Goal: Navigation & Orientation: Understand site structure

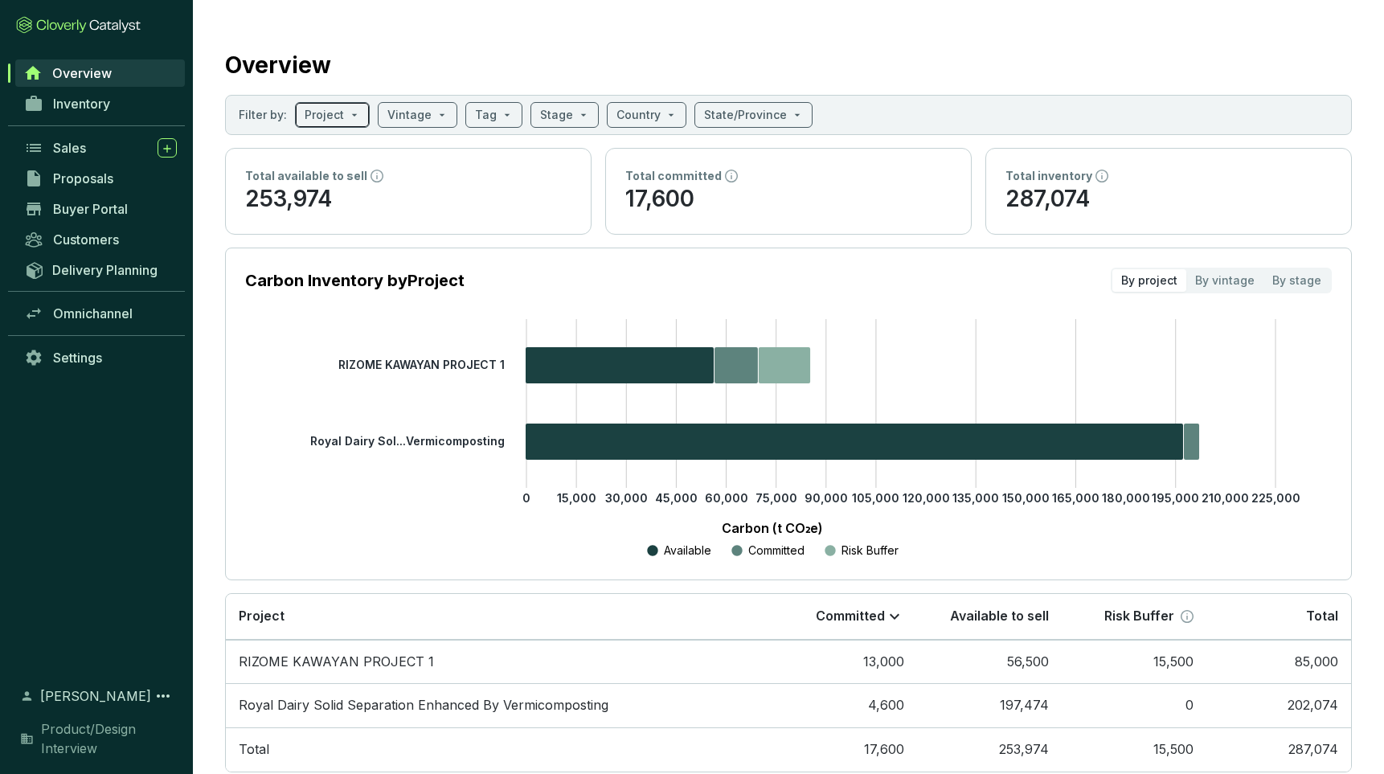
click at [356, 112] on span at bounding box center [332, 115] width 55 height 24
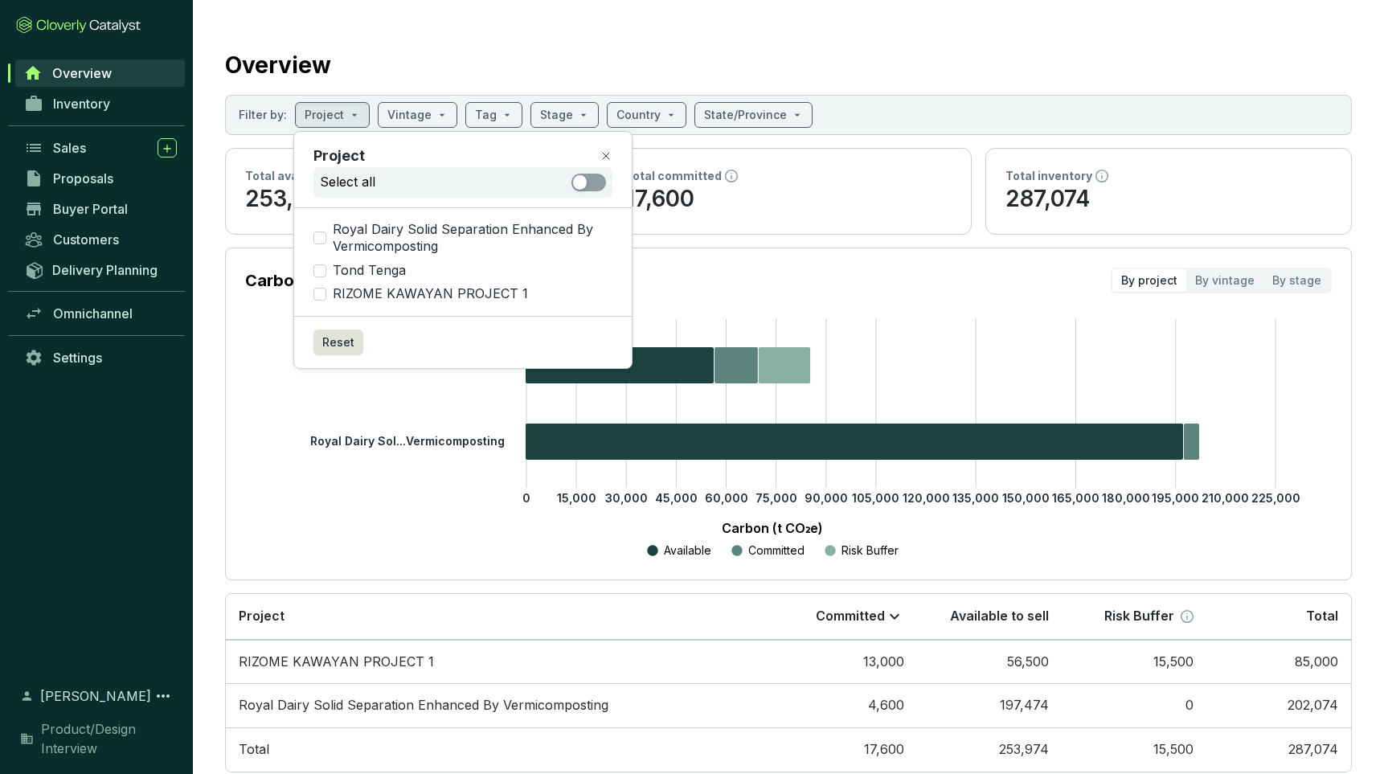
click at [377, 60] on div "Overview" at bounding box center [788, 62] width 1127 height 40
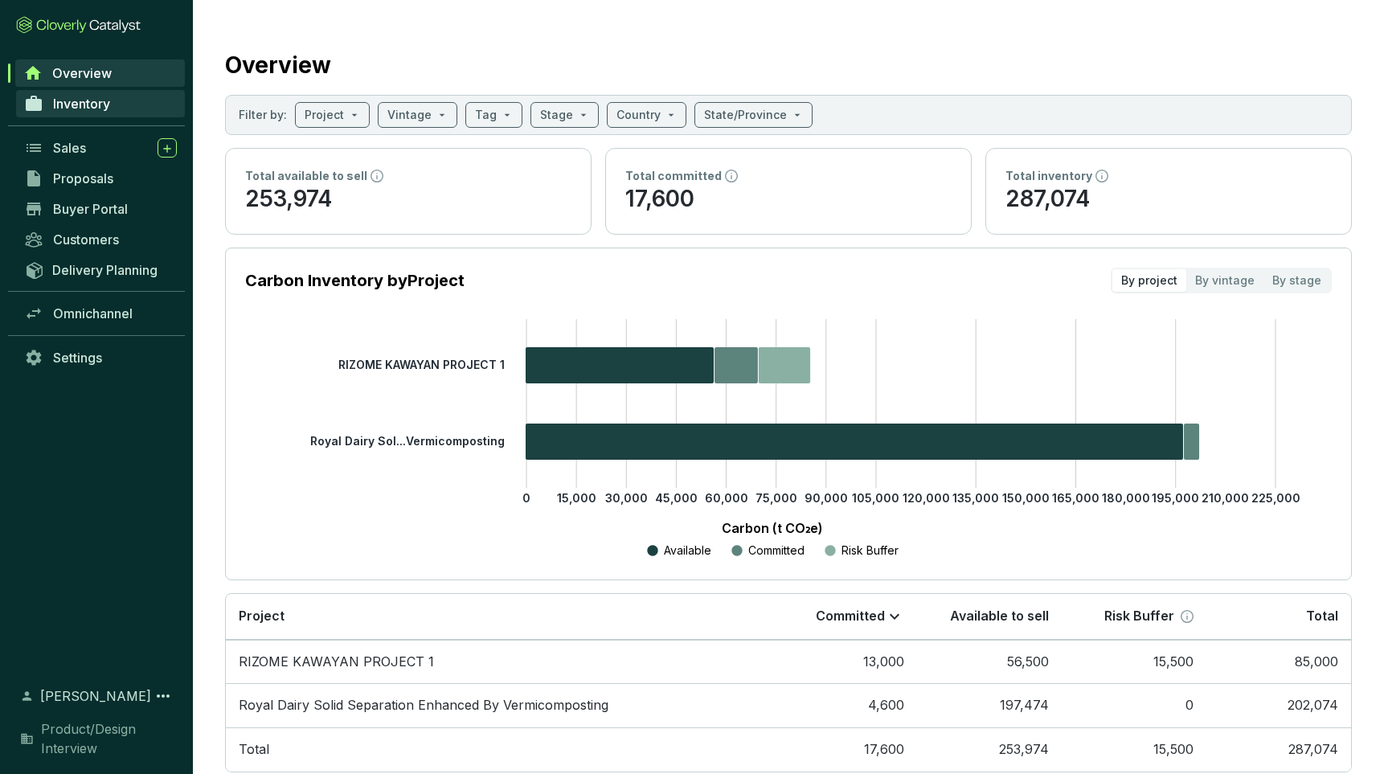
click at [72, 104] on span "Inventory" at bounding box center [81, 104] width 57 height 16
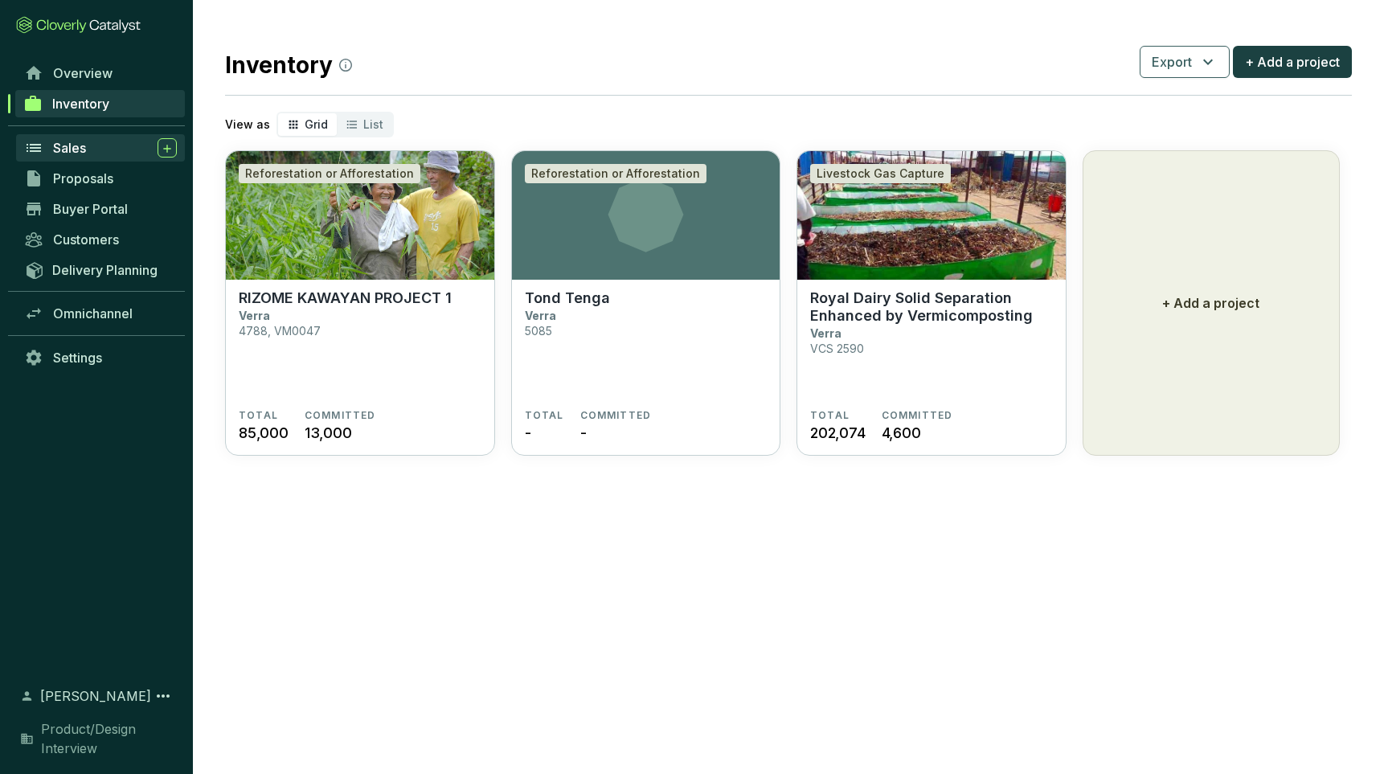
click at [65, 151] on span "Sales" at bounding box center [69, 148] width 33 height 16
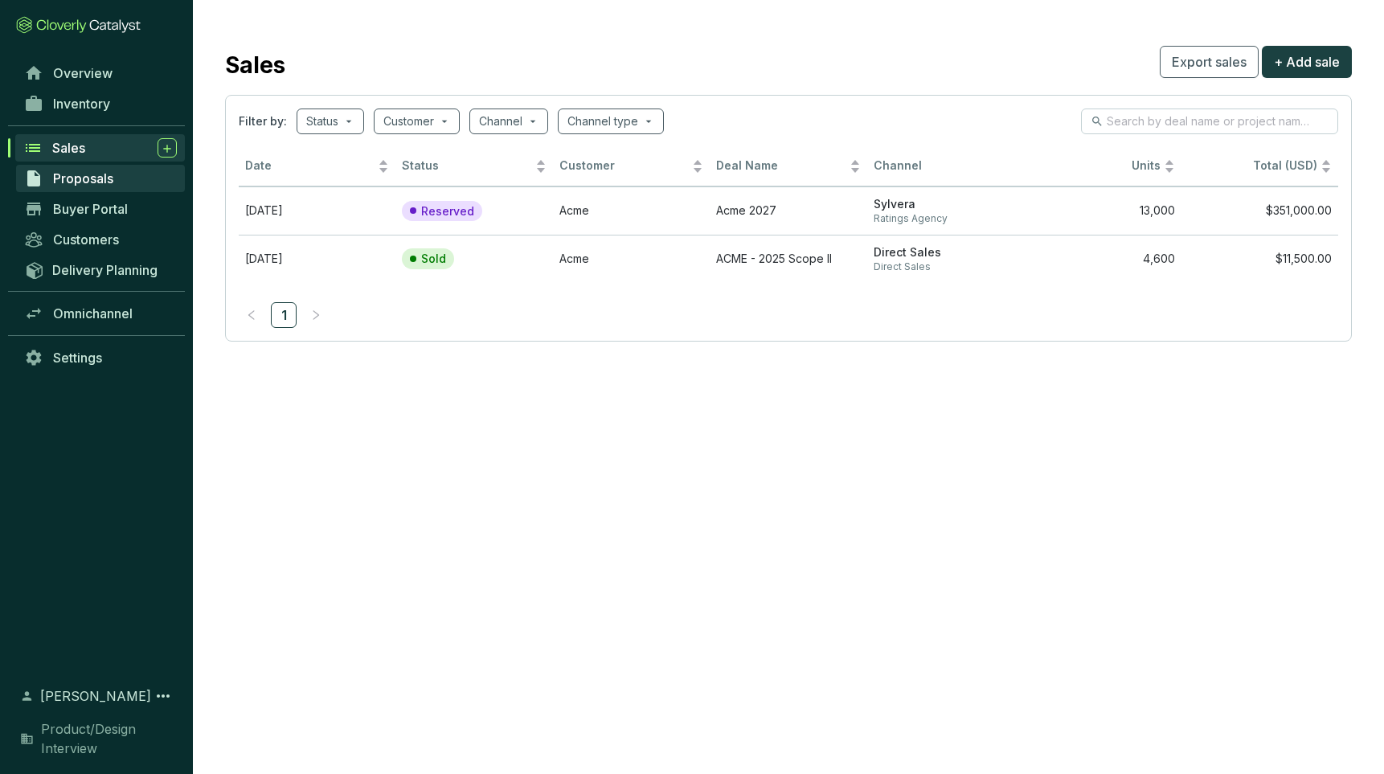
click at [75, 179] on span "Proposals" at bounding box center [83, 178] width 60 height 16
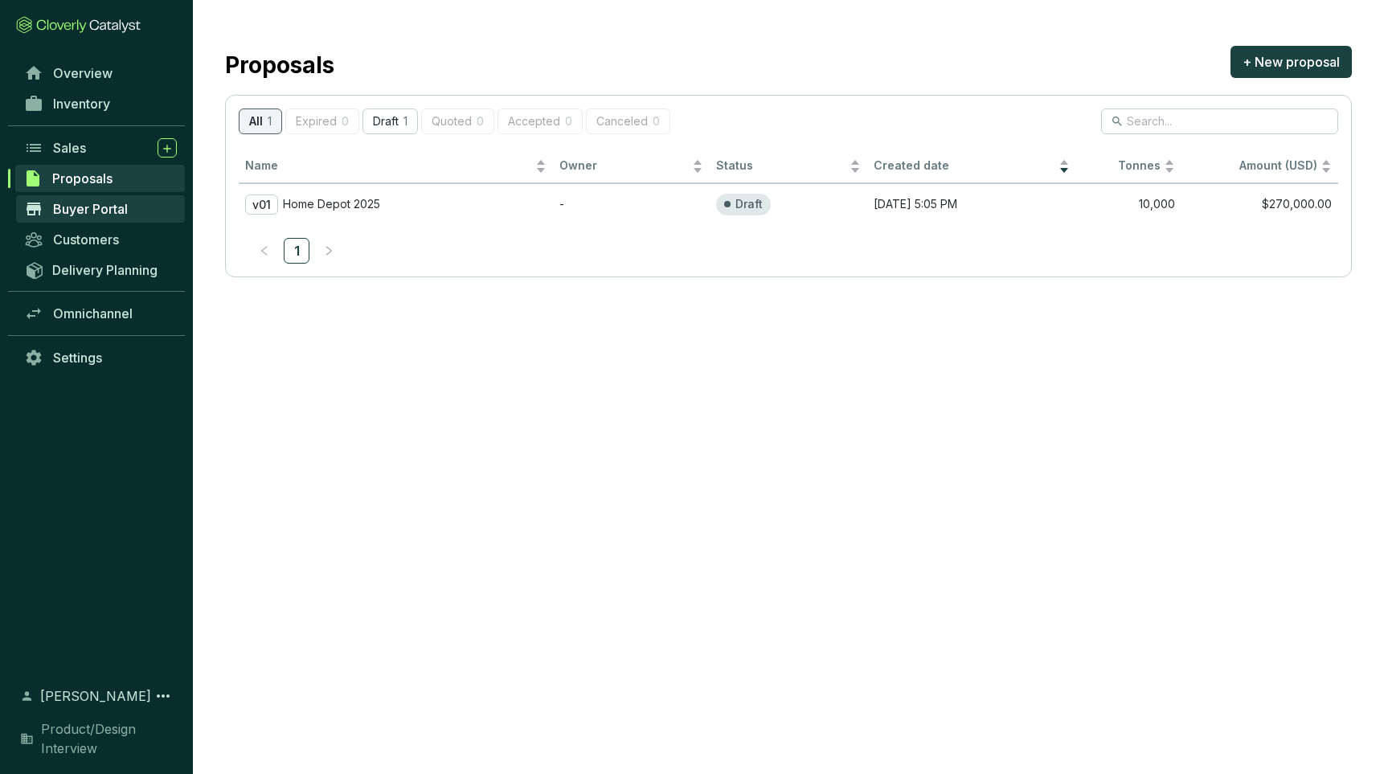
click at [81, 208] on span "Buyer Portal" at bounding box center [90, 209] width 75 height 16
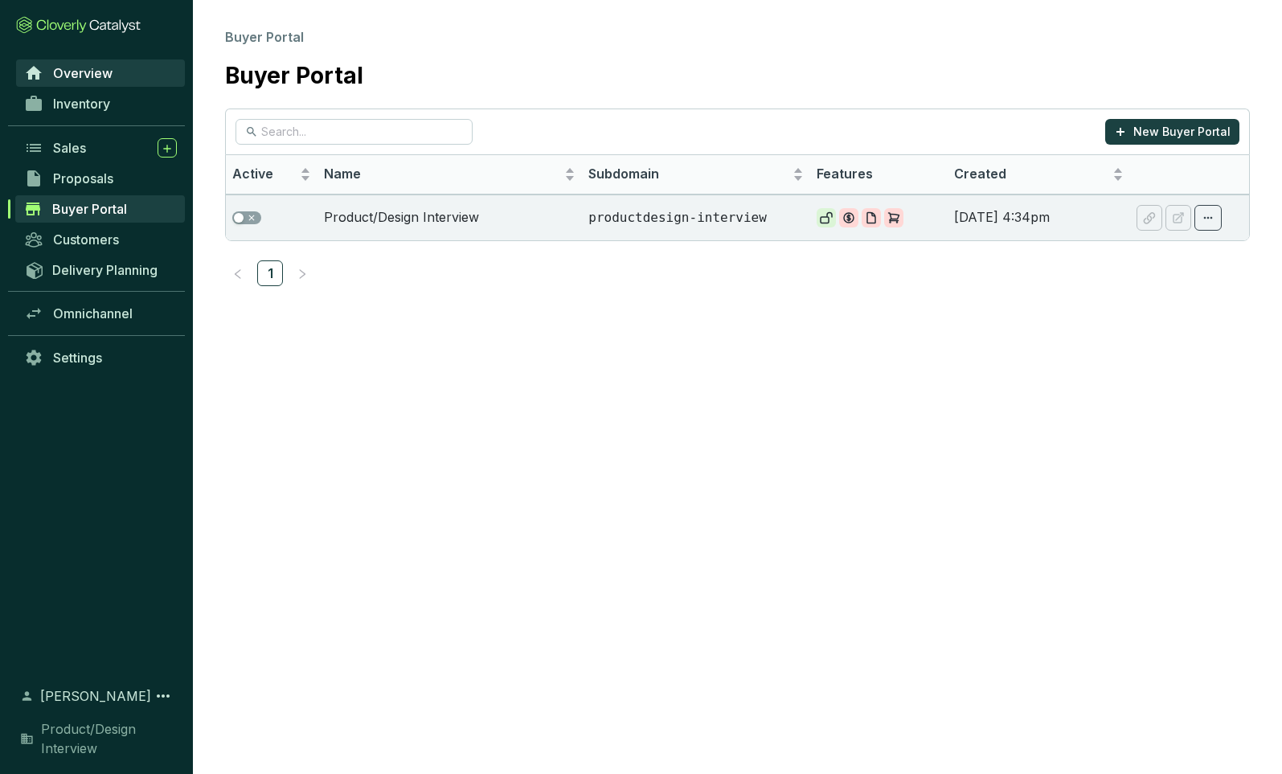
click at [69, 65] on span "Overview" at bounding box center [82, 73] width 59 height 16
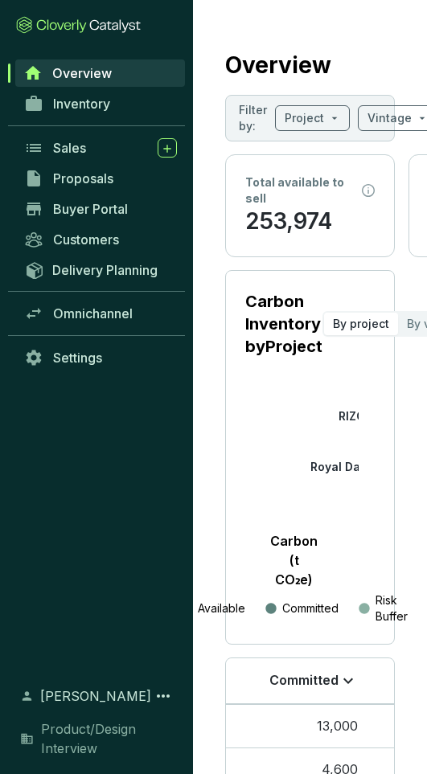
click at [400, 55] on section "Overview Filter by: Project Vintage Tag Stage Country State/Province Total avai…" at bounding box center [310, 439] width 234 height 879
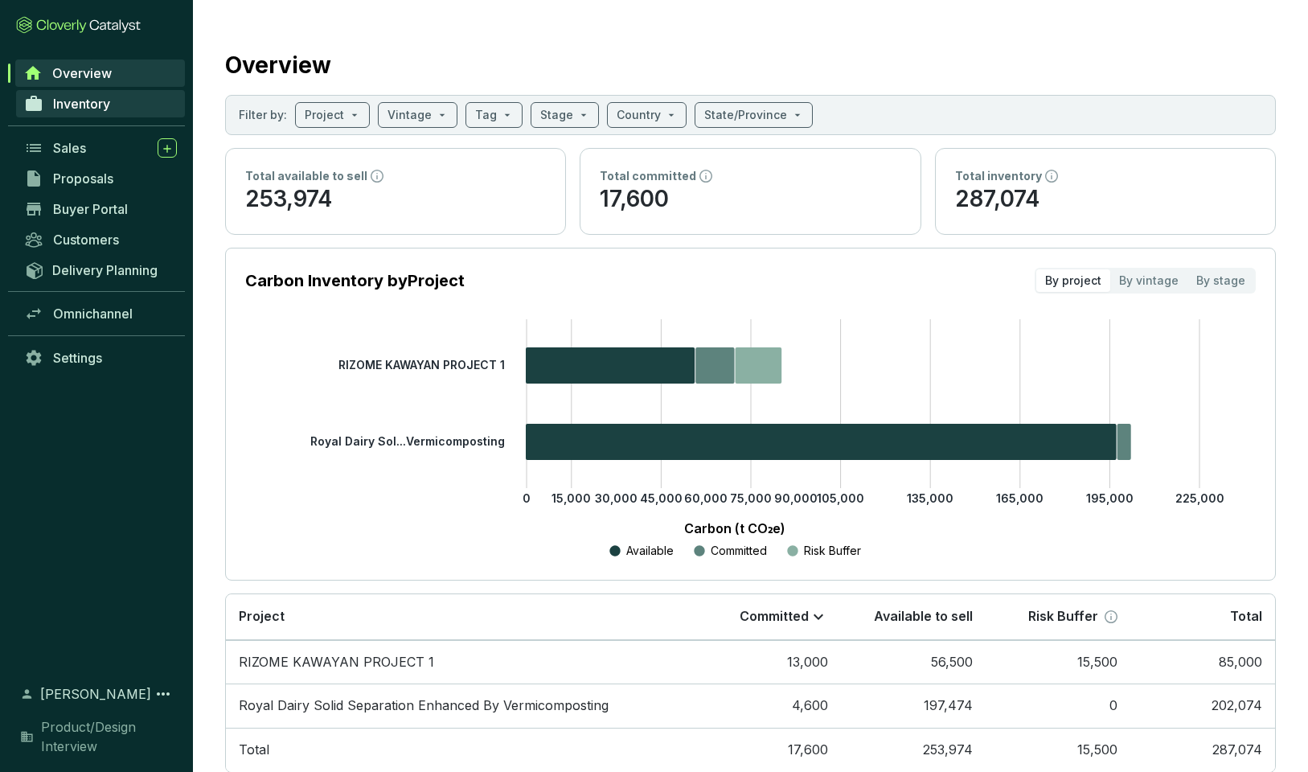
click at [76, 103] on span "Inventory" at bounding box center [81, 104] width 57 height 16
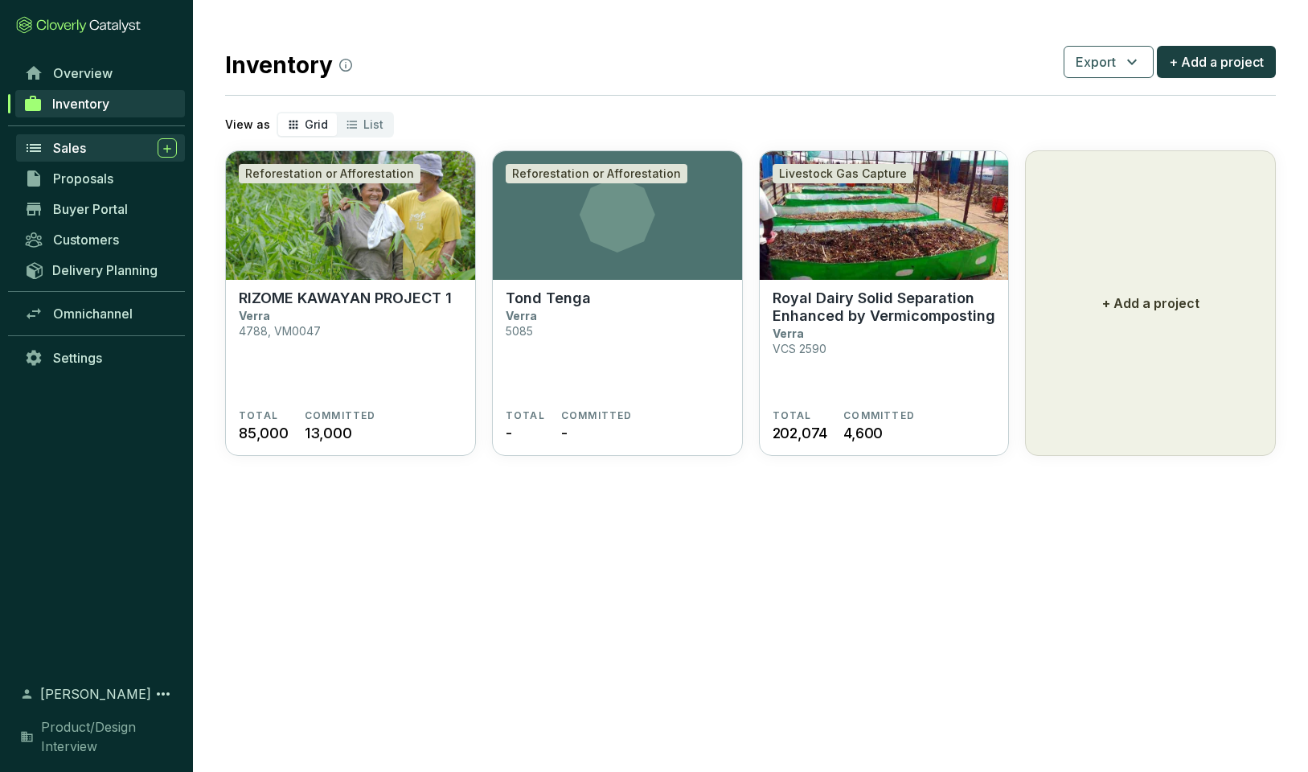
click at [68, 148] on span "Sales" at bounding box center [69, 148] width 33 height 16
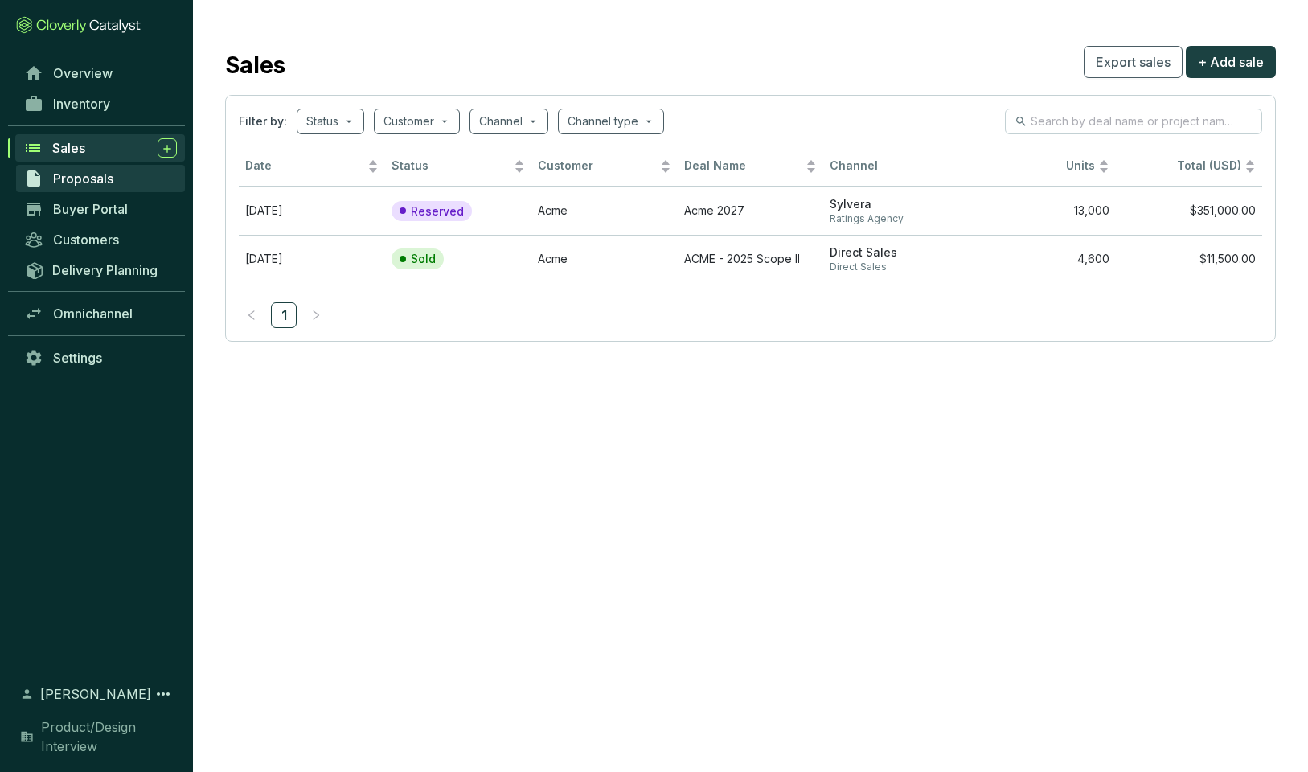
click at [93, 182] on span "Proposals" at bounding box center [83, 178] width 60 height 16
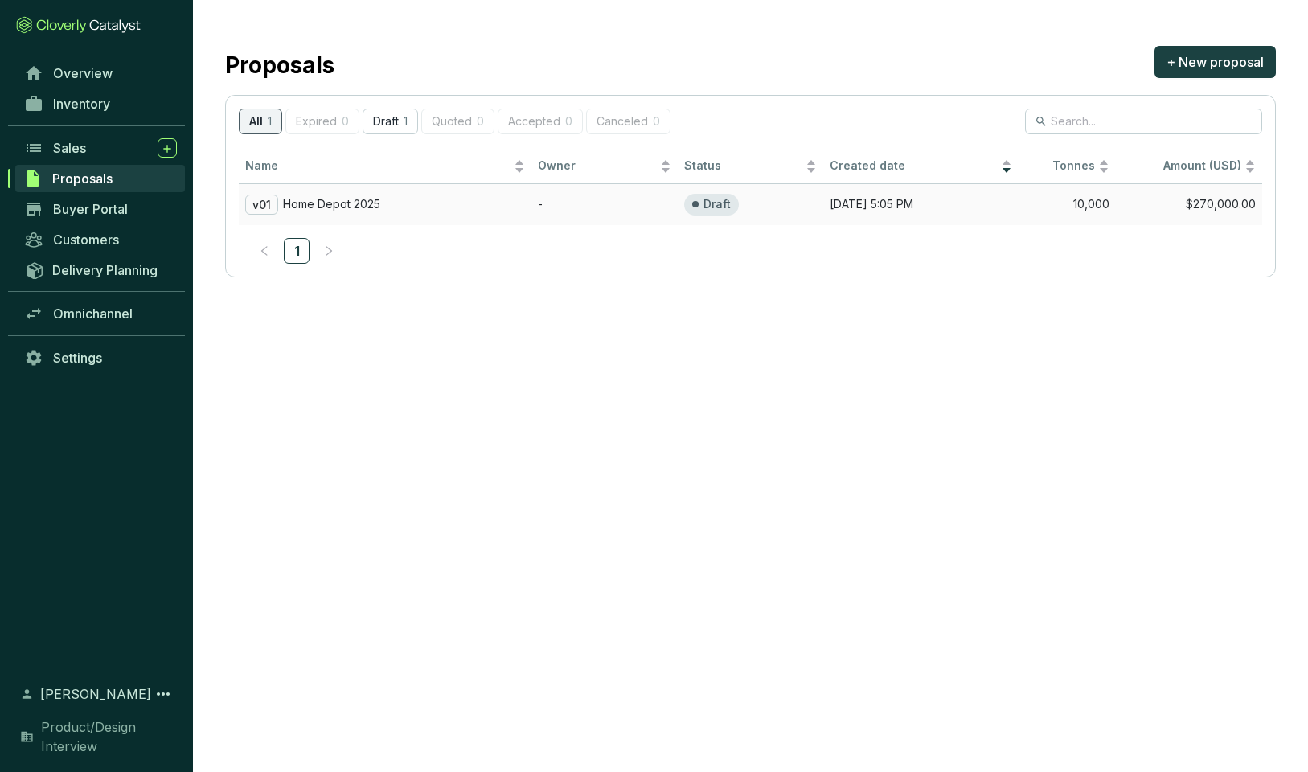
click at [321, 202] on p "Home Depot 2025" at bounding box center [331, 204] width 97 height 14
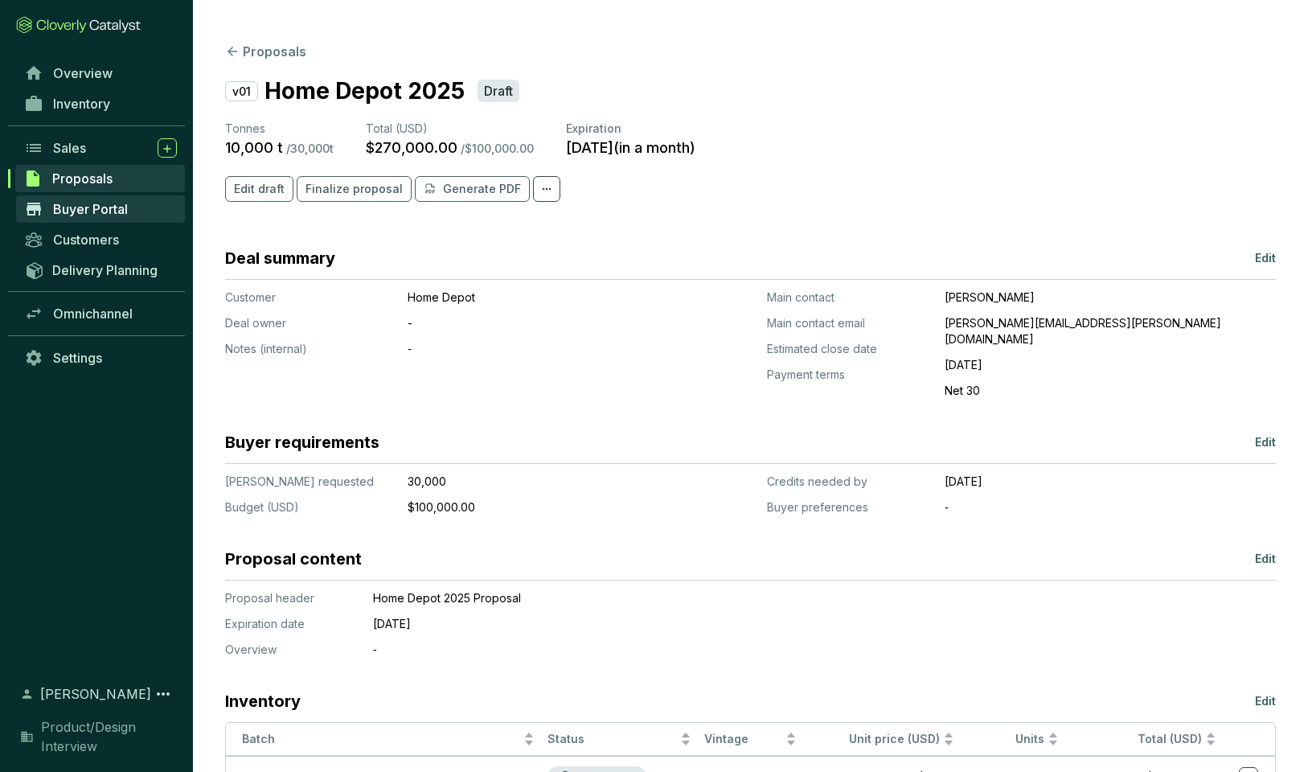
click at [76, 210] on span "Buyer Portal" at bounding box center [90, 209] width 75 height 16
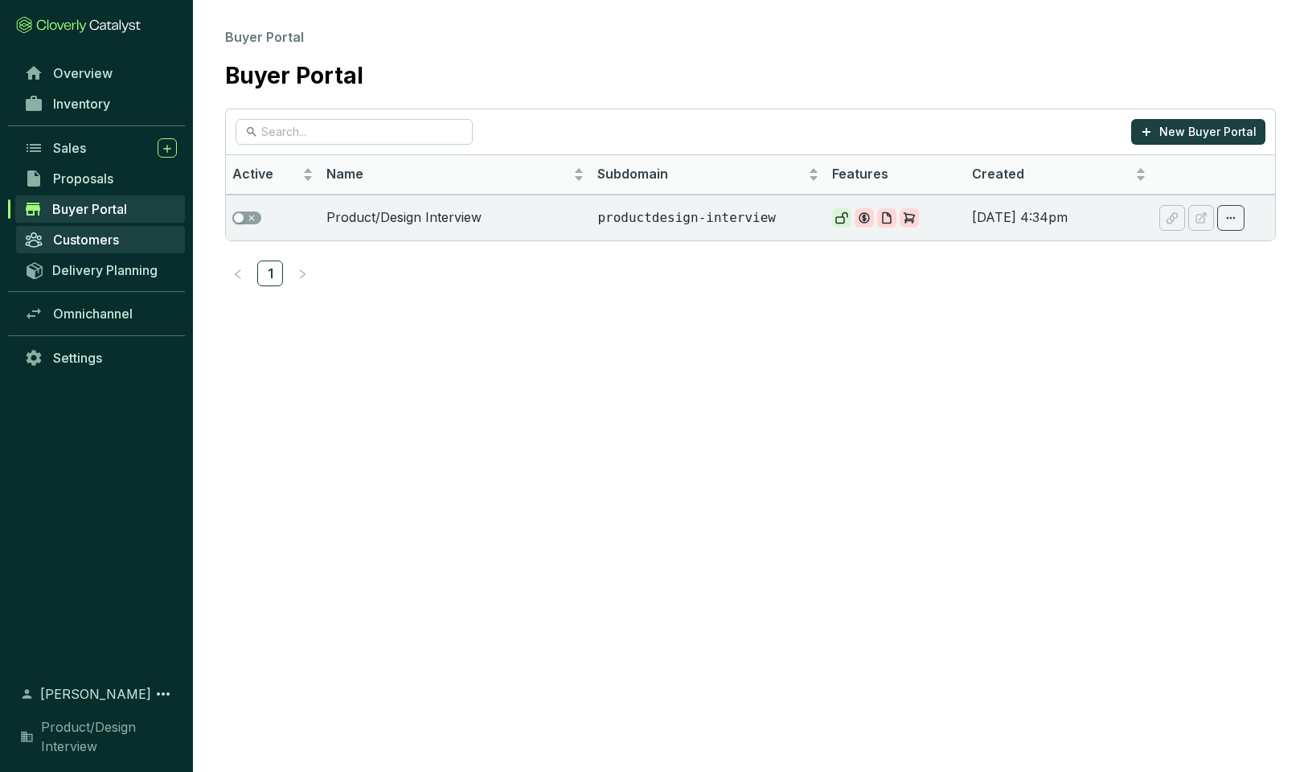
click at [88, 238] on span "Customers" at bounding box center [86, 240] width 66 height 16
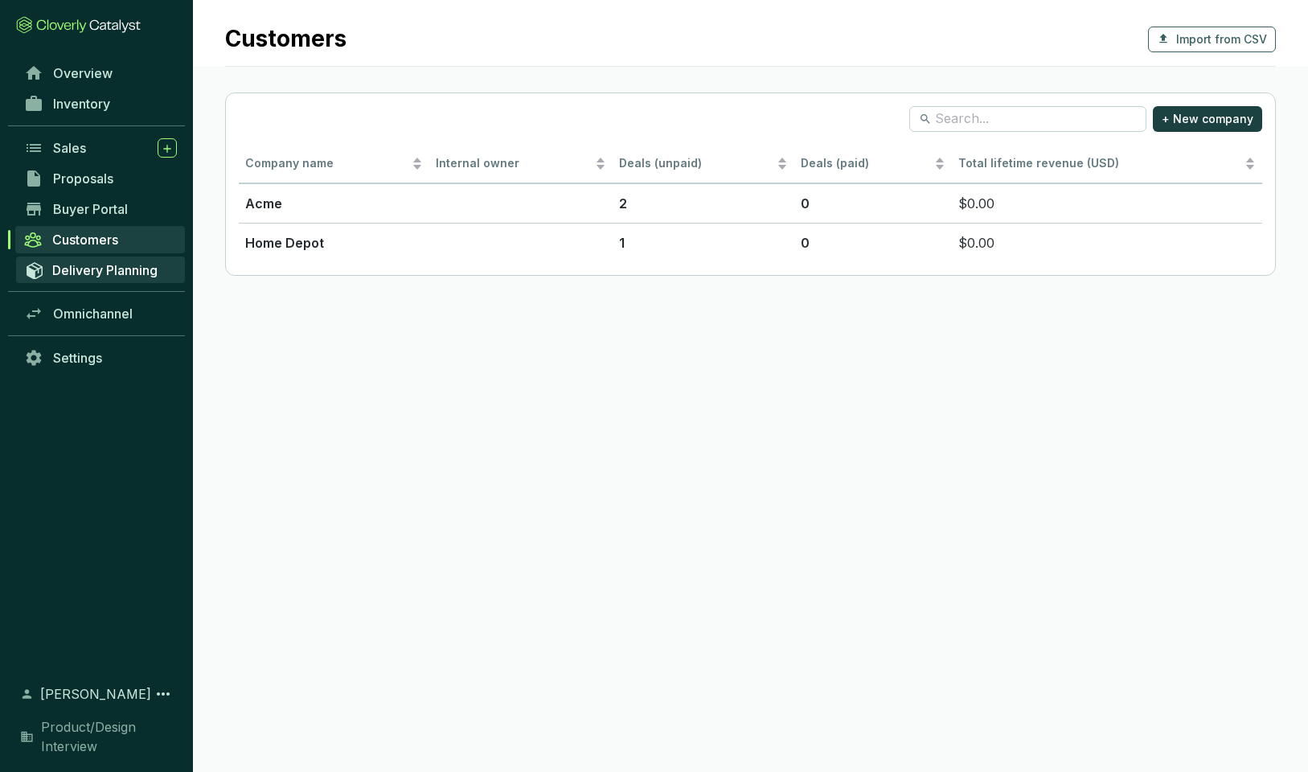
click at [84, 267] on span "Delivery Planning" at bounding box center [104, 270] width 105 height 16
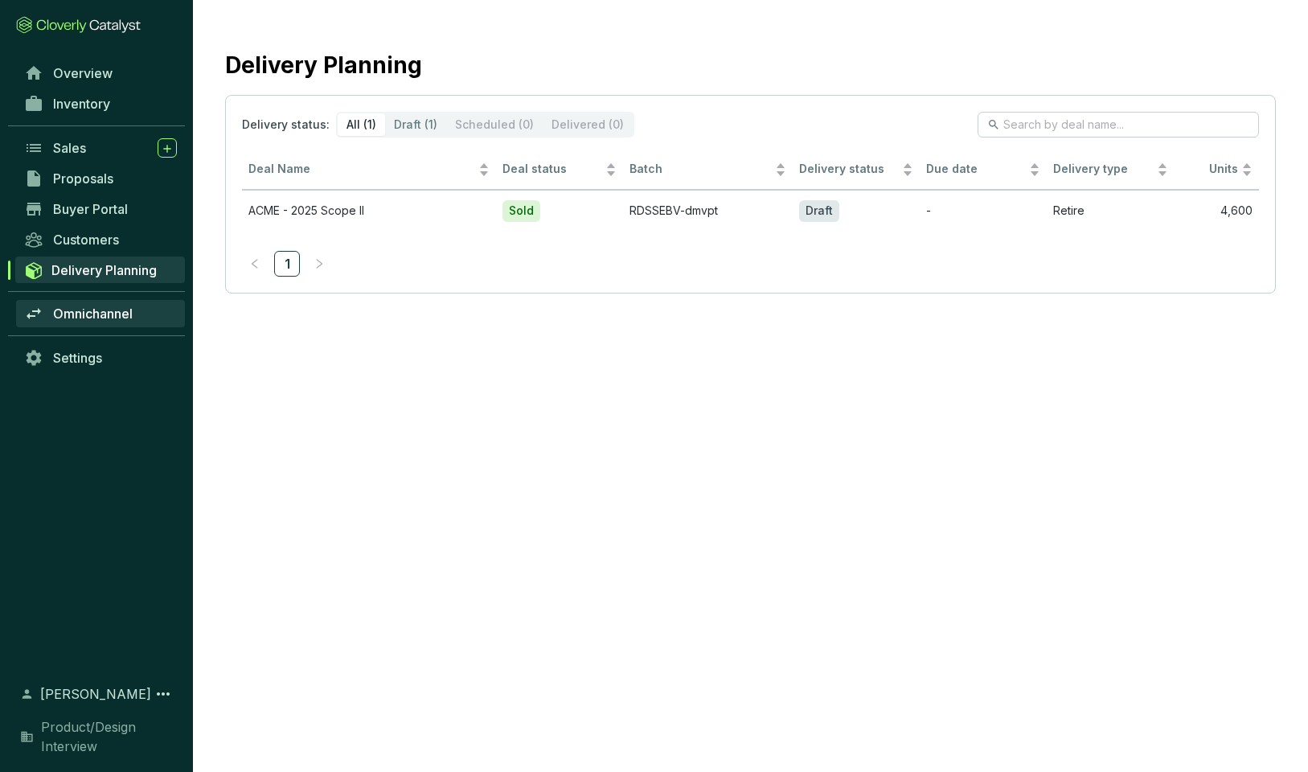
click at [88, 312] on span "Omnichannel" at bounding box center [93, 314] width 80 height 16
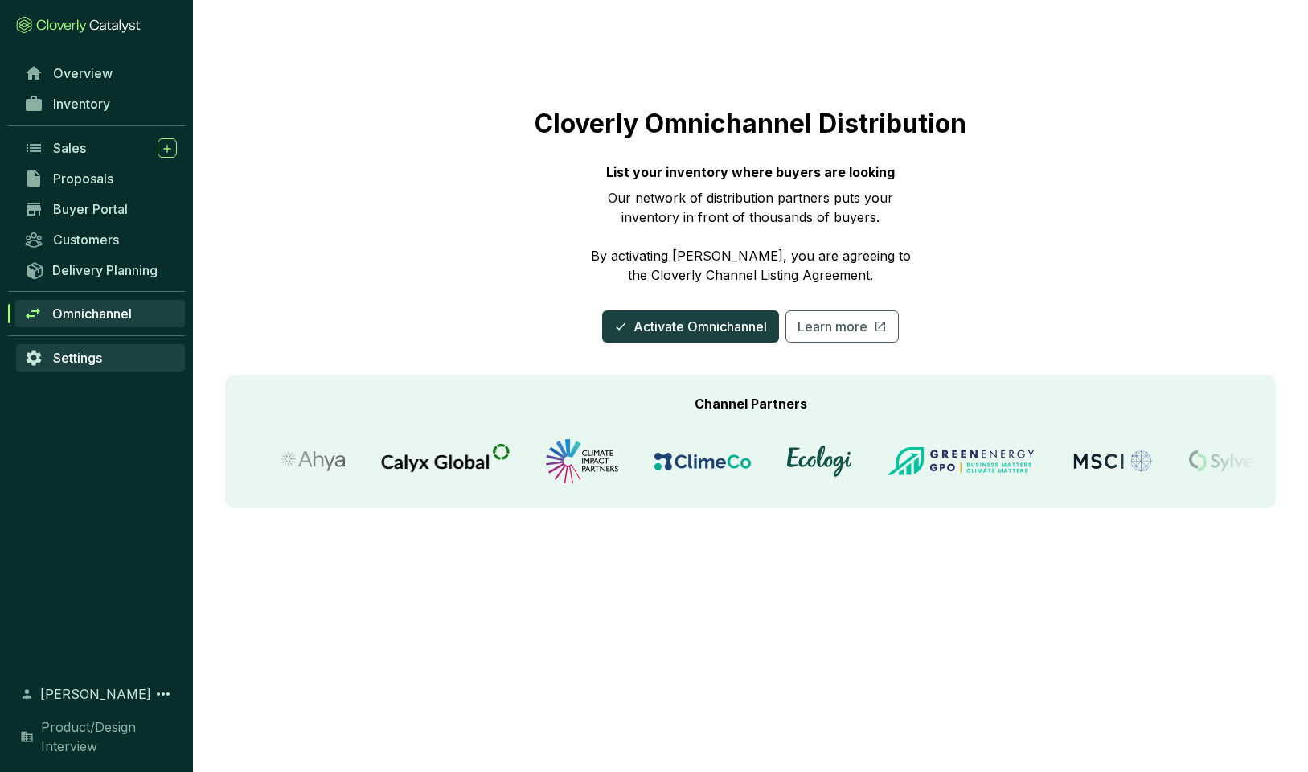
click at [82, 355] on span "Settings" at bounding box center [77, 358] width 49 height 16
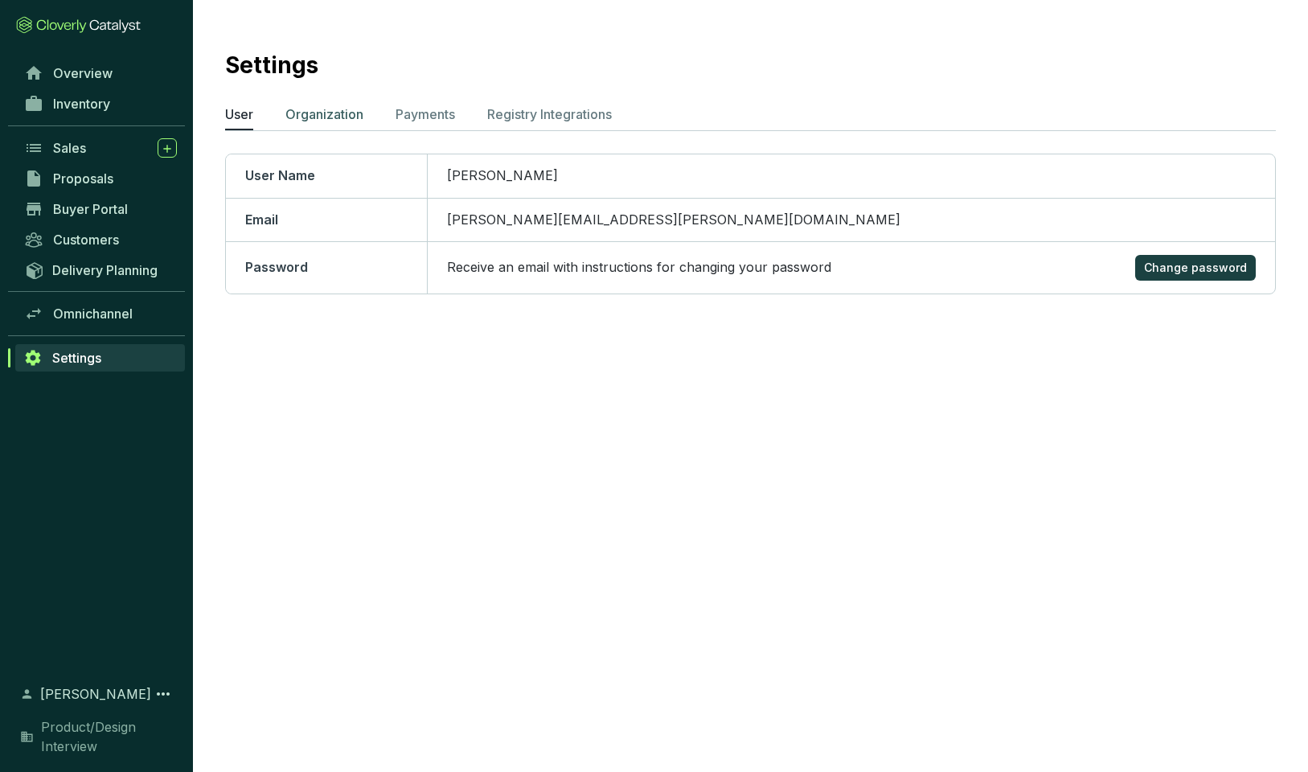
click at [326, 110] on p "Organization" at bounding box center [324, 114] width 78 height 19
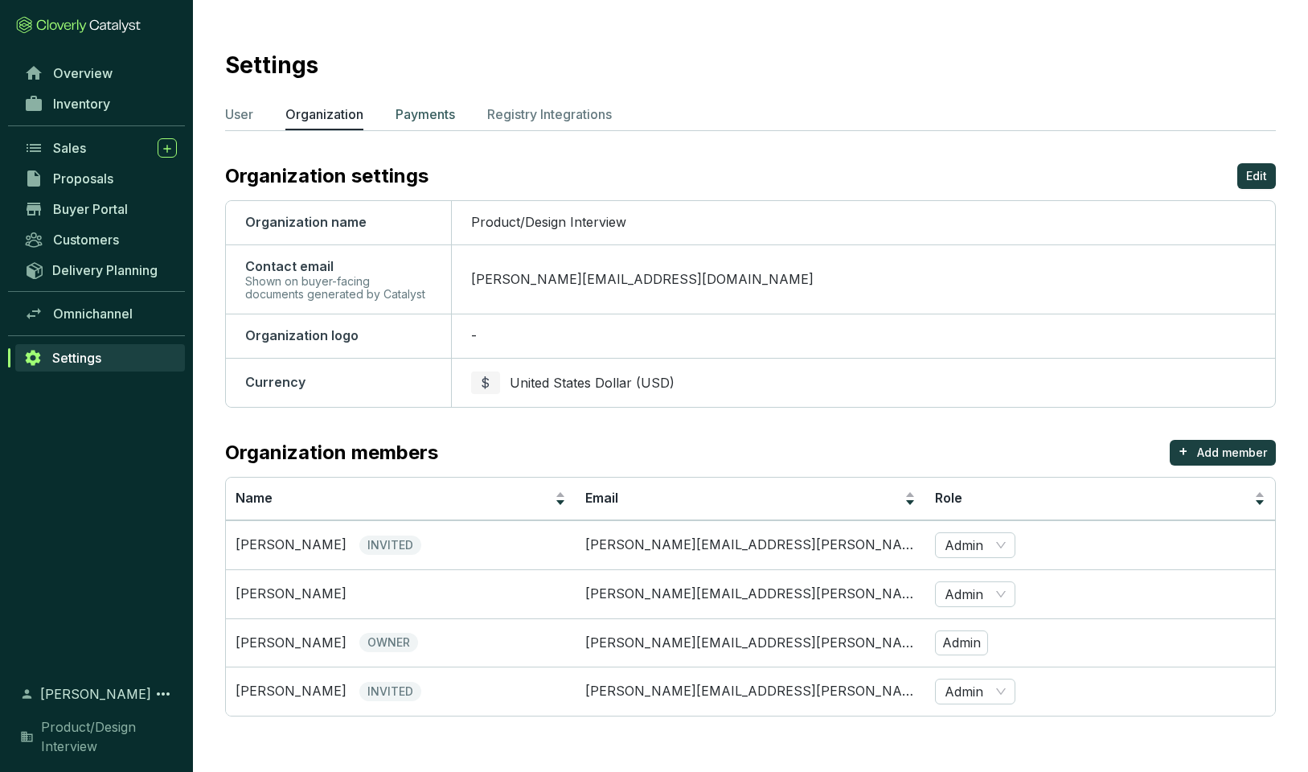
click at [422, 116] on p "Payments" at bounding box center [425, 114] width 59 height 19
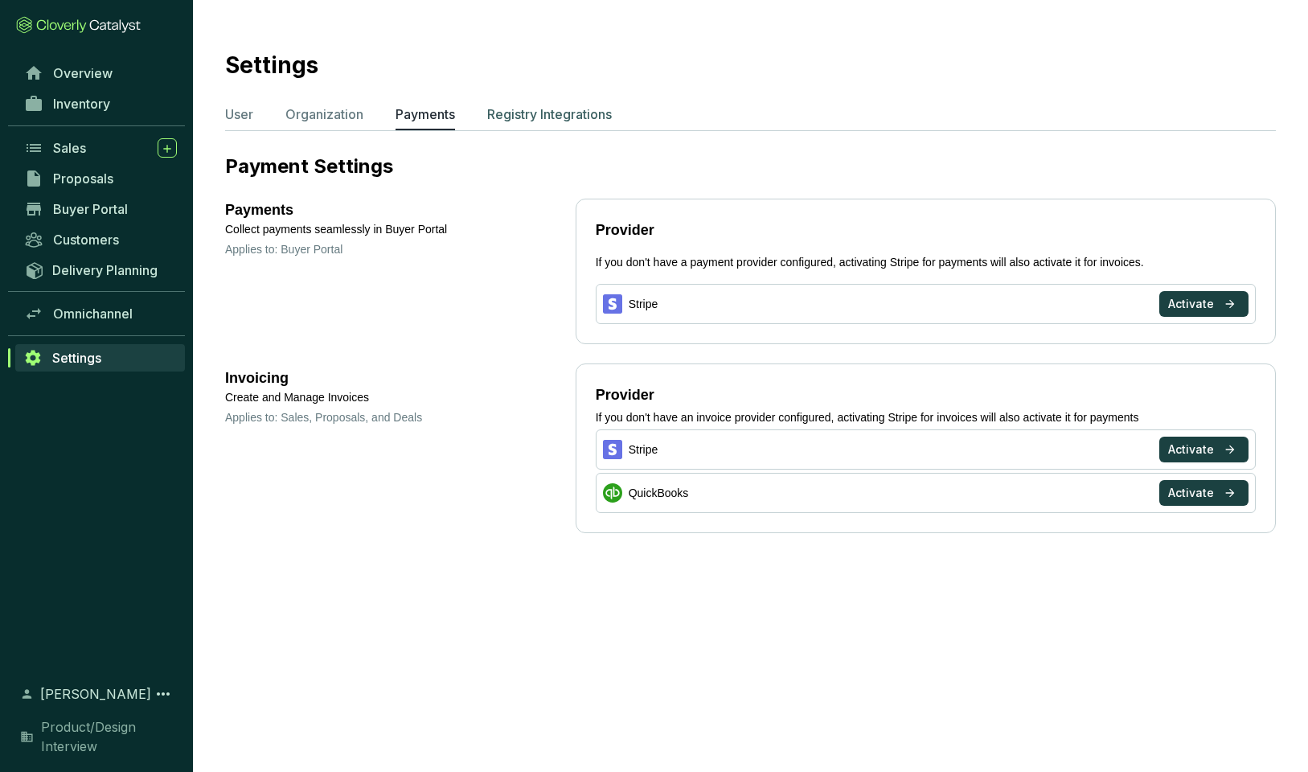
click at [522, 113] on p "Registry Integrations" at bounding box center [549, 114] width 125 height 19
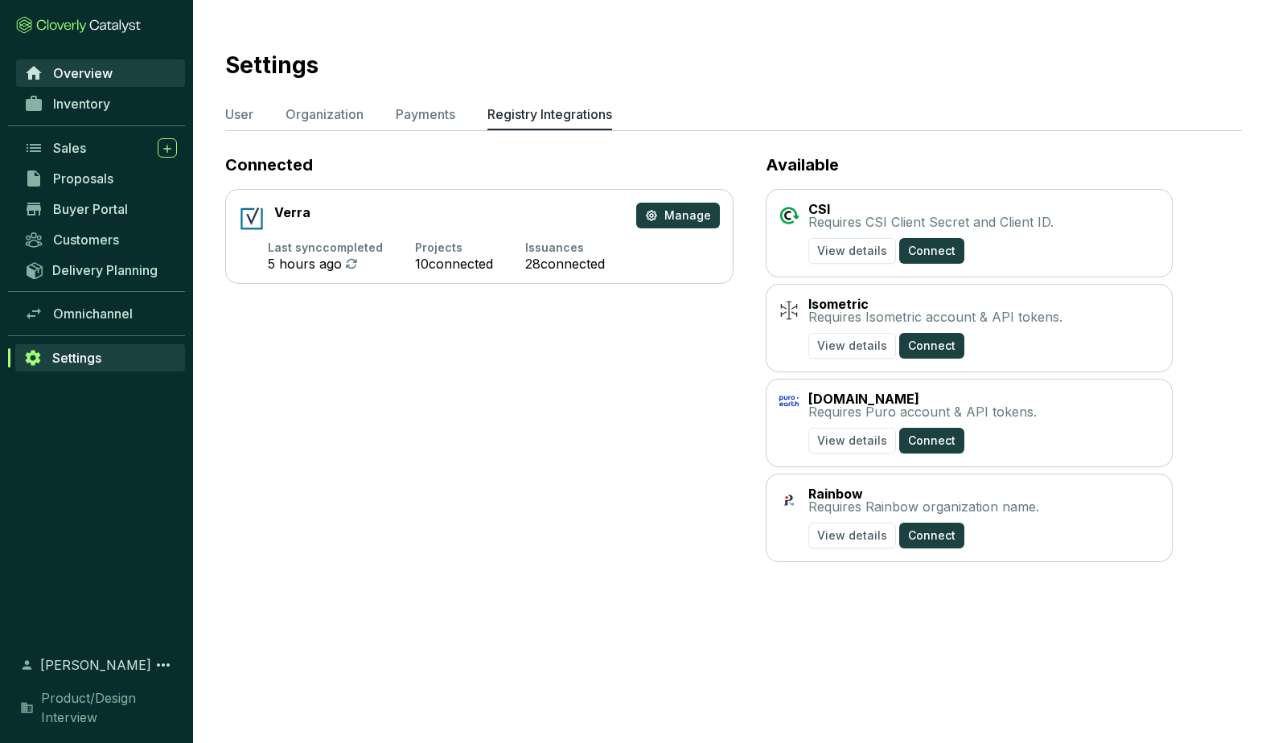
click at [76, 73] on span "Overview" at bounding box center [82, 73] width 59 height 16
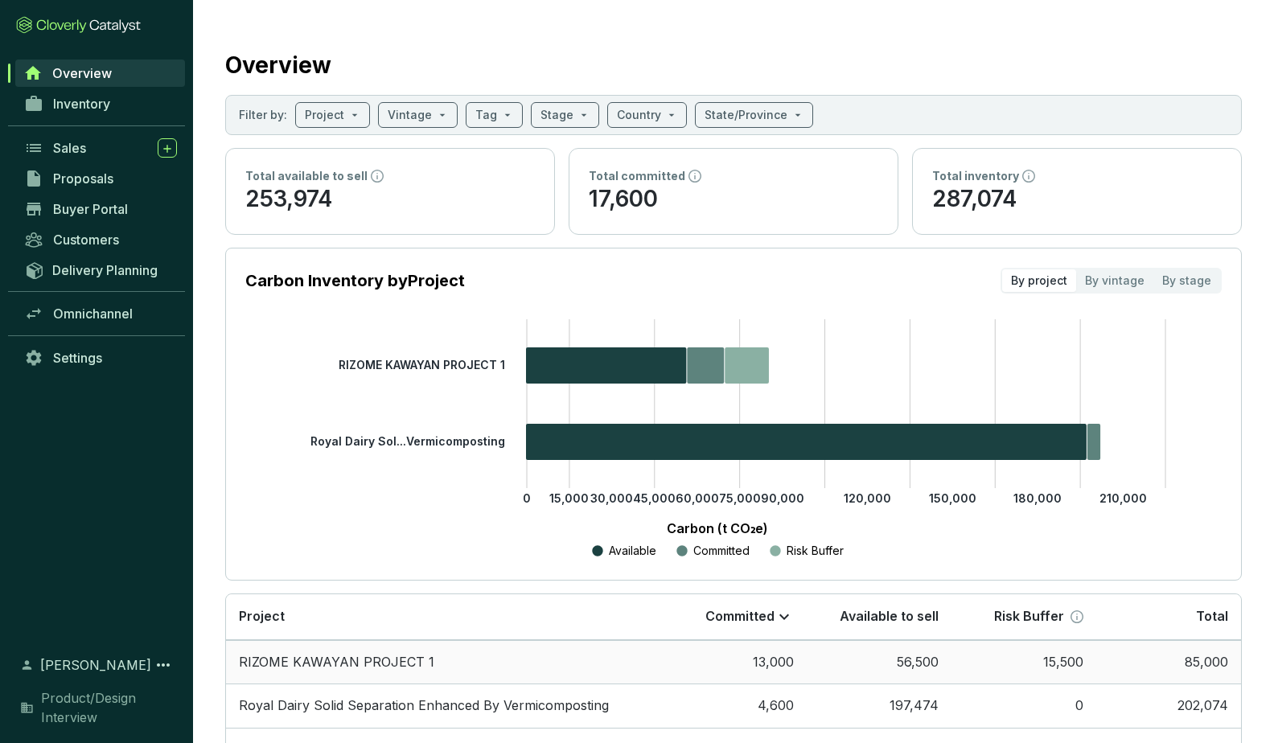
click at [321, 660] on td "RIZOME KAWAYAN PROJECT 1" at bounding box center [444, 662] width 436 height 44
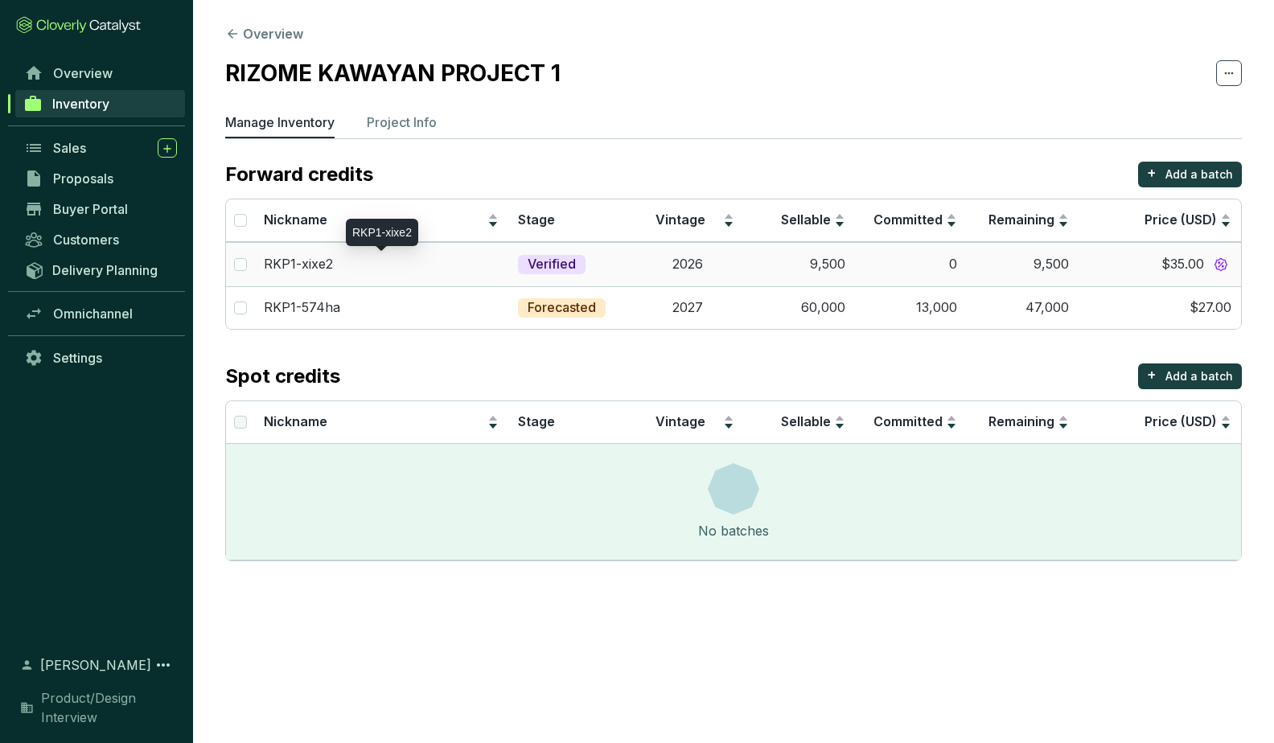
click at [294, 261] on p "RKP1-xixe2" at bounding box center [298, 265] width 69 height 18
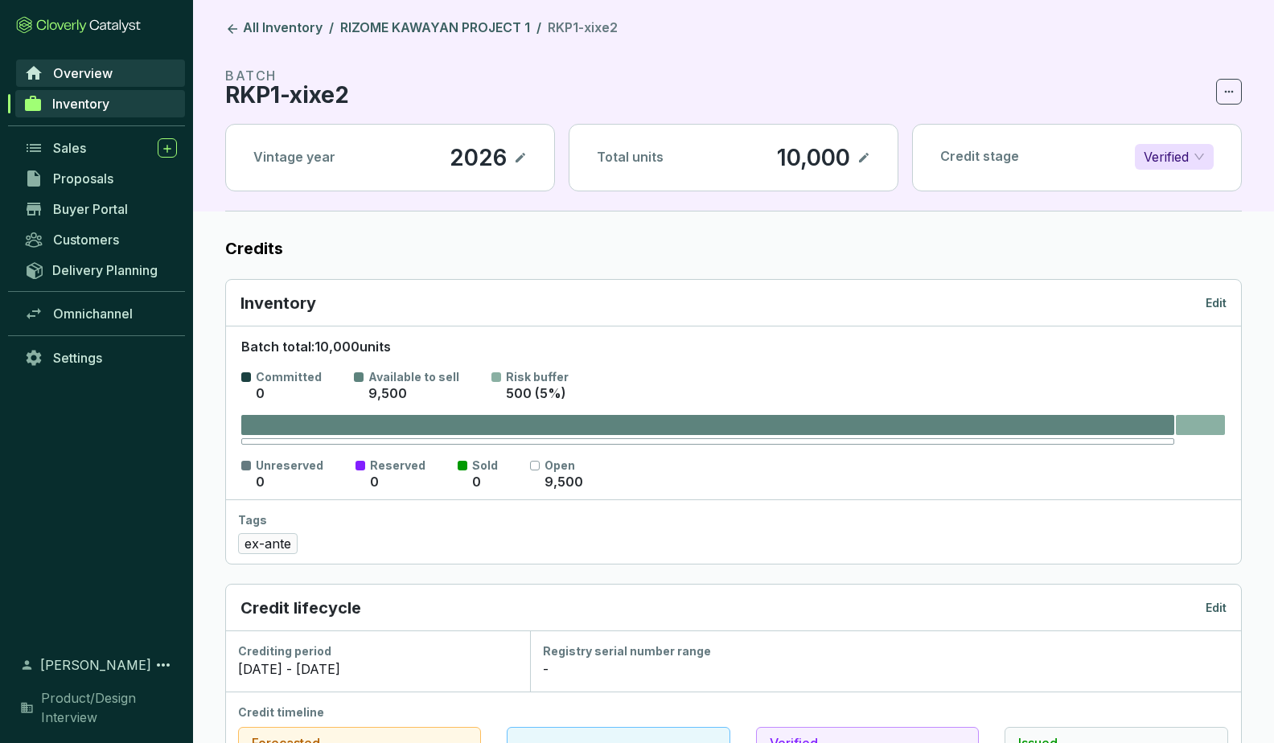
click at [75, 68] on span "Overview" at bounding box center [82, 73] width 59 height 16
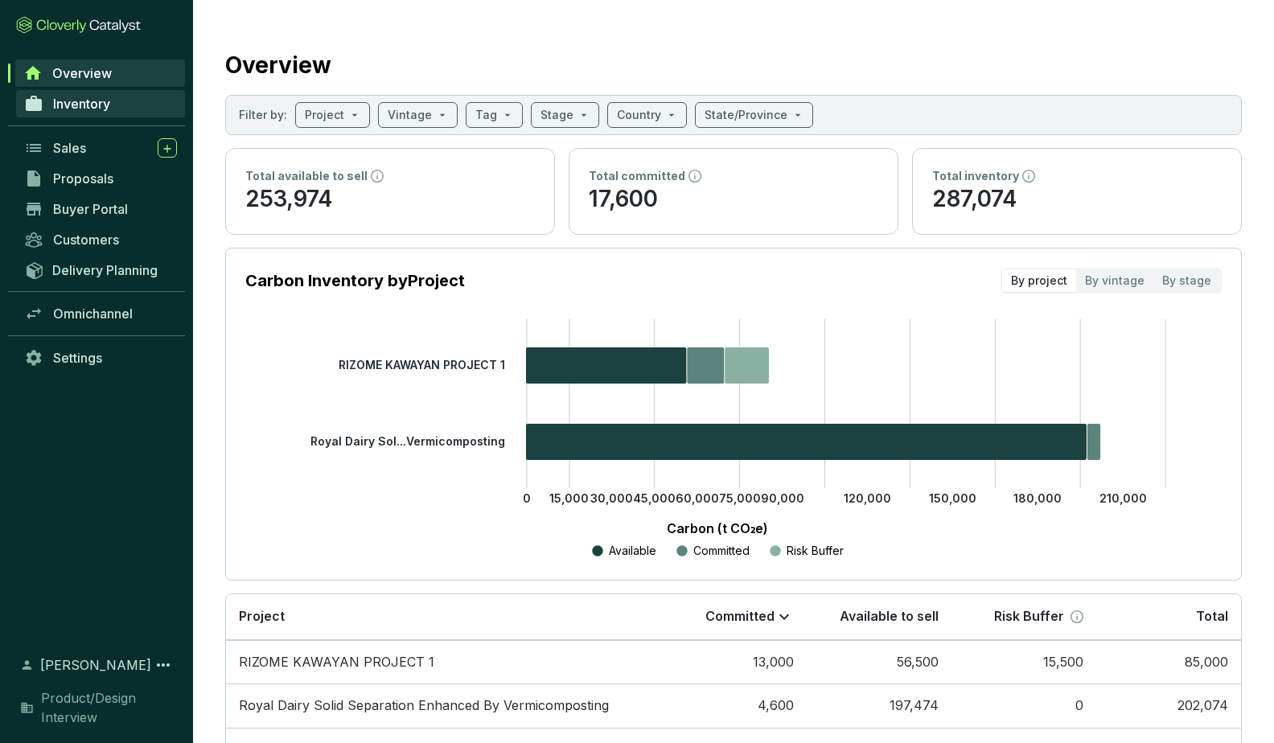
click at [76, 106] on span "Inventory" at bounding box center [81, 104] width 57 height 16
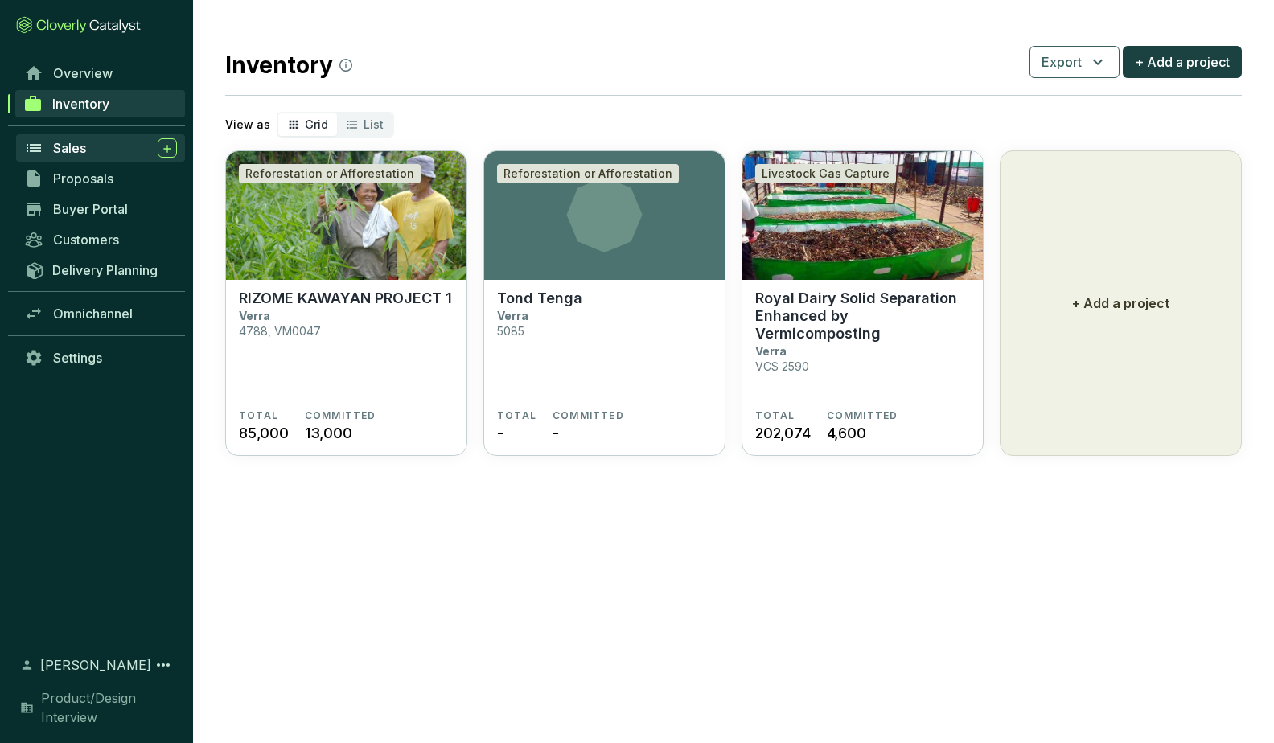
click at [72, 151] on span "Sales" at bounding box center [69, 148] width 33 height 16
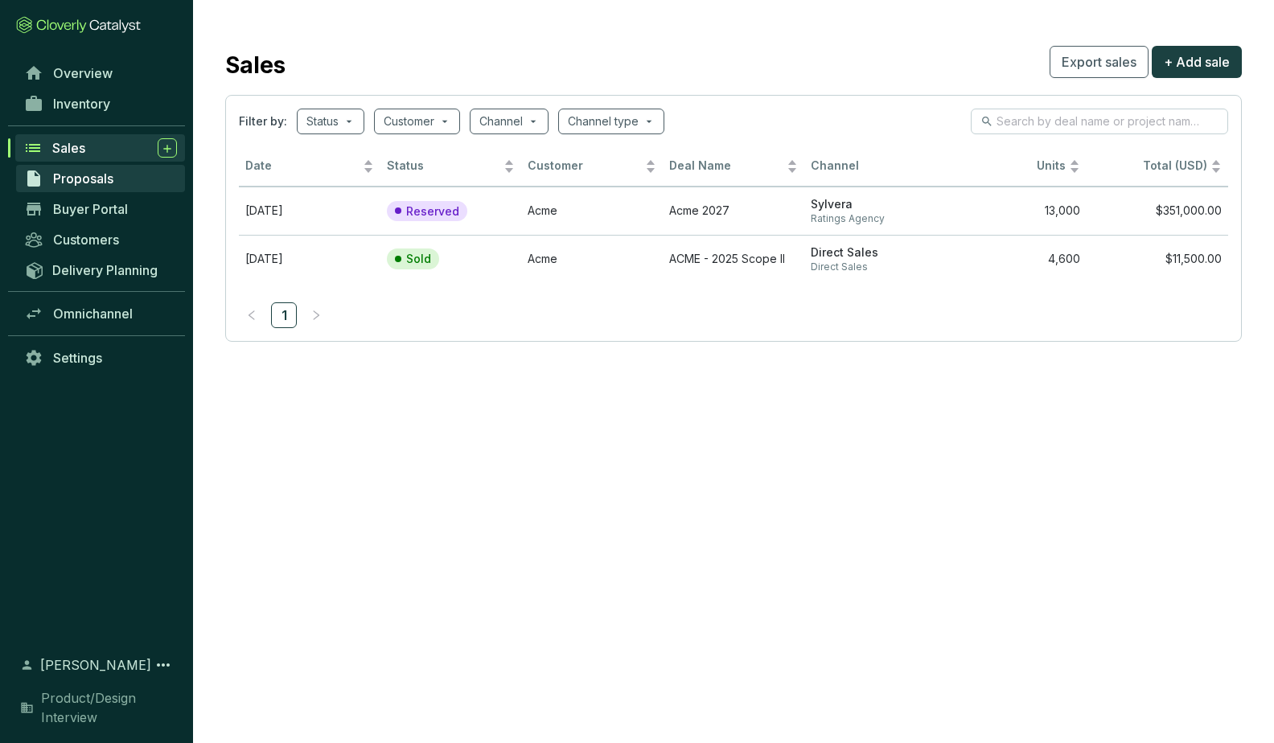
click at [76, 178] on span "Proposals" at bounding box center [83, 178] width 60 height 16
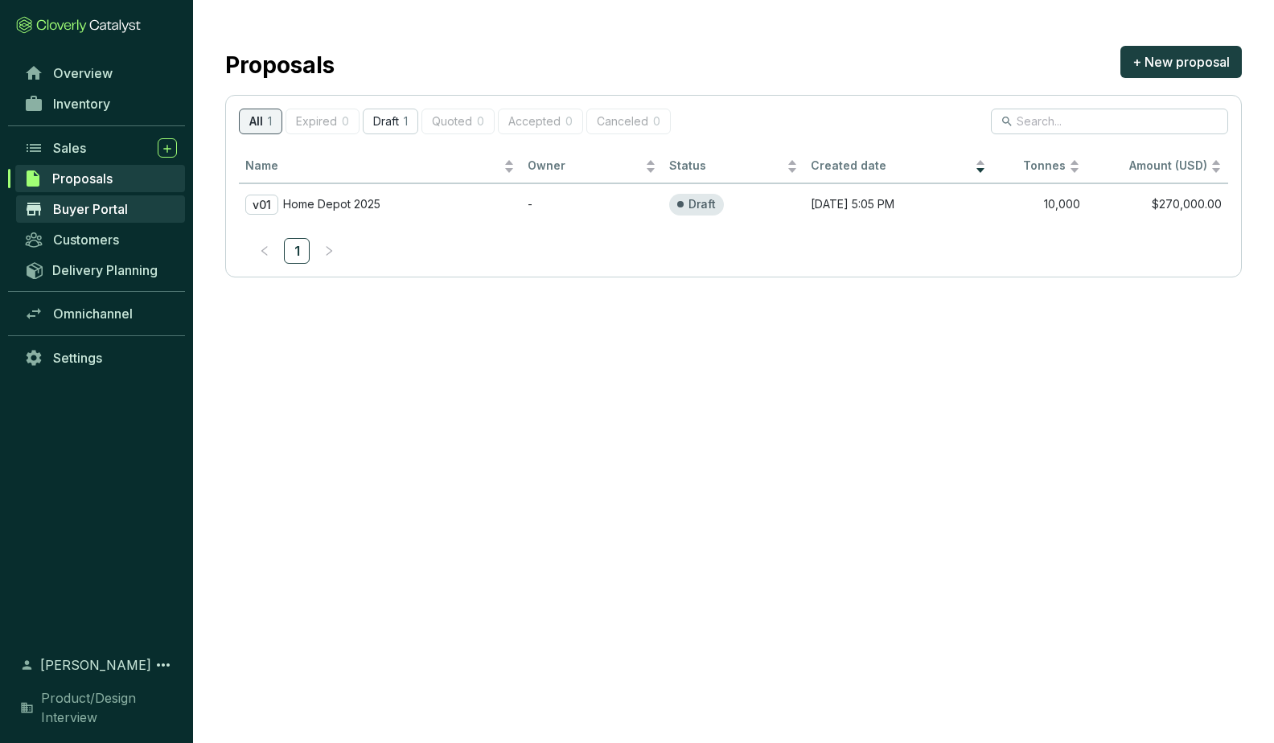
click at [80, 208] on span "Buyer Portal" at bounding box center [90, 209] width 75 height 16
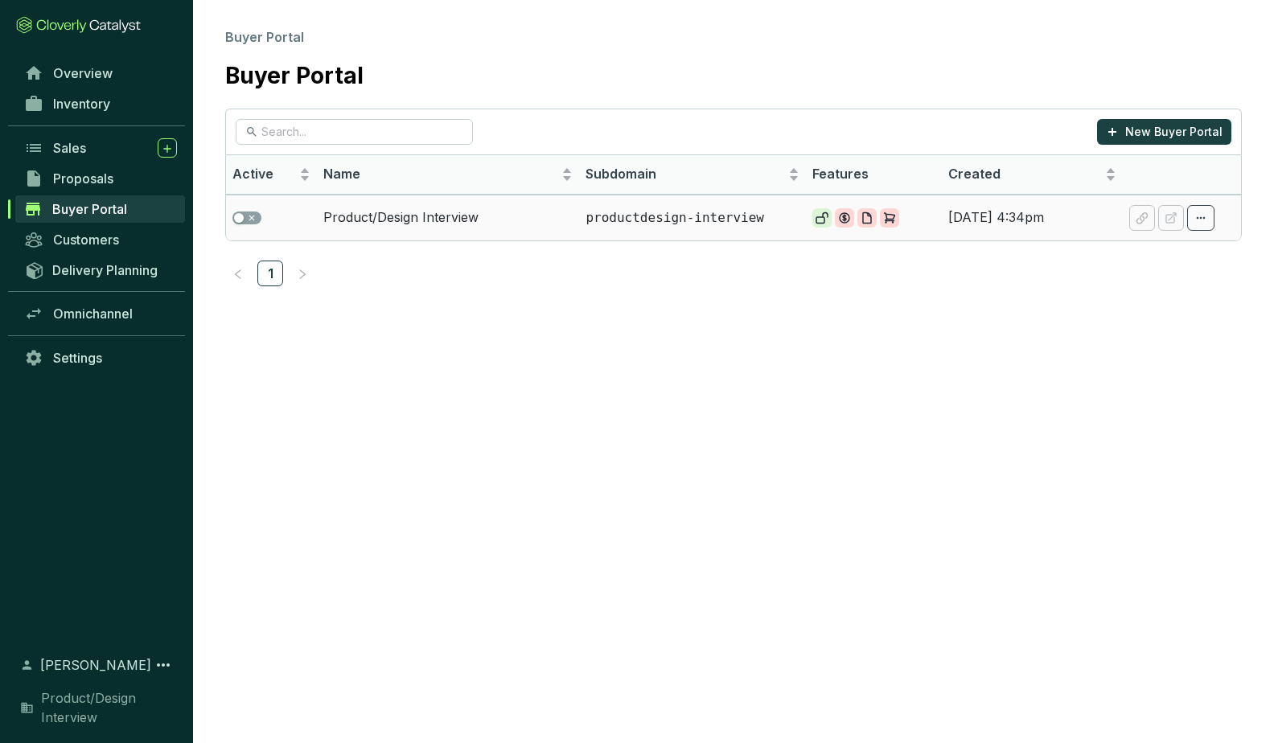
click at [365, 213] on td "Product/Design Interview" at bounding box center [448, 218] width 263 height 46
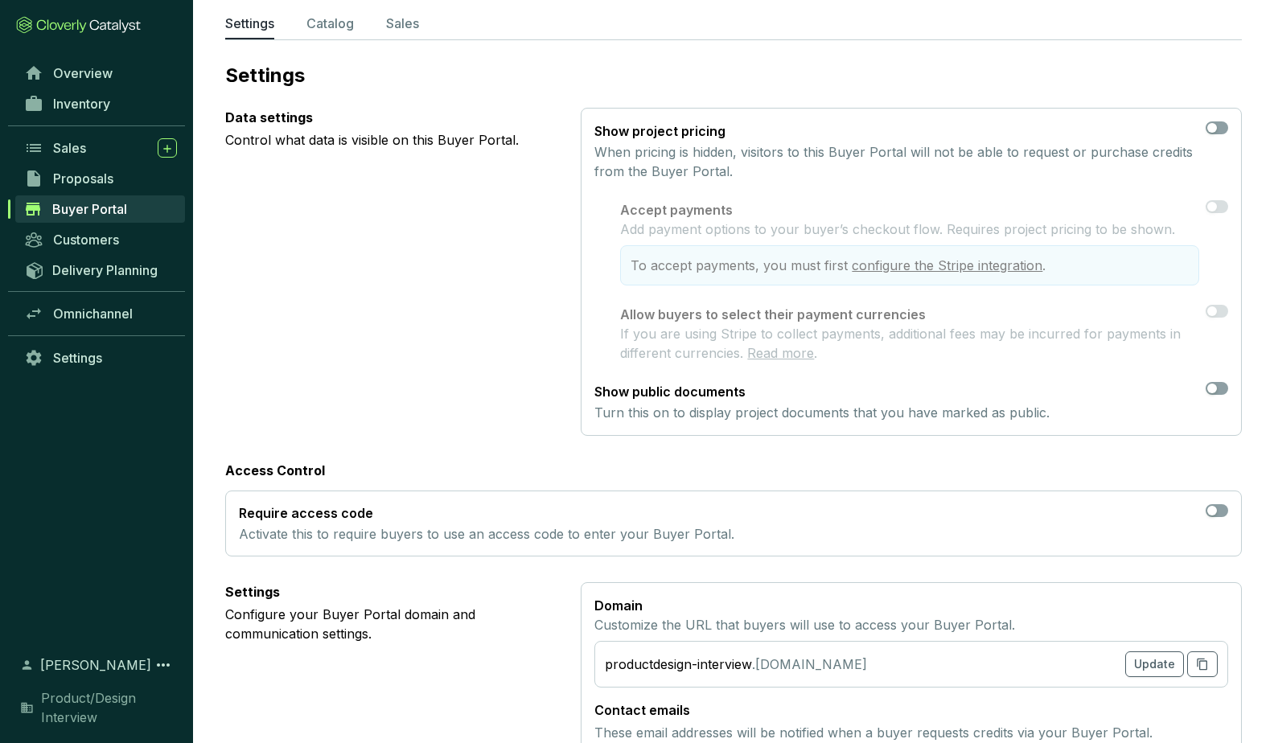
scroll to position [126, 0]
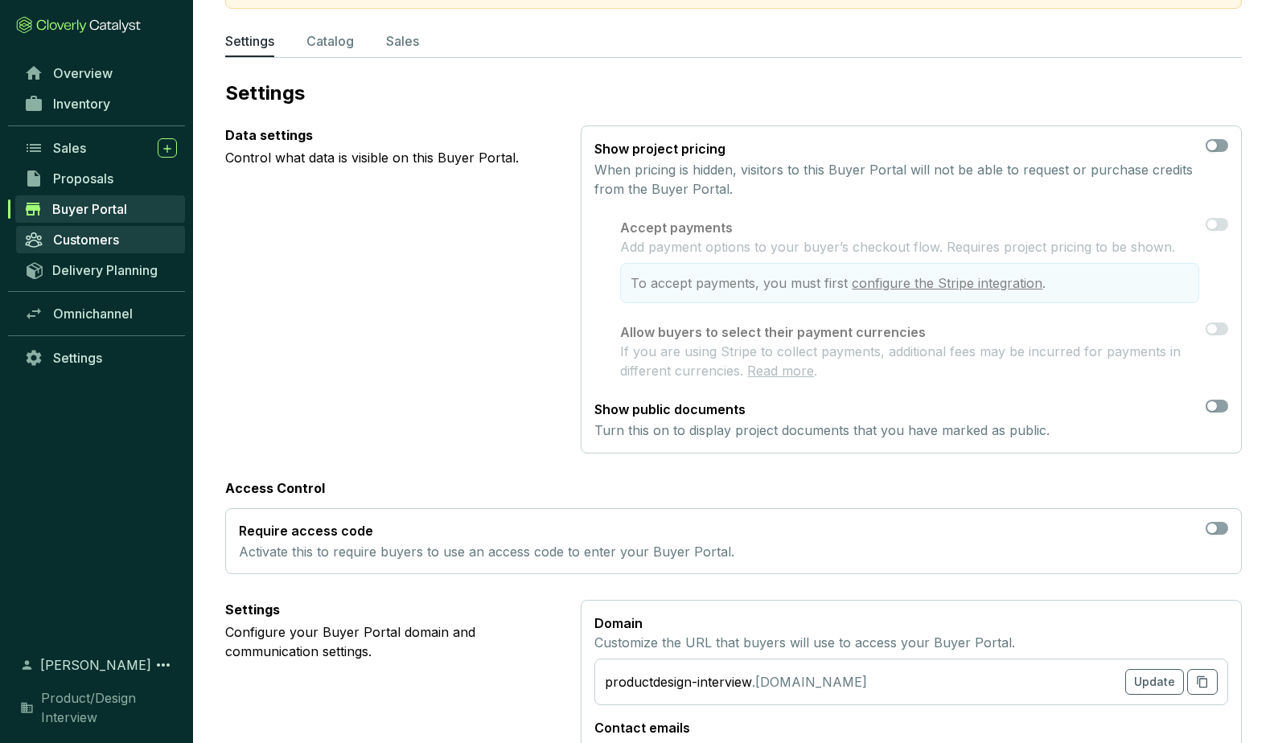
click at [89, 240] on span "Customers" at bounding box center [86, 240] width 66 height 16
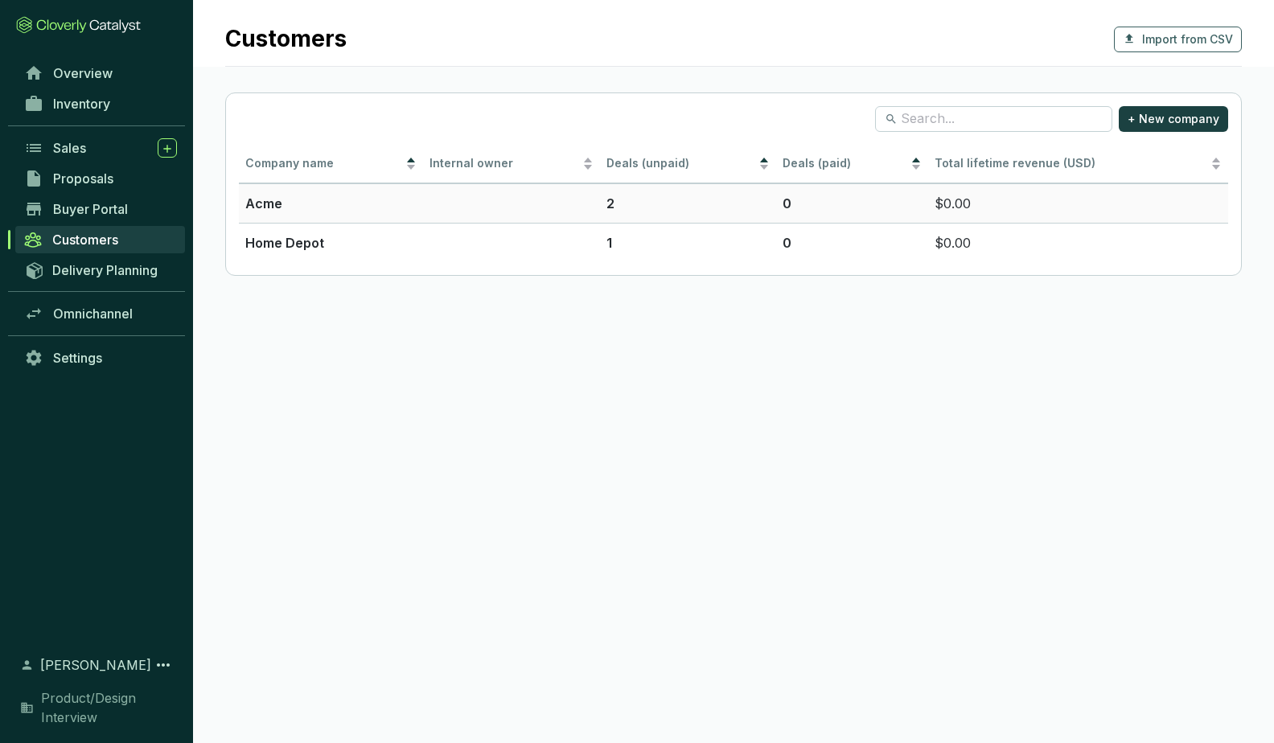
click at [262, 198] on p "Acme" at bounding box center [330, 203] width 171 height 19
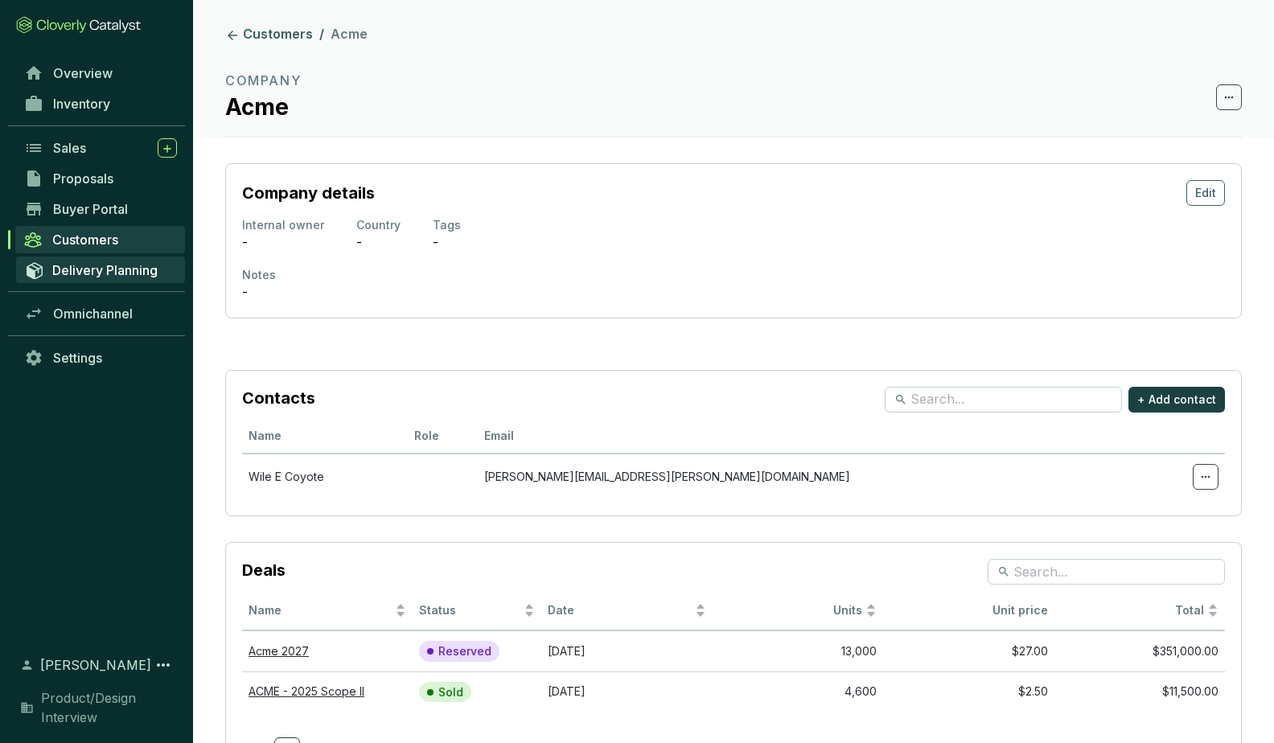
click at [89, 271] on span "Delivery Planning" at bounding box center [104, 270] width 105 height 16
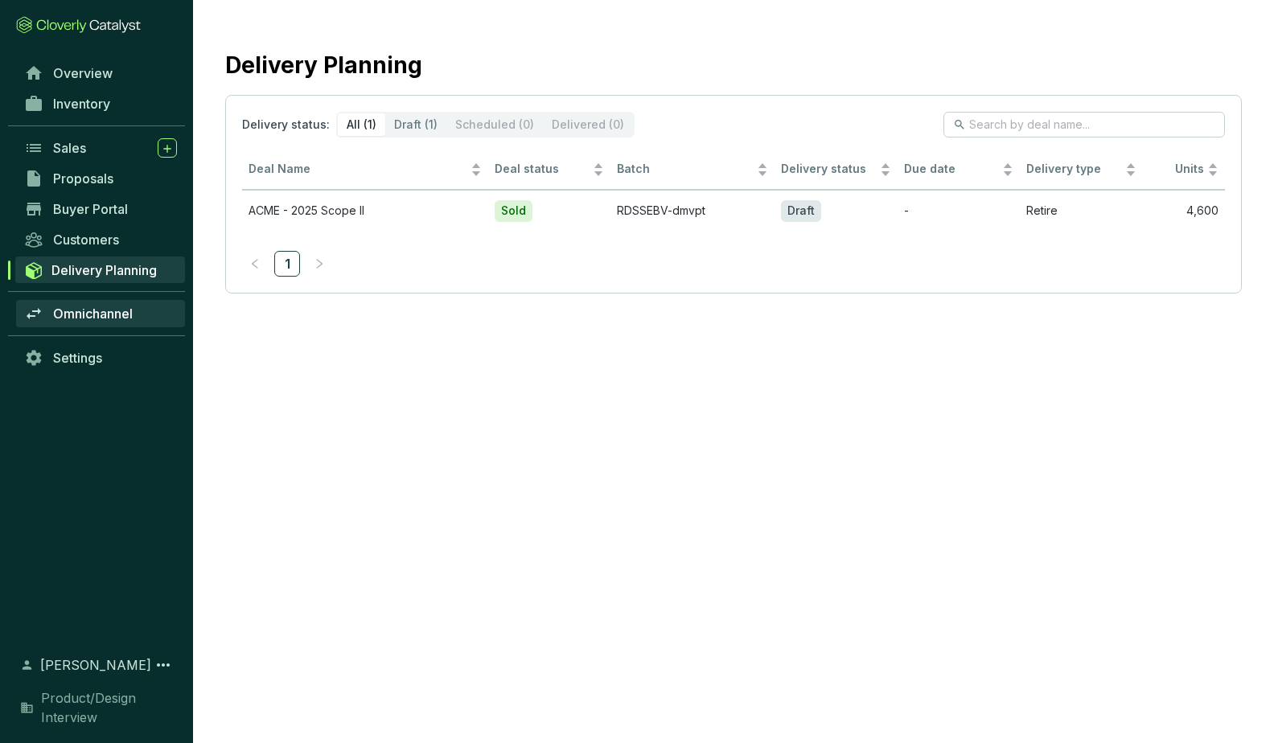
click at [85, 314] on span "Omnichannel" at bounding box center [93, 314] width 80 height 16
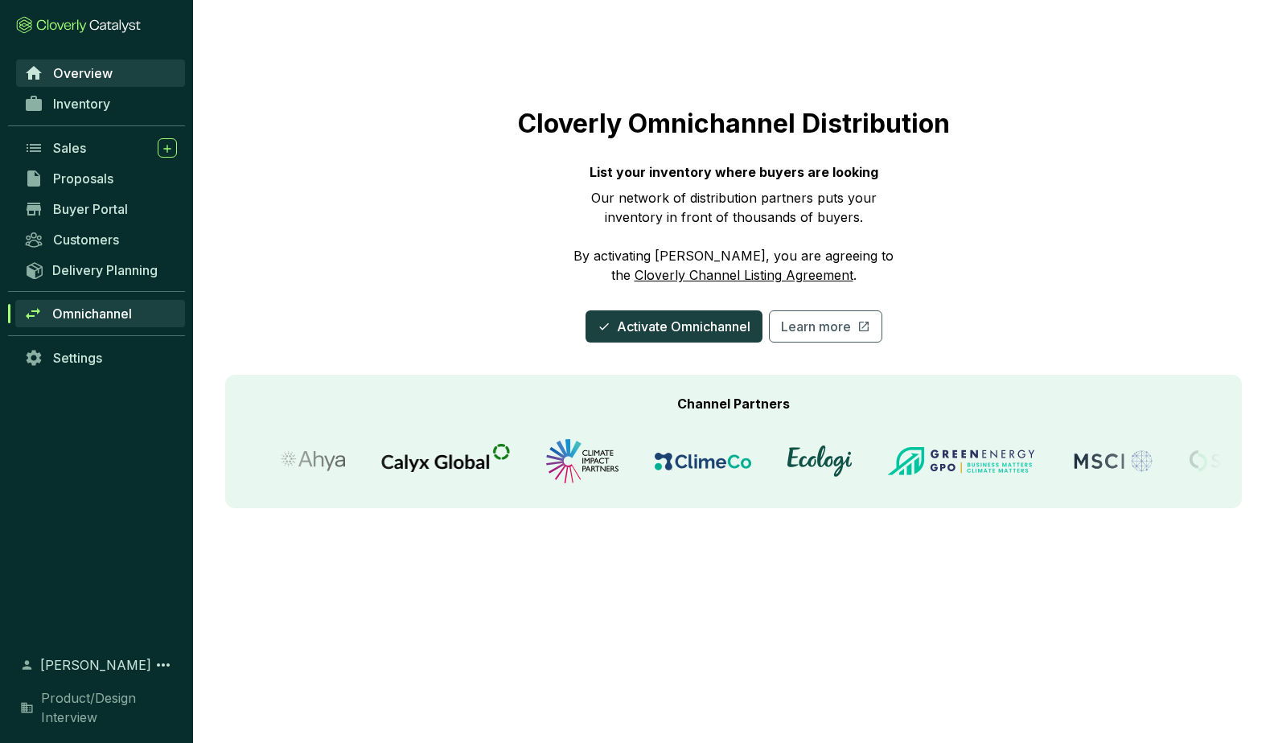
click at [64, 72] on span "Overview" at bounding box center [82, 73] width 59 height 16
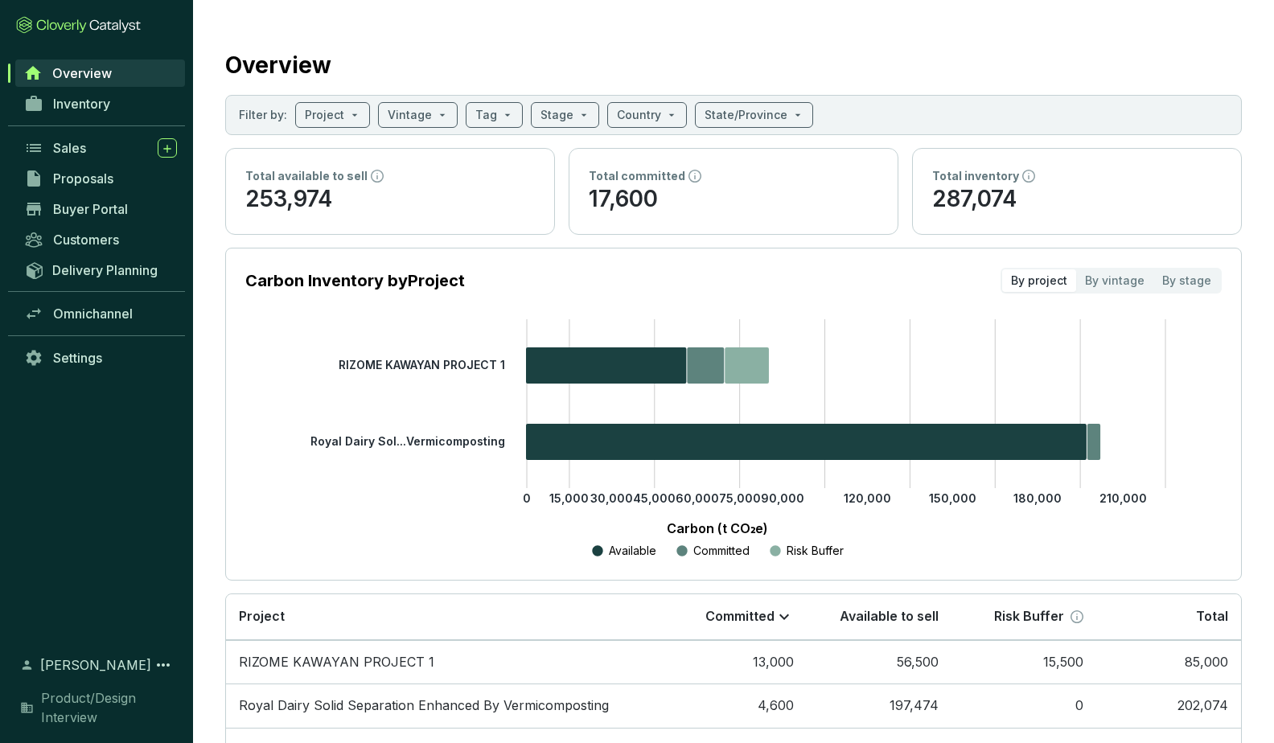
click at [78, 81] on link "Overview" at bounding box center [100, 72] width 170 height 27
click at [77, 104] on span "Inventory" at bounding box center [81, 104] width 57 height 16
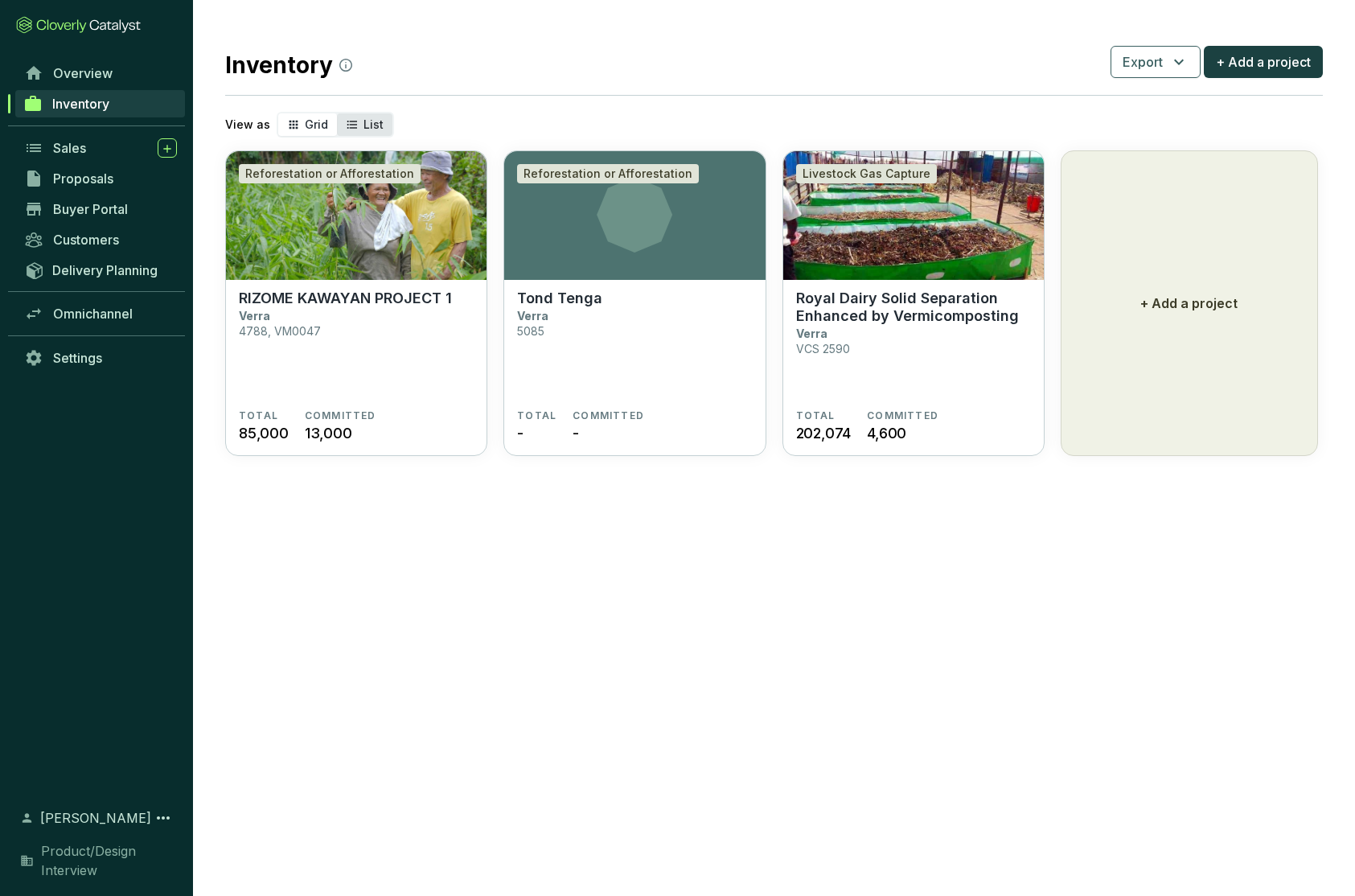
click at [347, 123] on icon "segmented control" at bounding box center [352, 124] width 13 height 19
click at [337, 113] on input "List" at bounding box center [337, 113] width 0 height 0
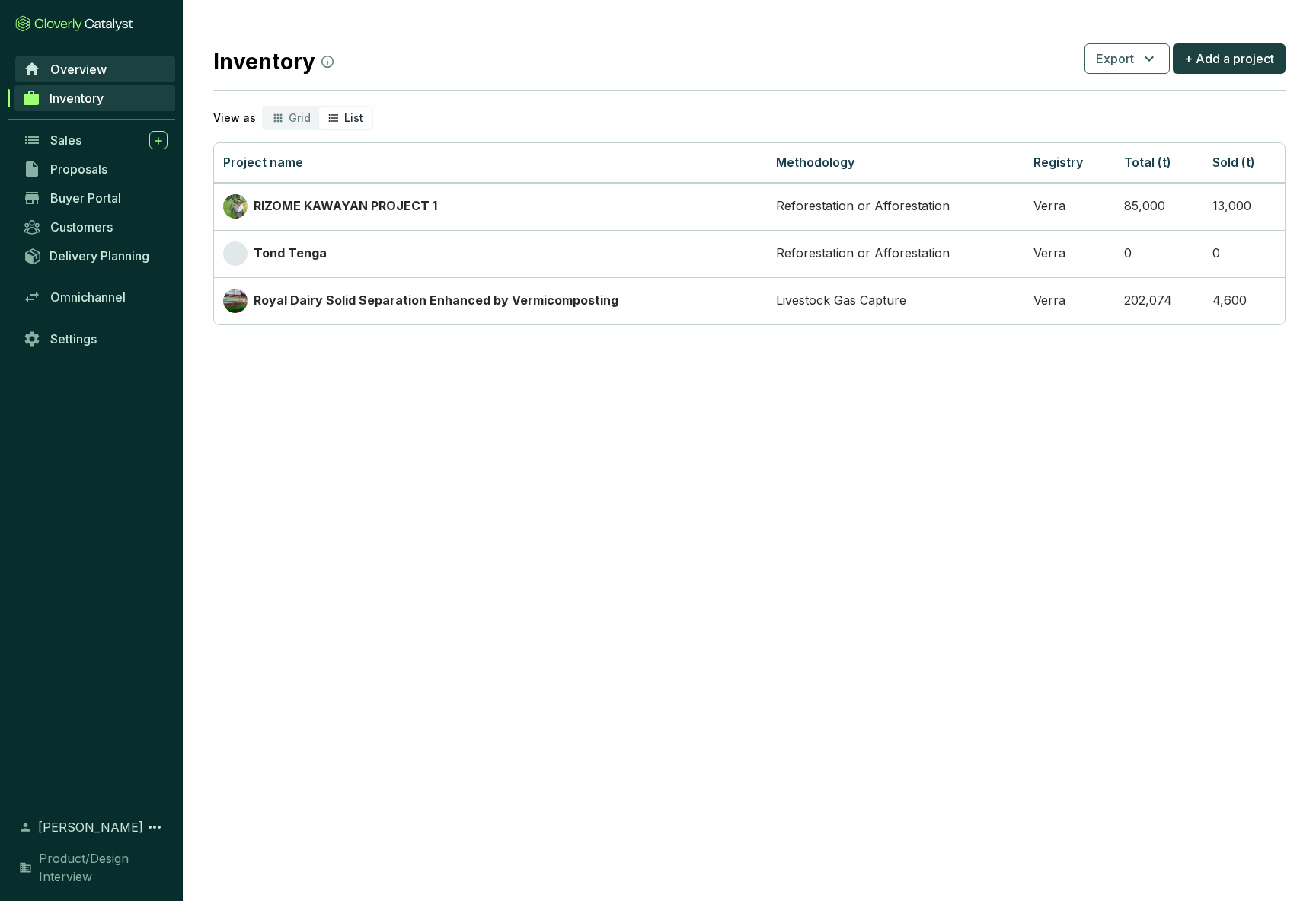
click at [66, 63] on span "Overview" at bounding box center [78, 69] width 56 height 15
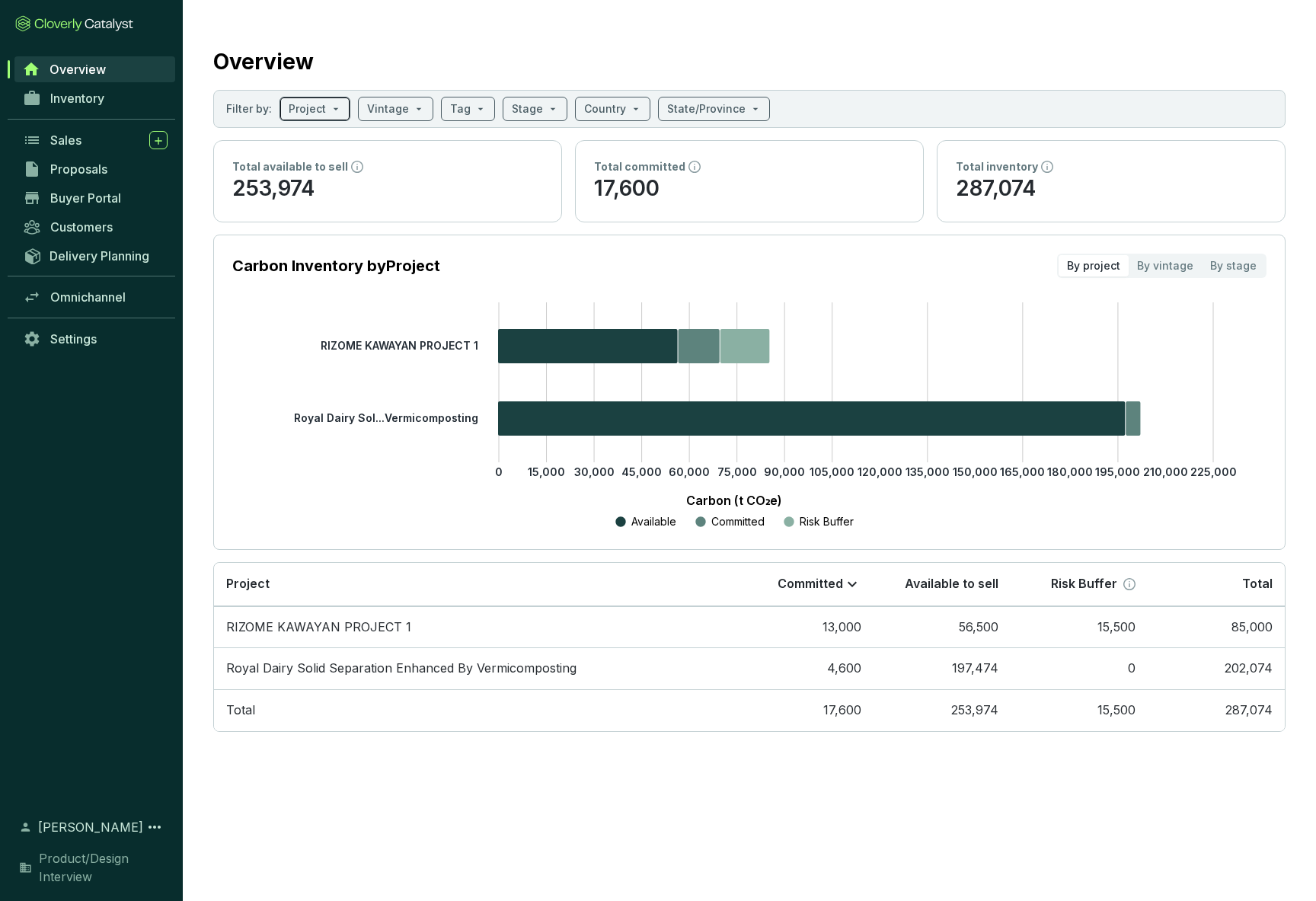
click at [334, 105] on span at bounding box center [315, 109] width 52 height 23
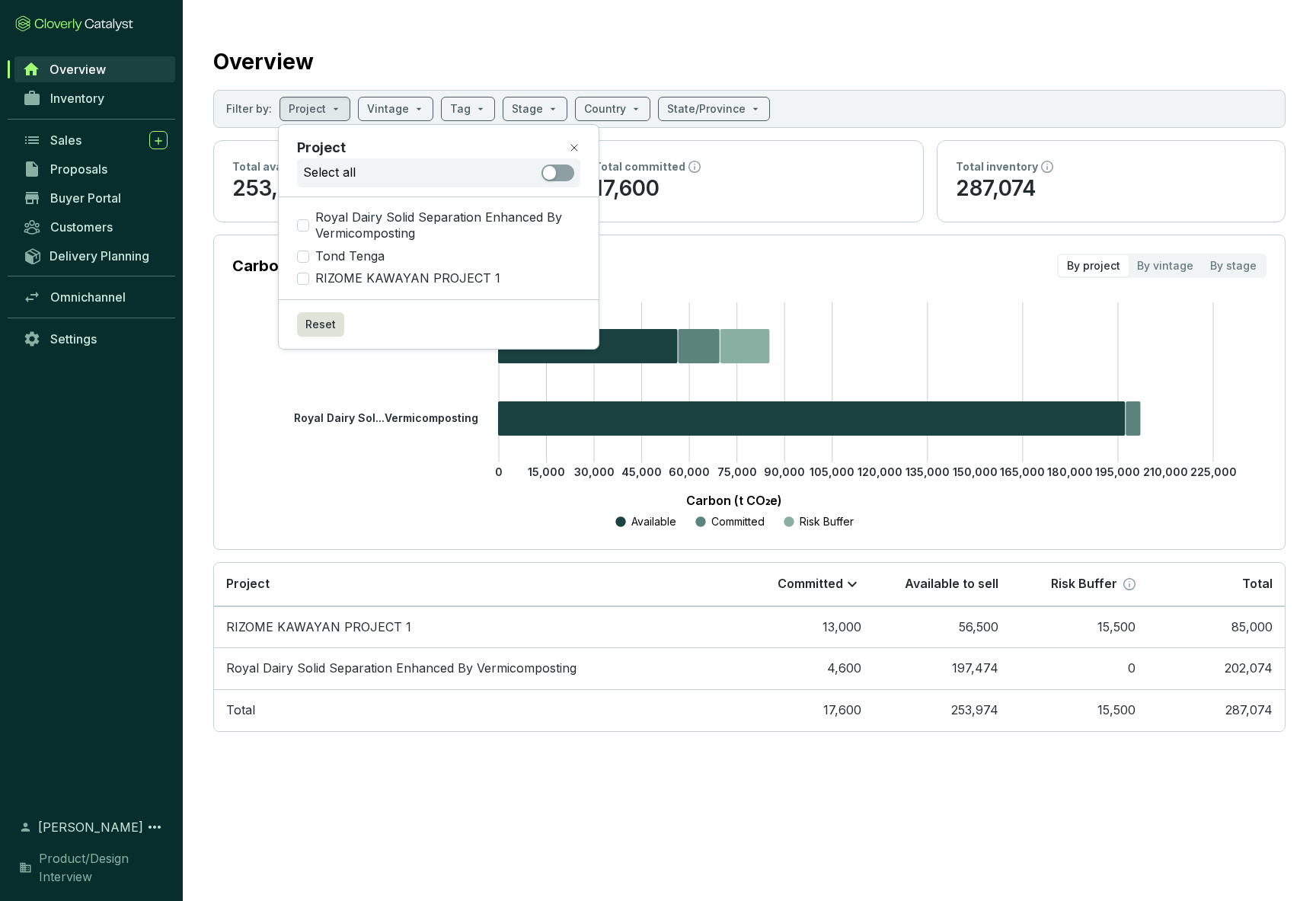
click at [418, 133] on section "Project Select all" at bounding box center [439, 161] width 320 height 72
click at [190, 242] on section "Overview Filter by: Project Vintage Tag Stage Country State/Province Total avai…" at bounding box center [749, 386] width 1133 height 771
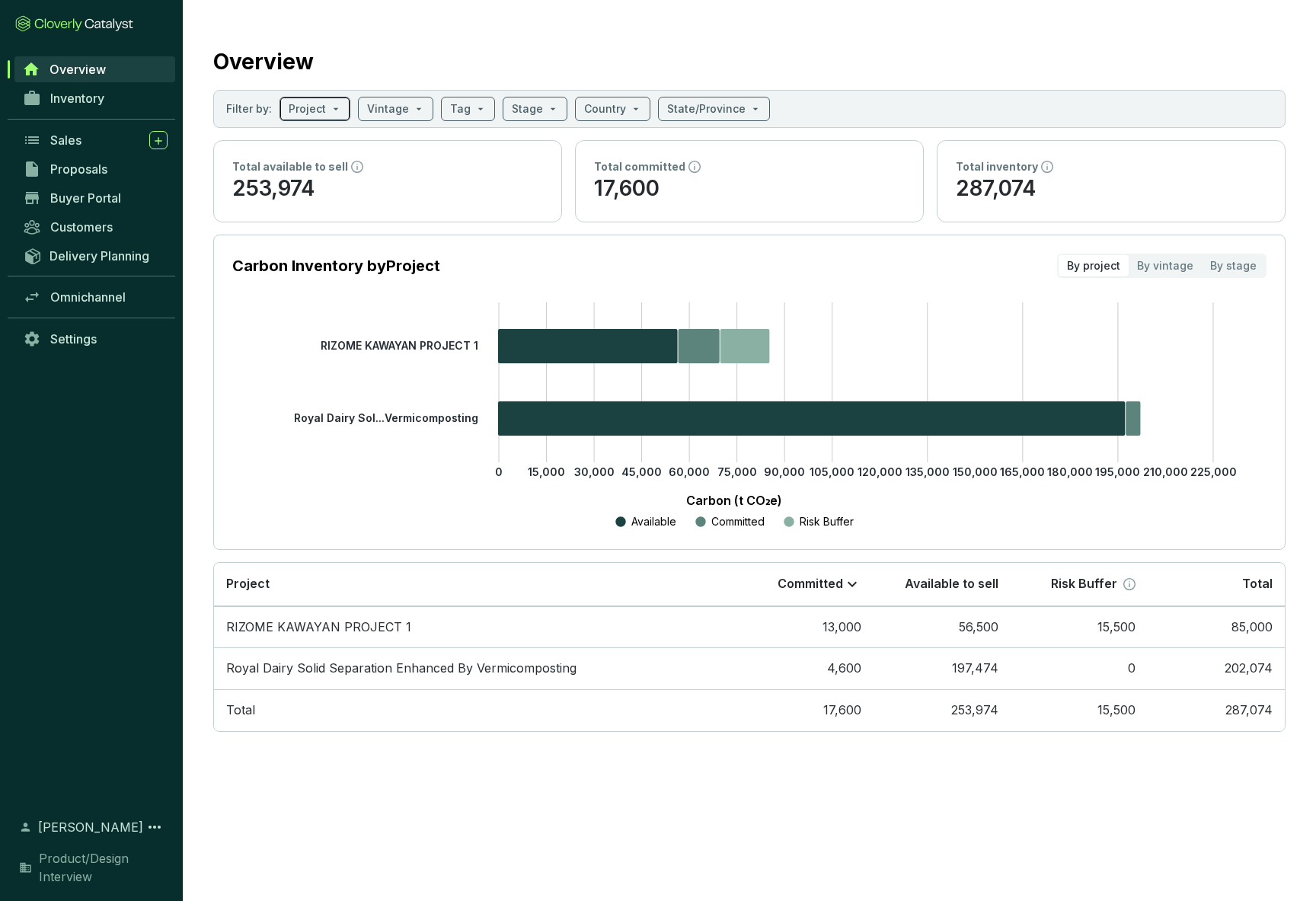
click at [329, 102] on span at bounding box center [315, 109] width 52 height 23
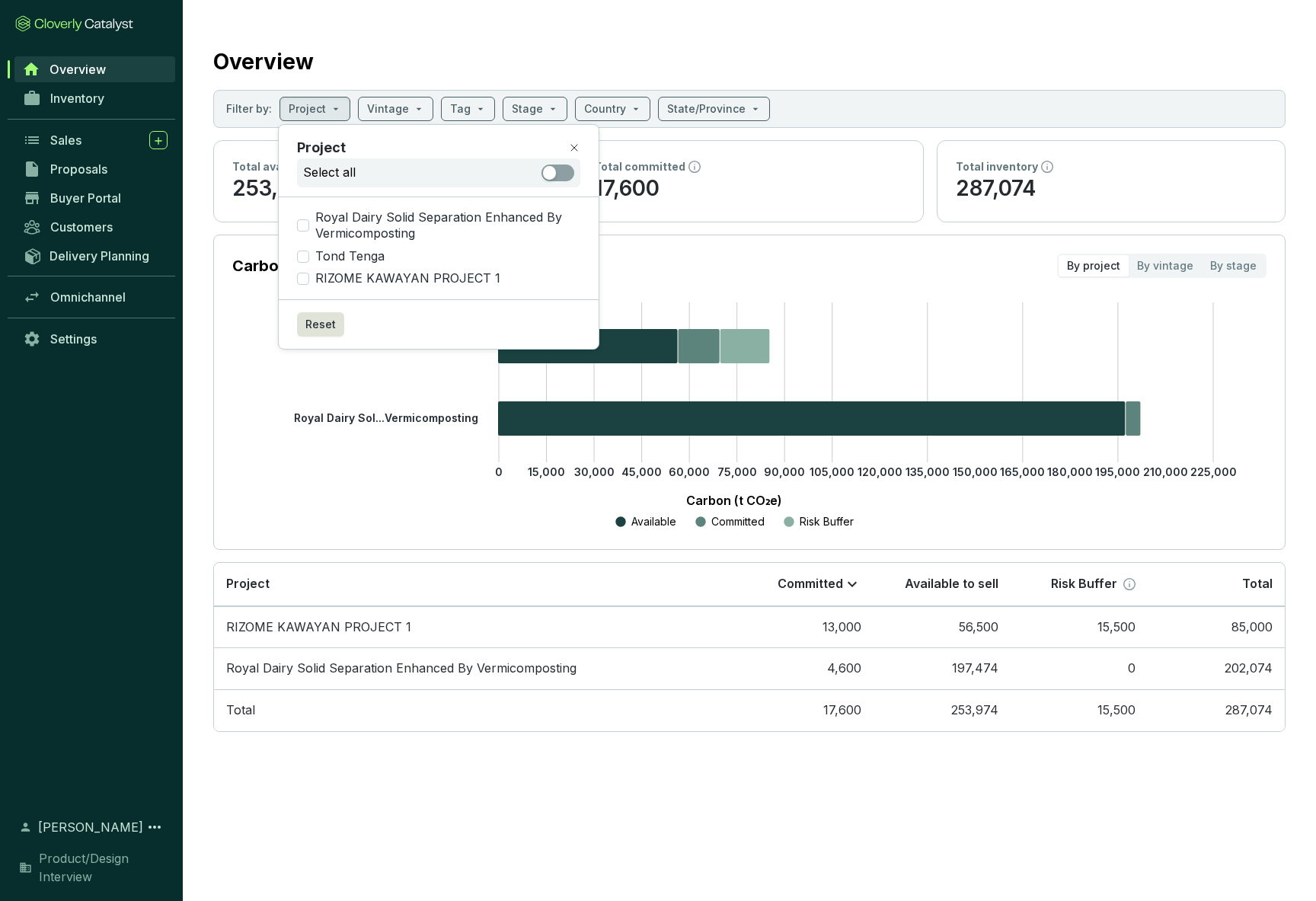
click at [574, 146] on icon at bounding box center [574, 148] width 12 height 12
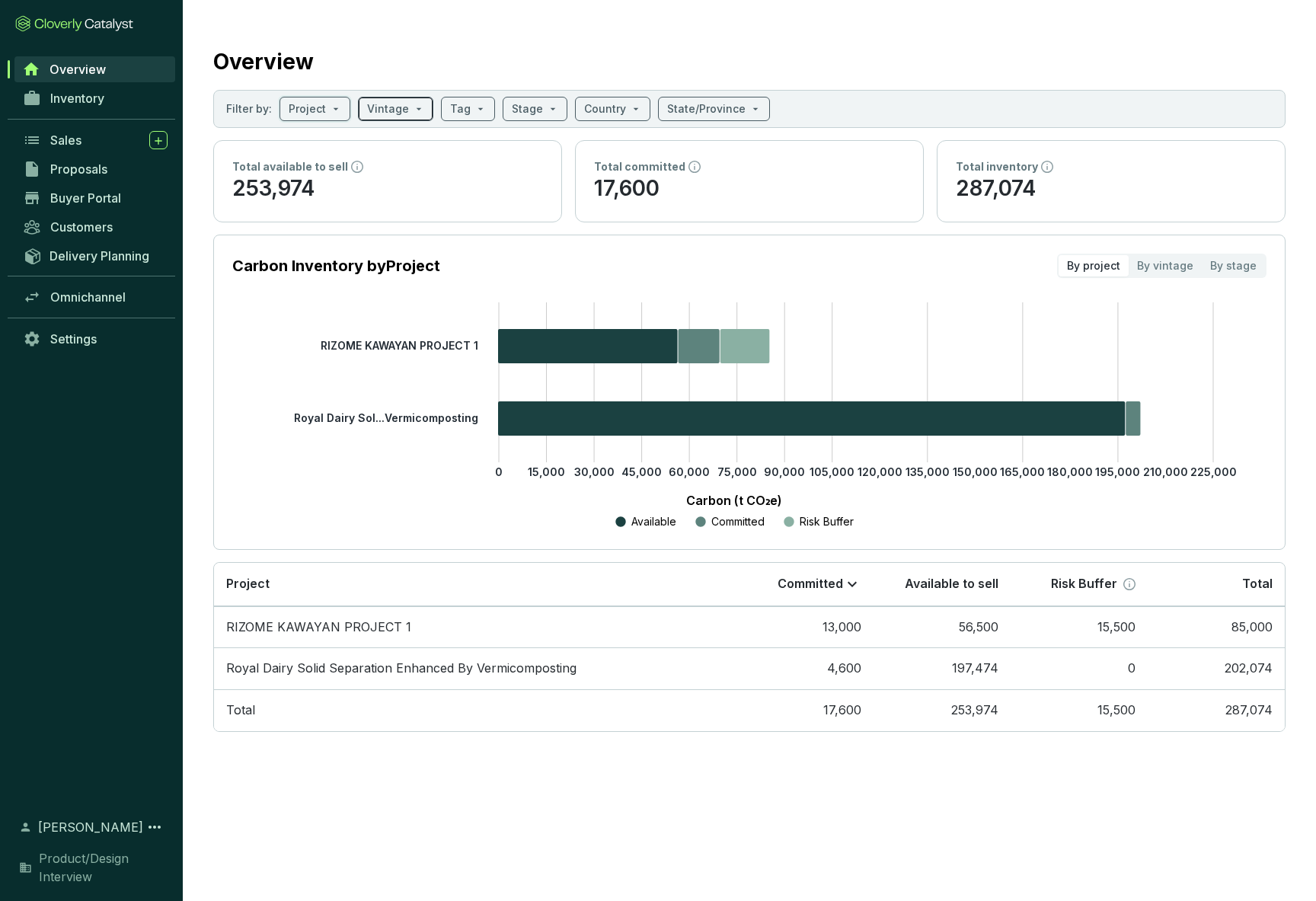
click at [373, 111] on input "search" at bounding box center [388, 109] width 42 height 23
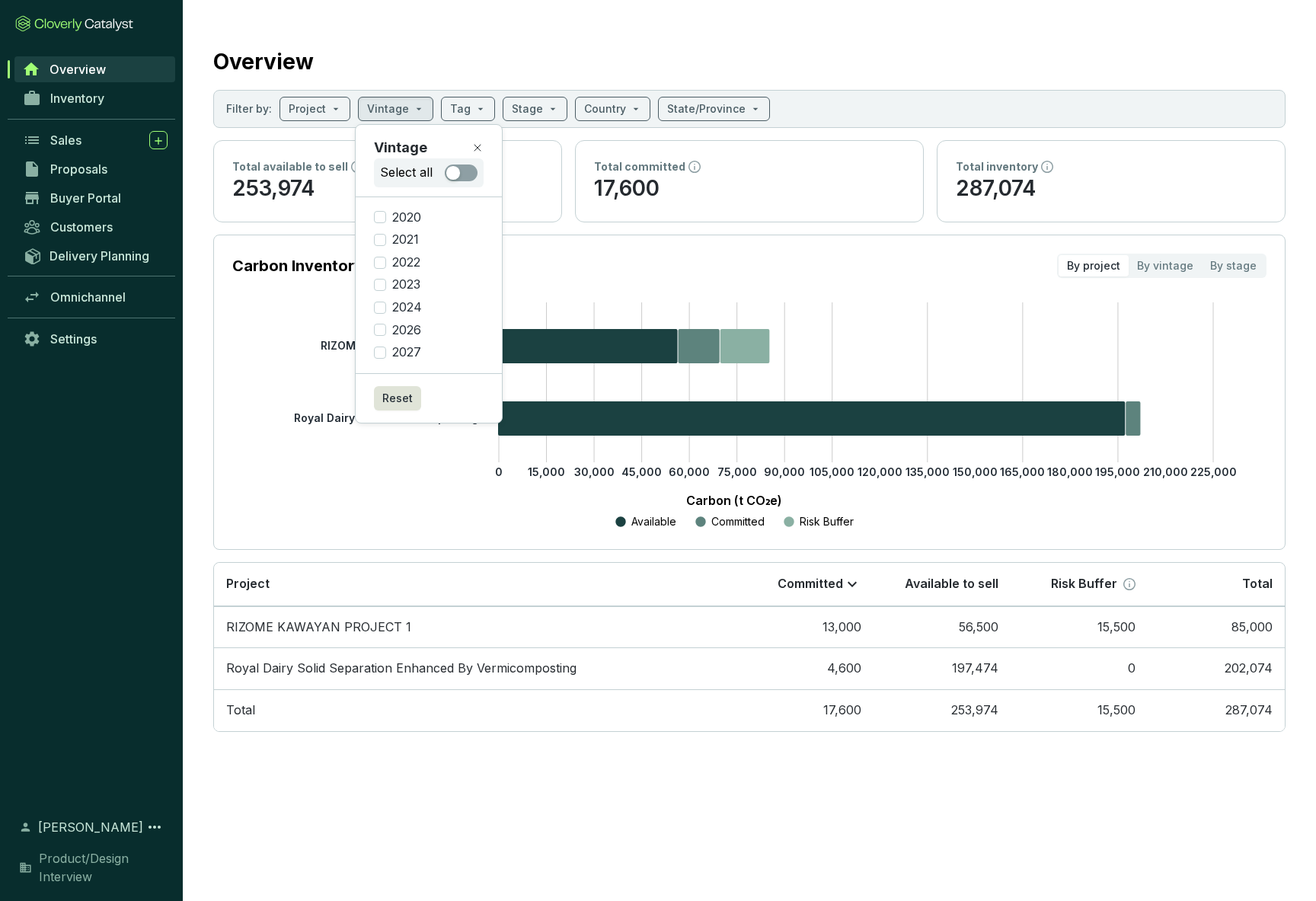
click at [476, 144] on icon at bounding box center [478, 148] width 12 height 12
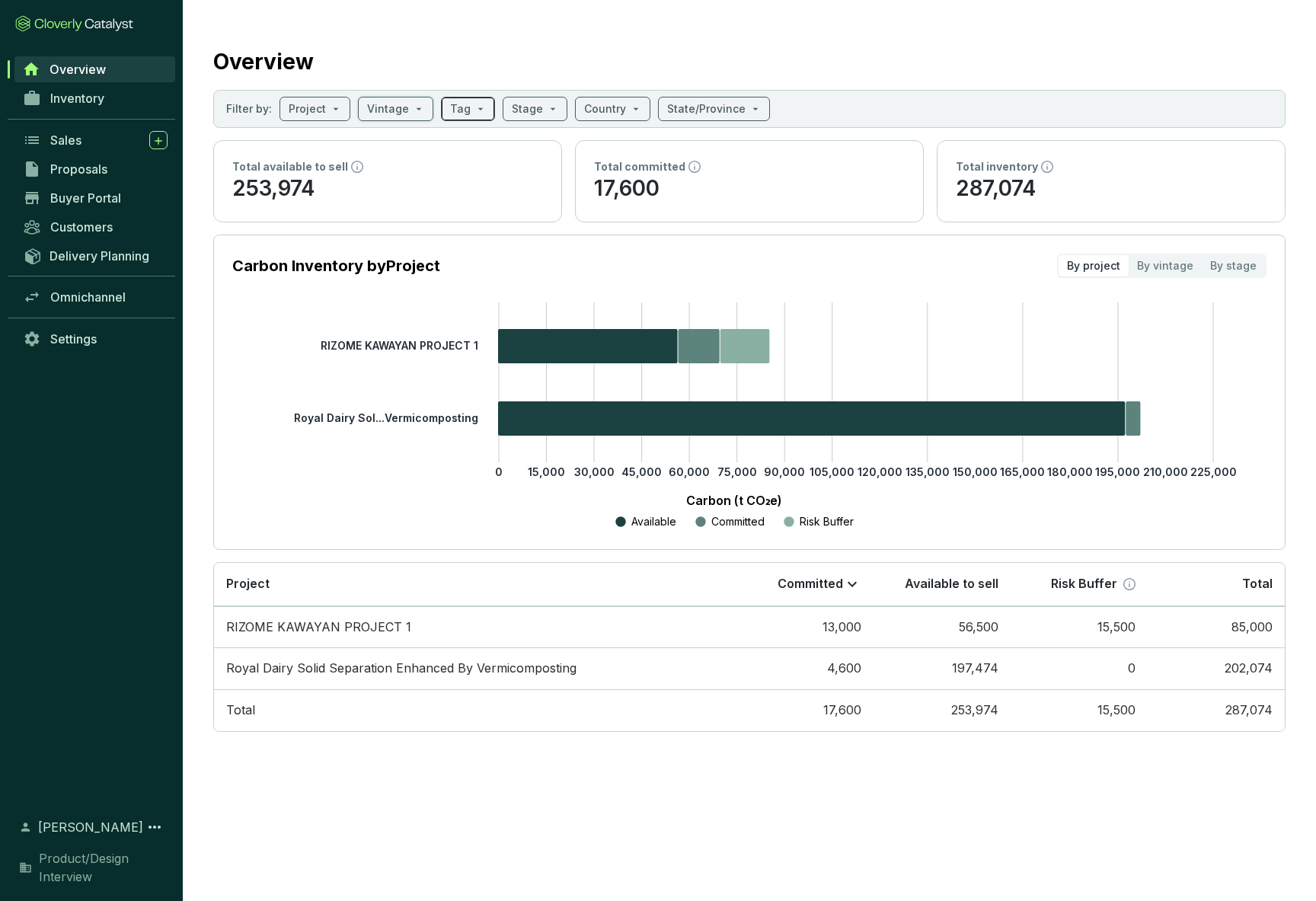
click at [475, 109] on span at bounding box center [468, 109] width 36 height 23
click at [556, 145] on icon at bounding box center [558, 148] width 12 height 12
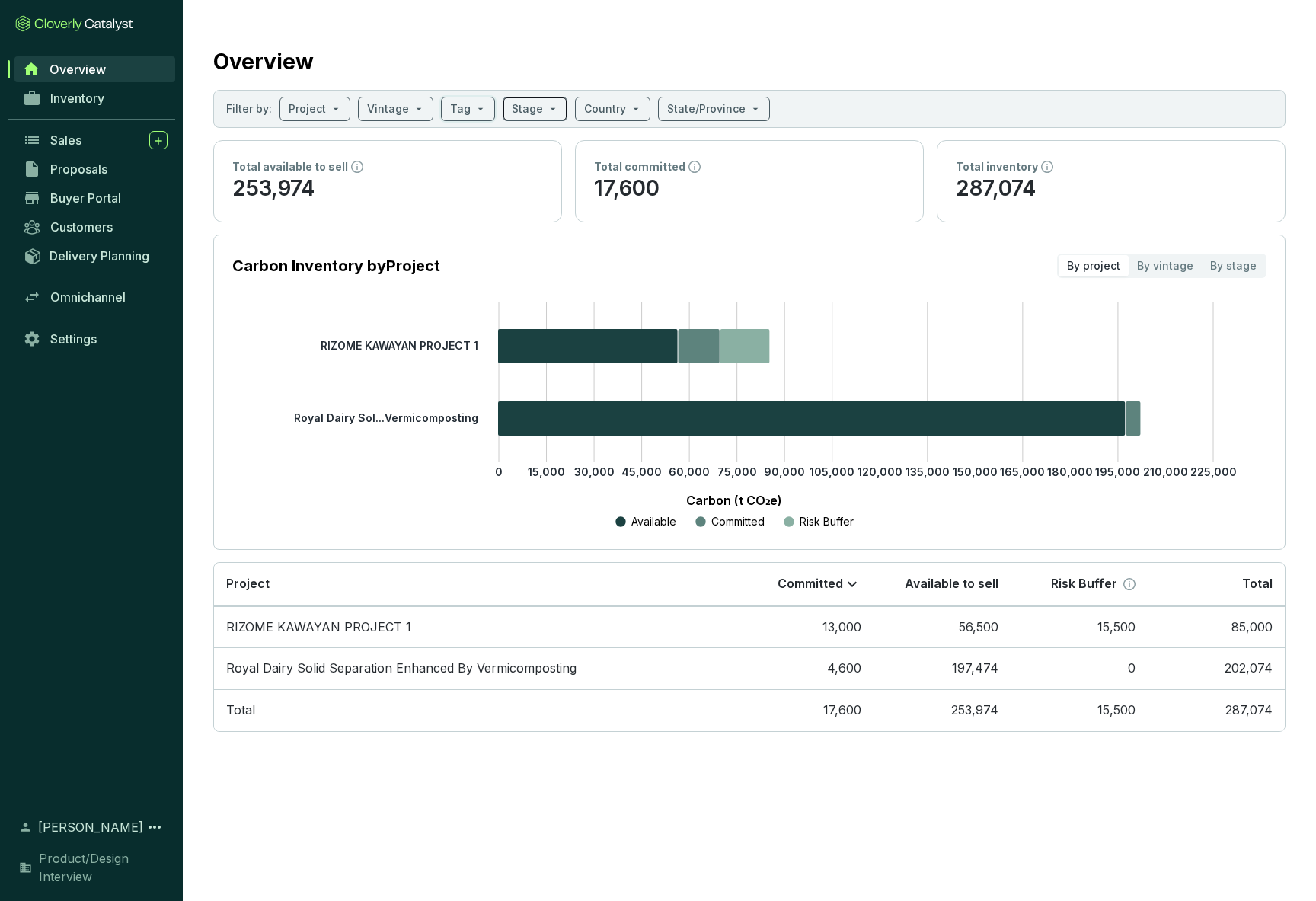
click at [546, 107] on span at bounding box center [534, 109] width 46 height 23
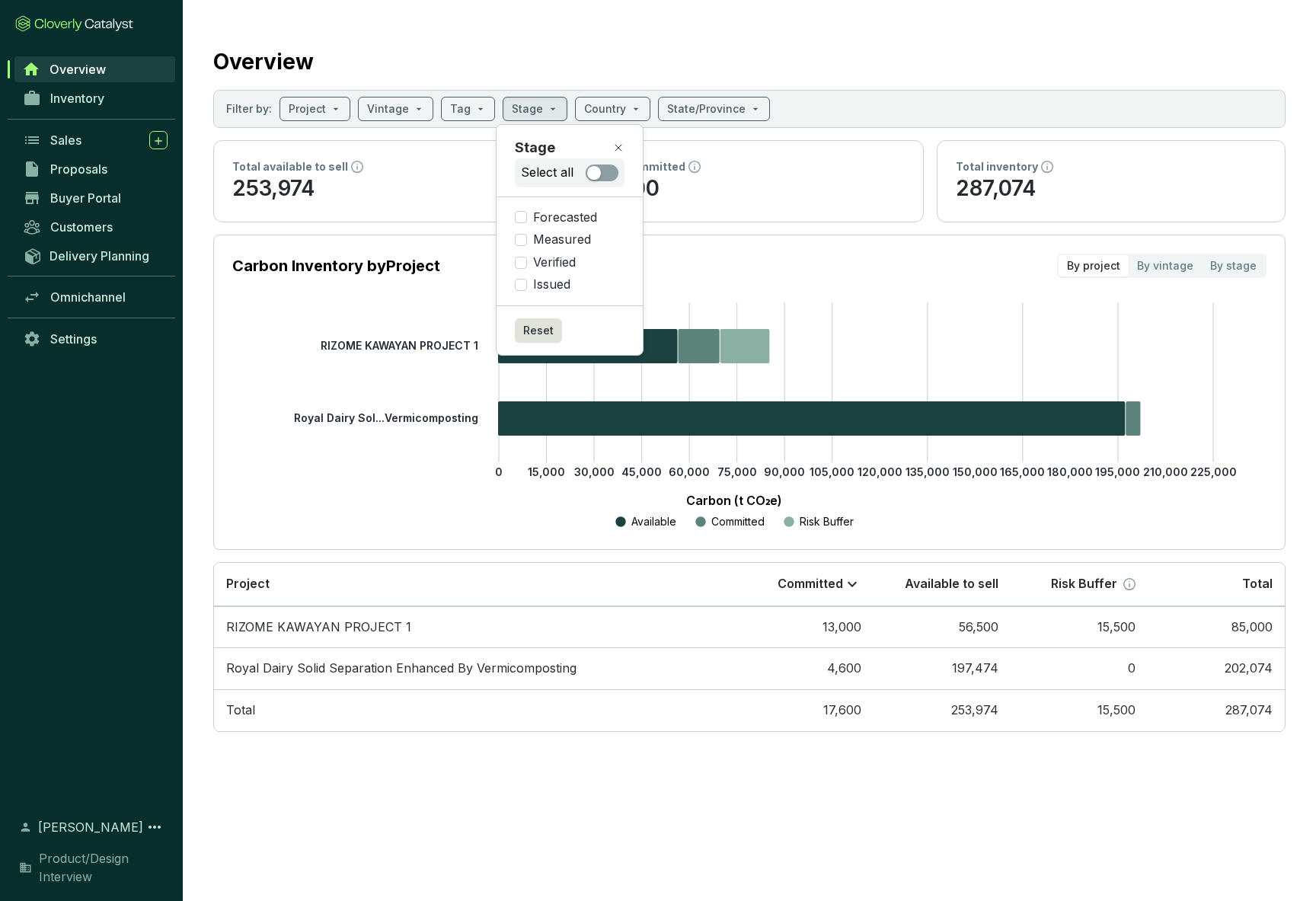
click at [550, 46] on div "Overview" at bounding box center [749, 59] width 1073 height 38
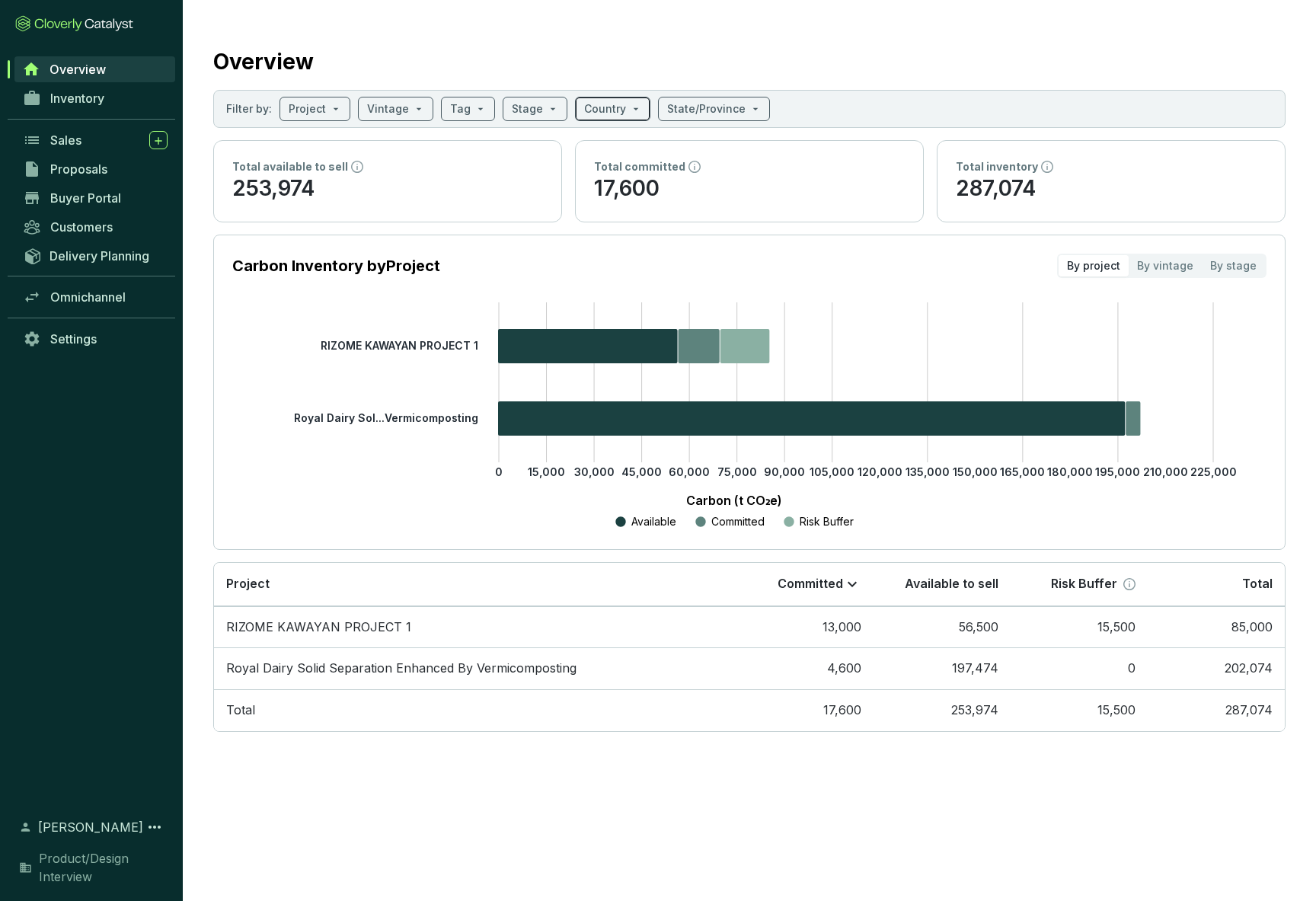
click at [627, 107] on span at bounding box center [613, 109] width 57 height 23
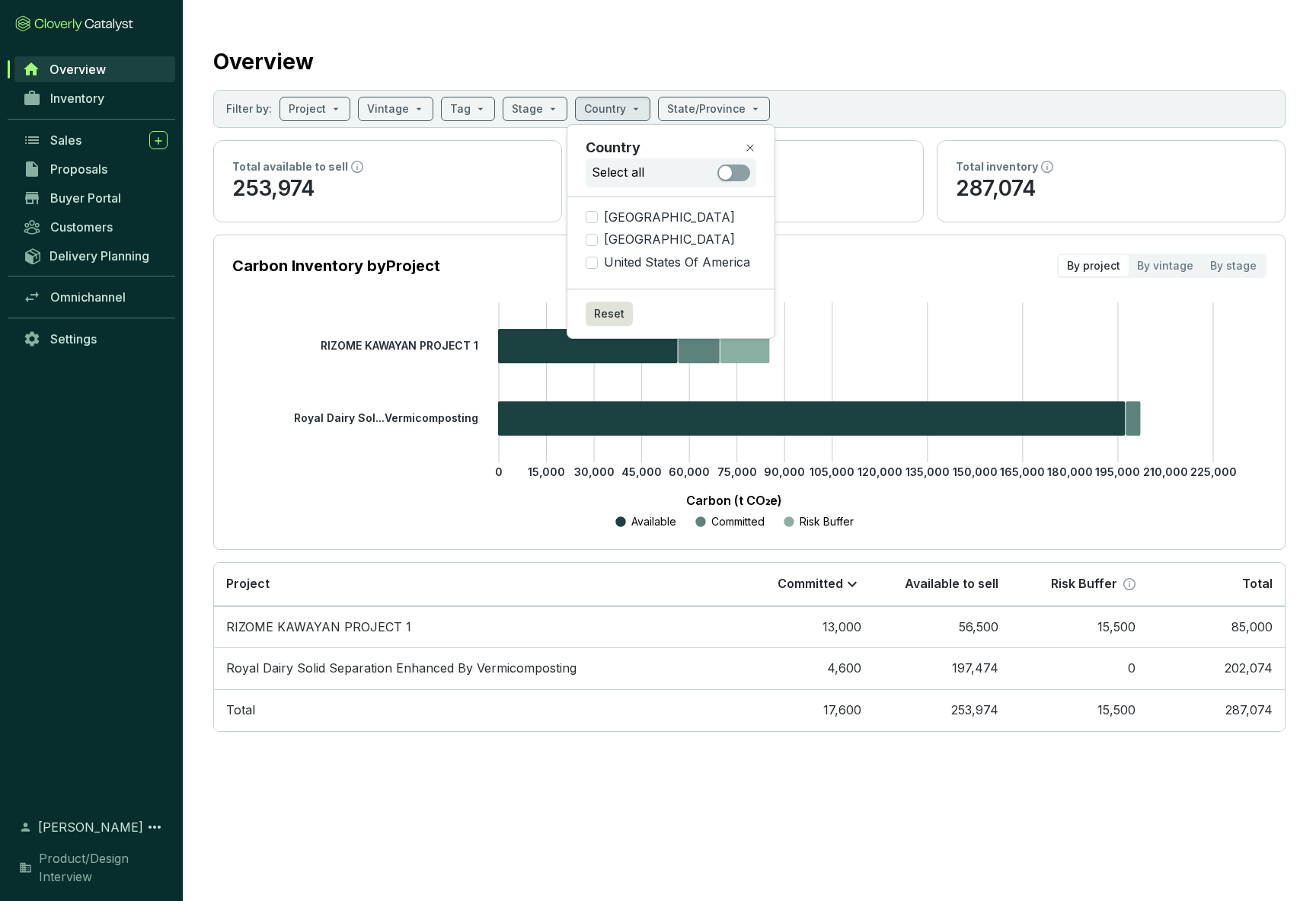
click at [626, 30] on section "Overview Filter by: Project Vintage Tag Stage Country State/Province Total avai…" at bounding box center [749, 386] width 1133 height 771
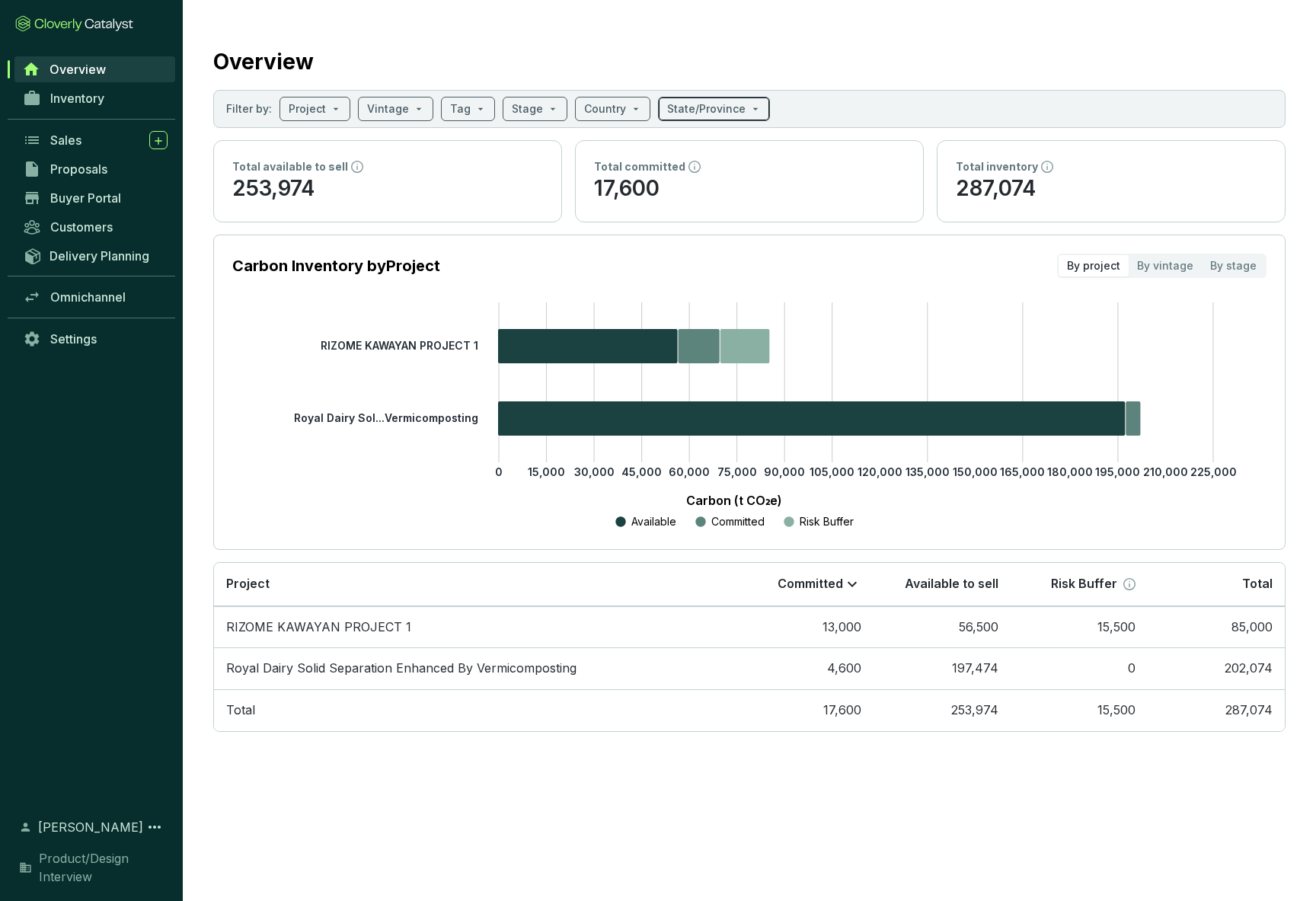
click at [743, 106] on span at bounding box center [713, 109] width 94 height 23
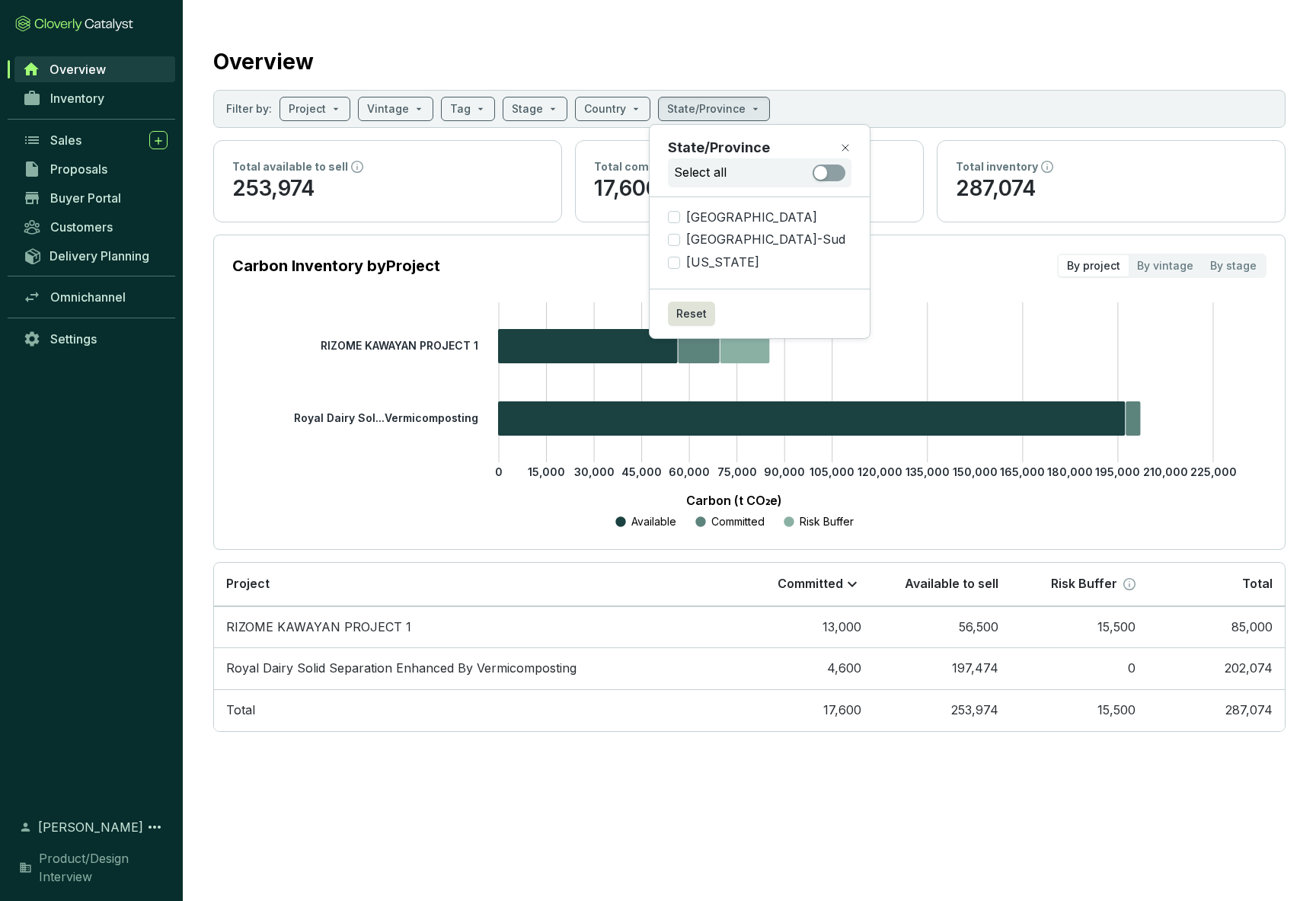
click at [746, 66] on div "Overview" at bounding box center [749, 59] width 1073 height 38
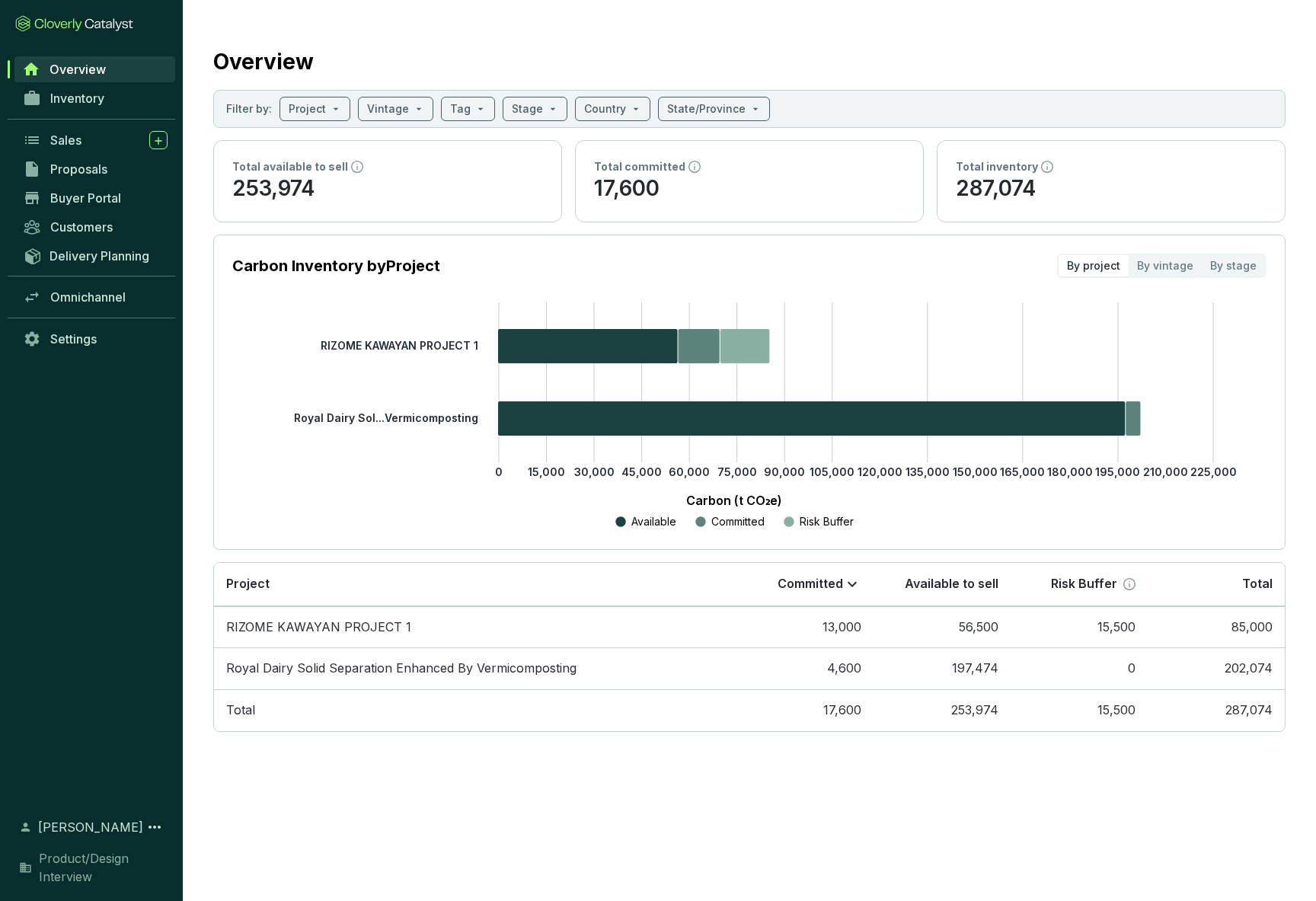
click at [87, 732] on span "[PERSON_NAME]" at bounding box center [90, 826] width 105 height 18
click at [154, 732] on icon at bounding box center [154, 827] width 12 height 3
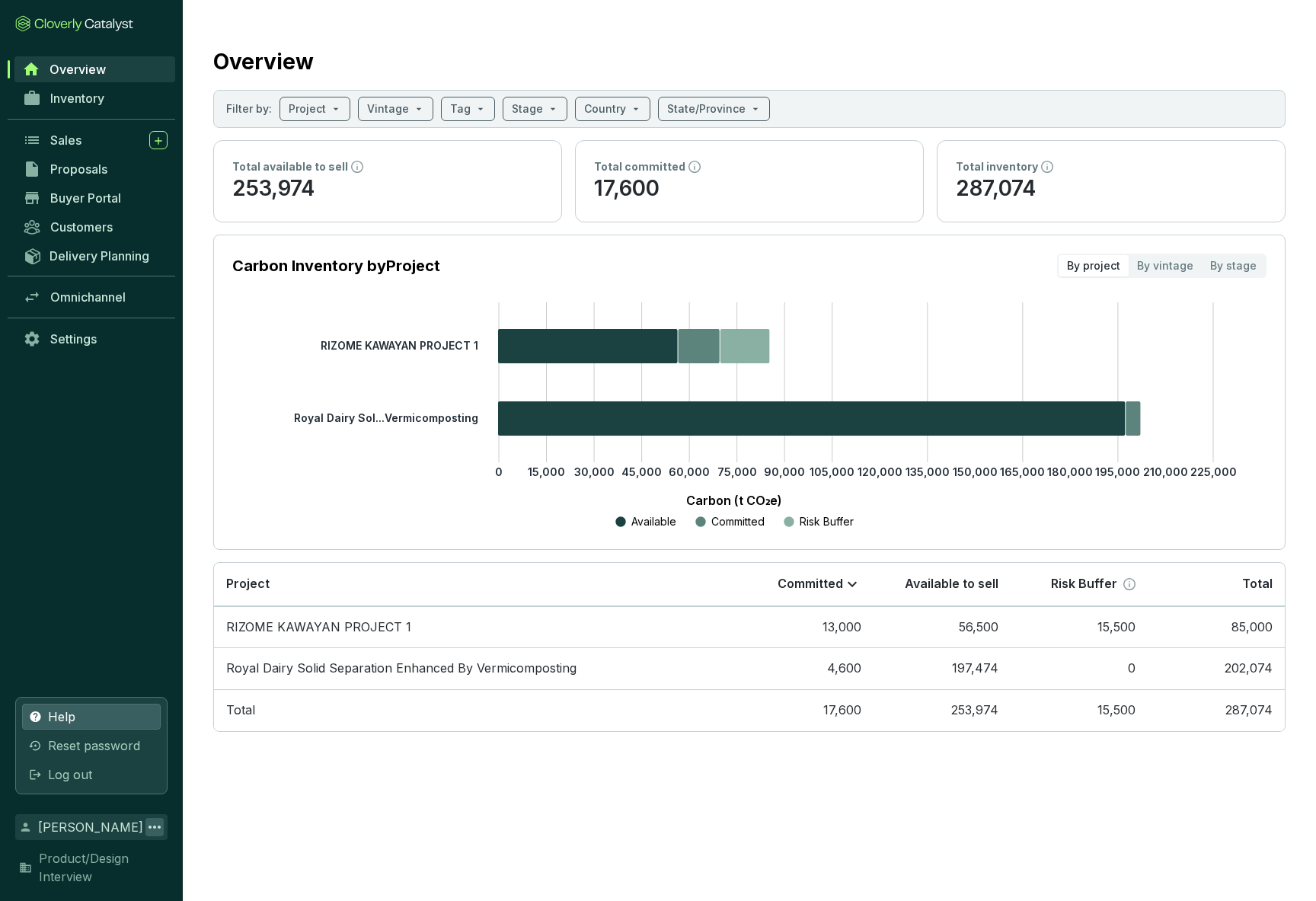
click at [58, 712] on span "Help" at bounding box center [62, 716] width 27 height 18
click at [79, 332] on span "Settings" at bounding box center [73, 339] width 46 height 15
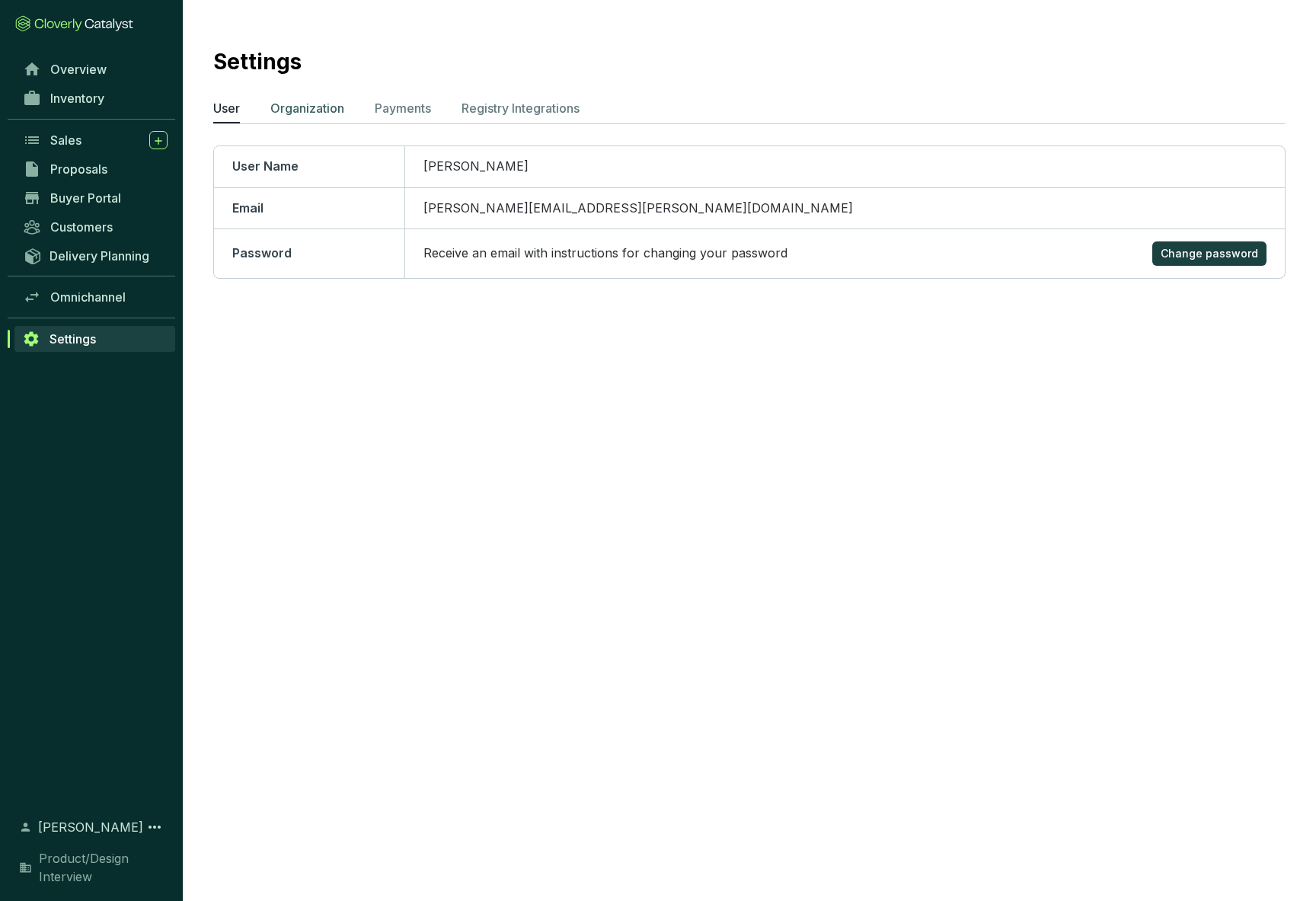
click at [303, 104] on p "Organization" at bounding box center [307, 108] width 74 height 18
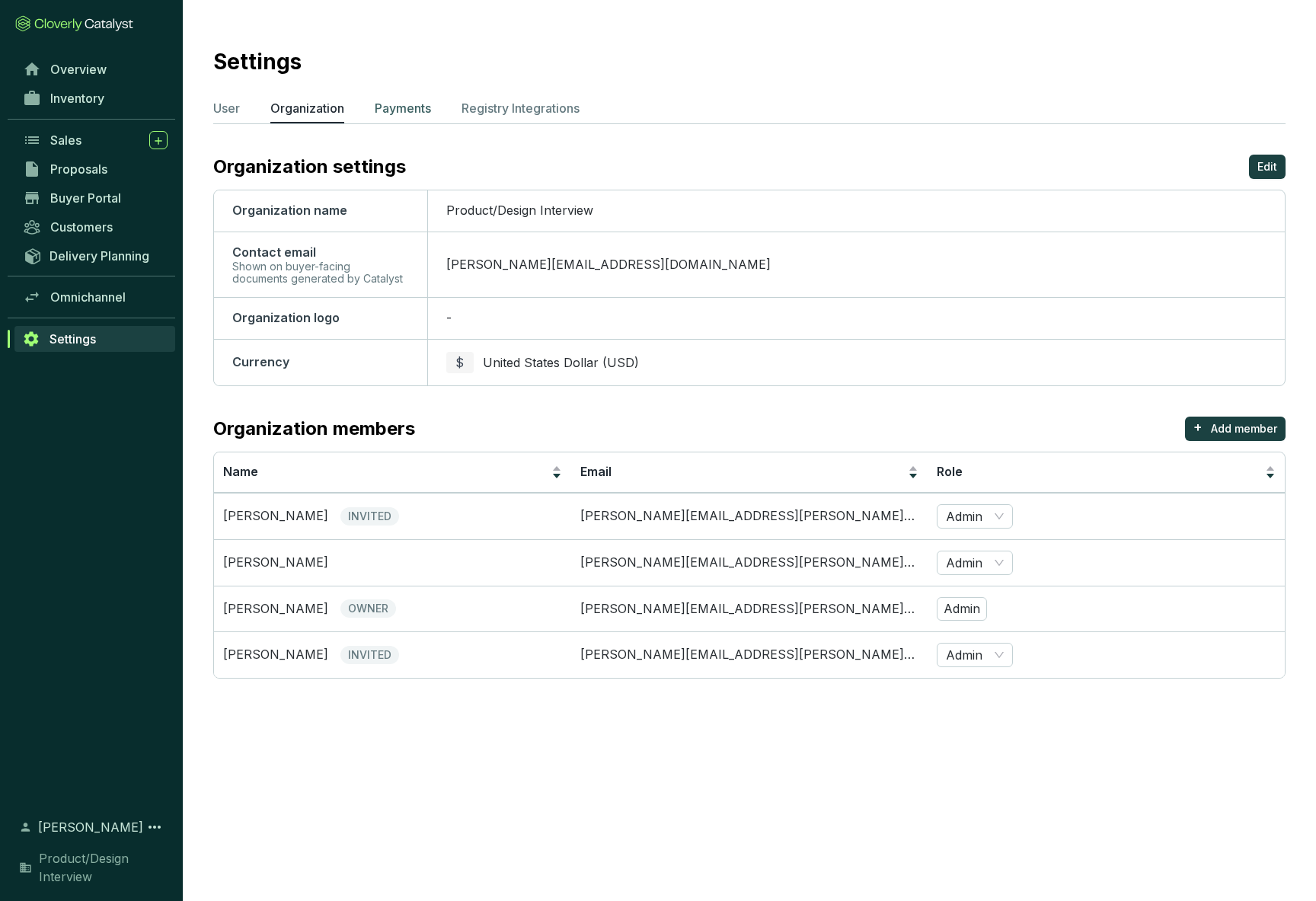
click at [403, 102] on p "Payments" at bounding box center [403, 108] width 56 height 18
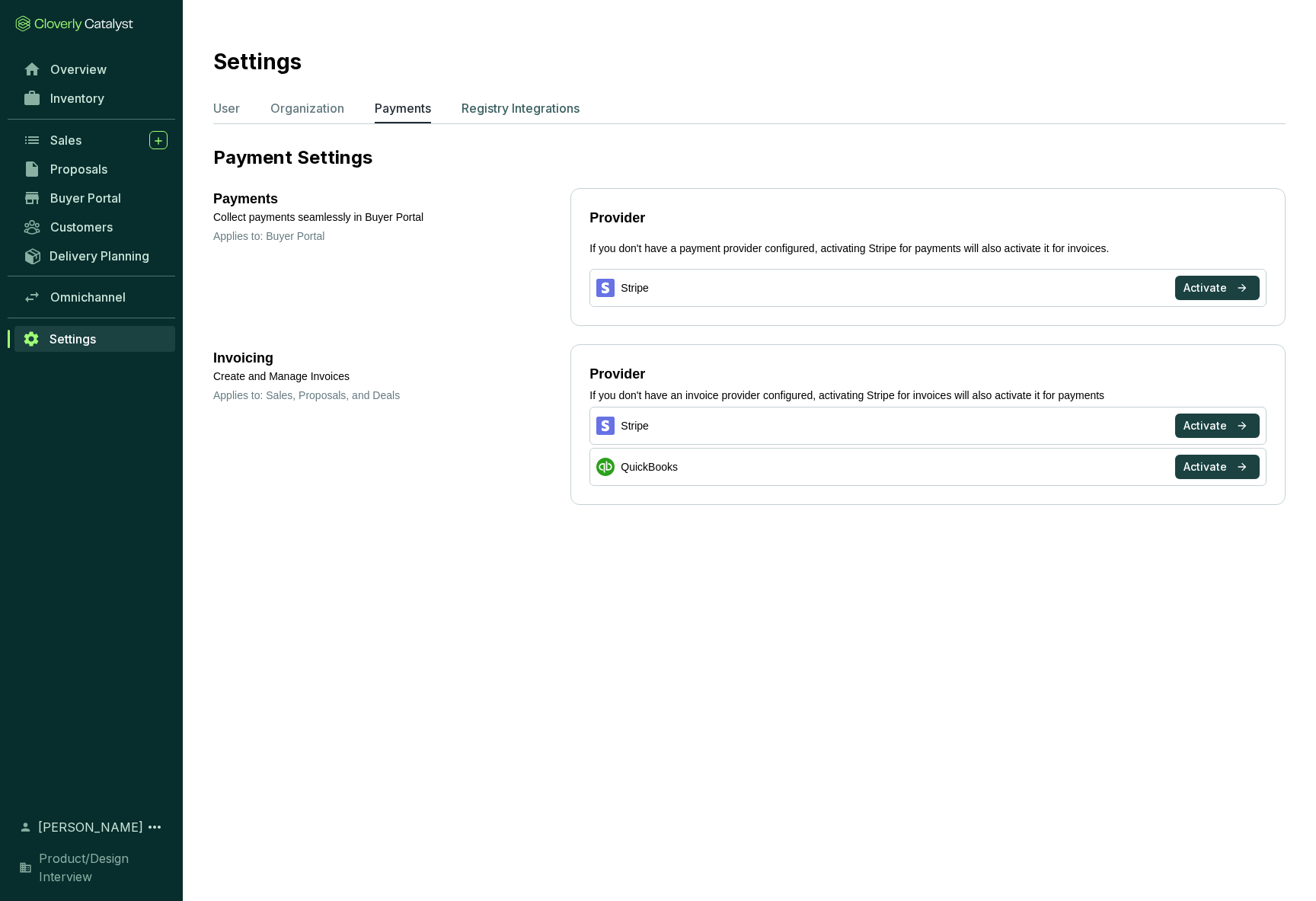
click at [511, 107] on p "Registry Integrations" at bounding box center [520, 108] width 118 height 18
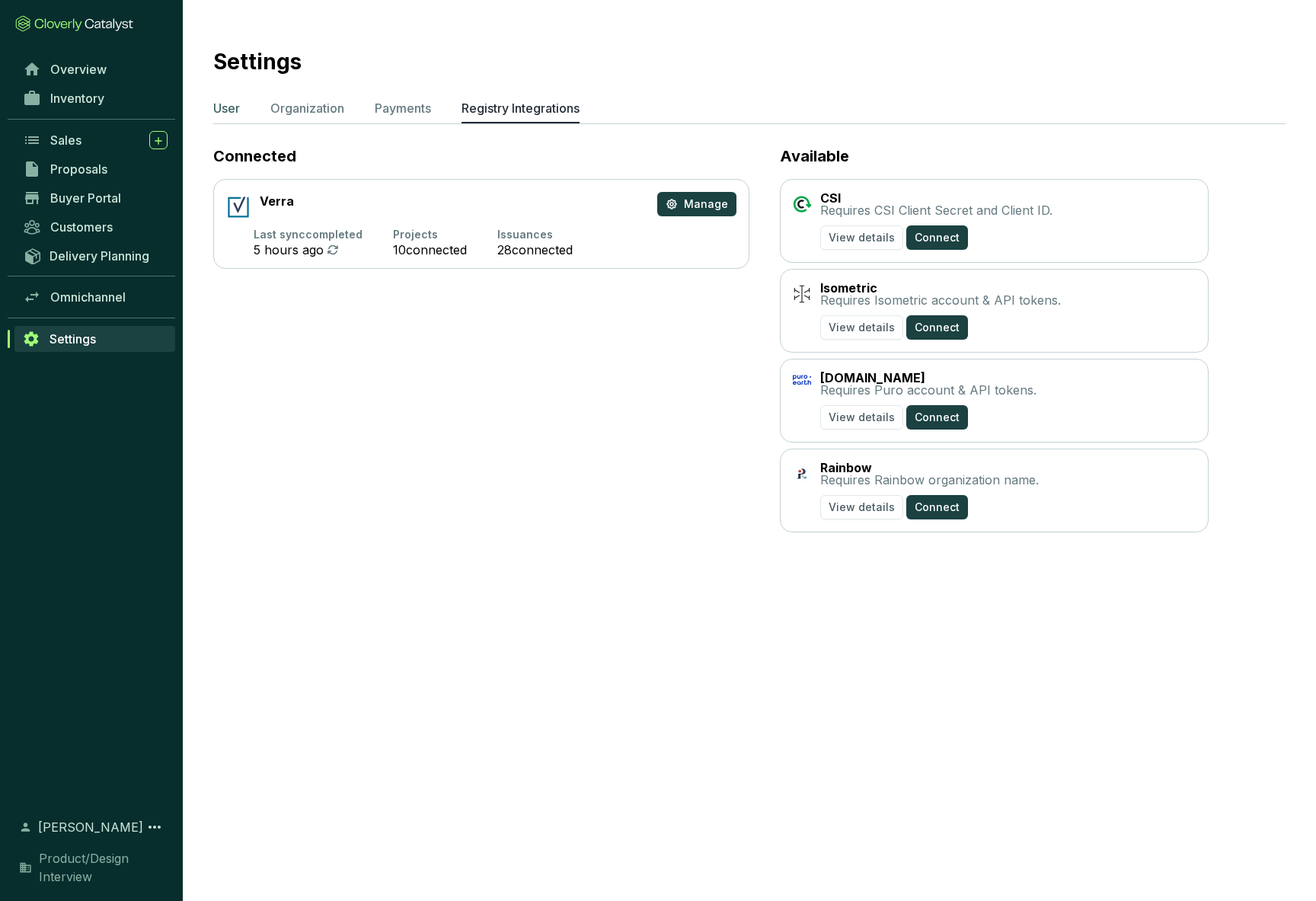
click at [225, 107] on p "User" at bounding box center [226, 108] width 27 height 18
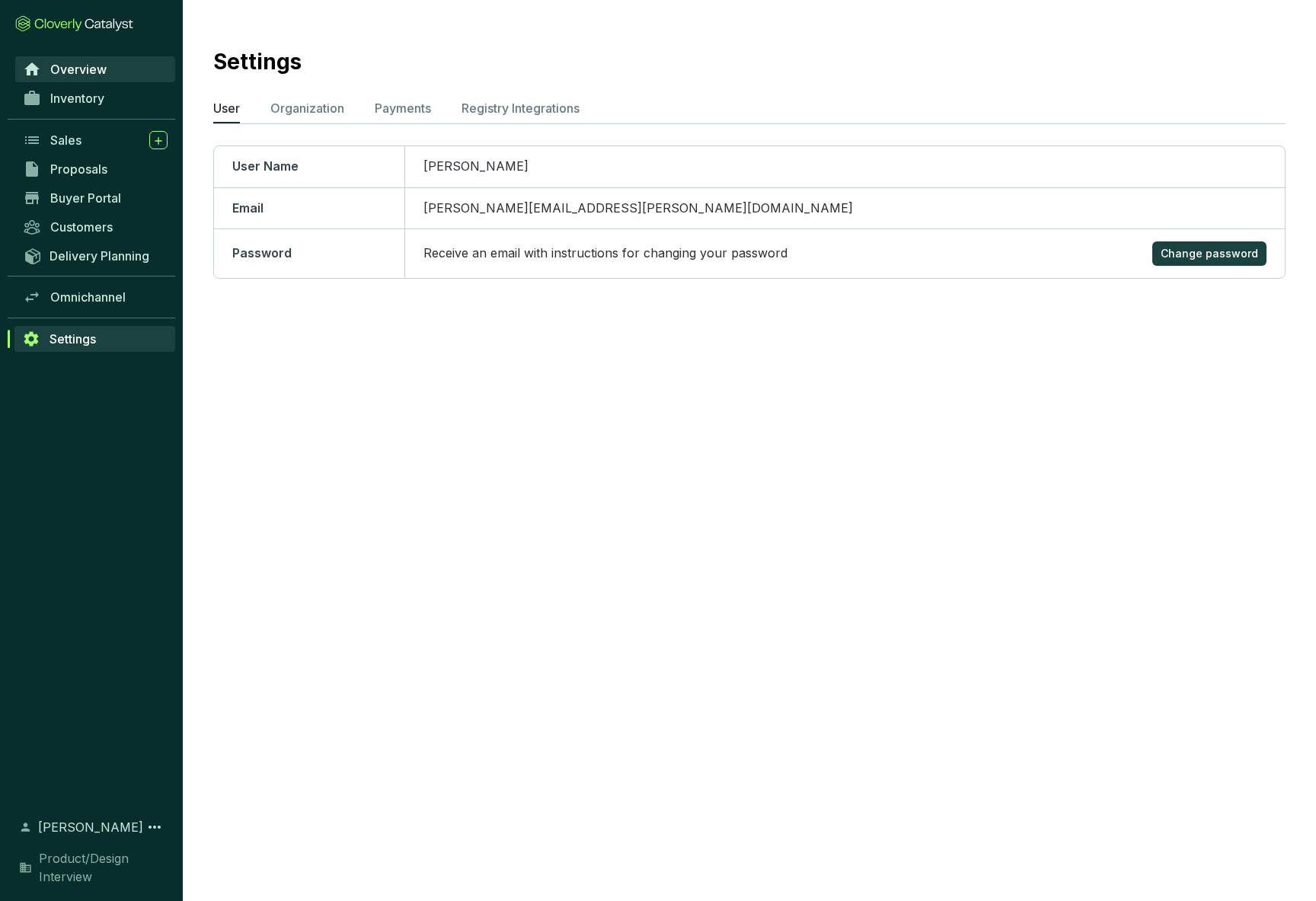
click at [71, 65] on span "Overview" at bounding box center [78, 69] width 56 height 15
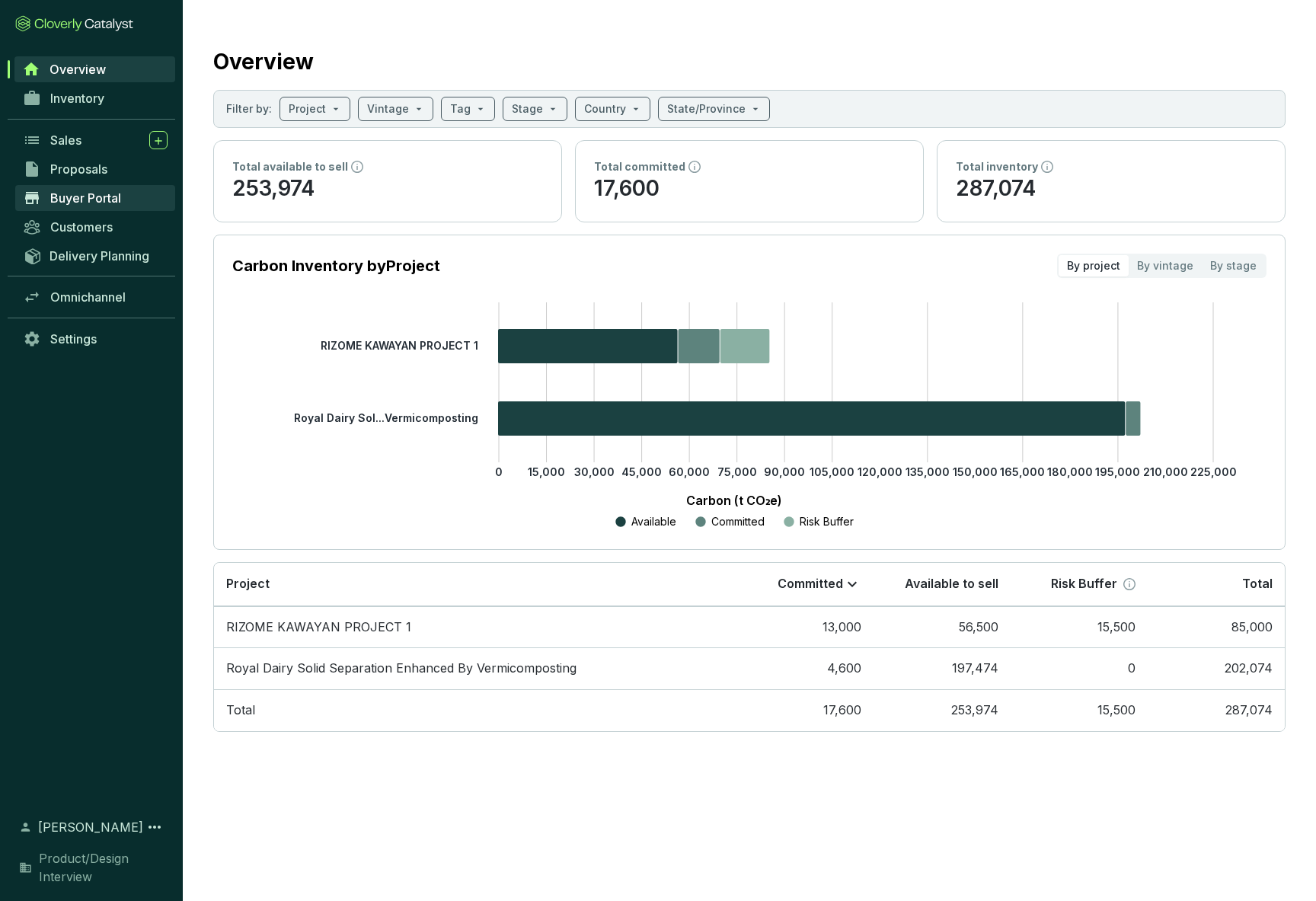
click at [77, 194] on span "Buyer Portal" at bounding box center [85, 198] width 71 height 15
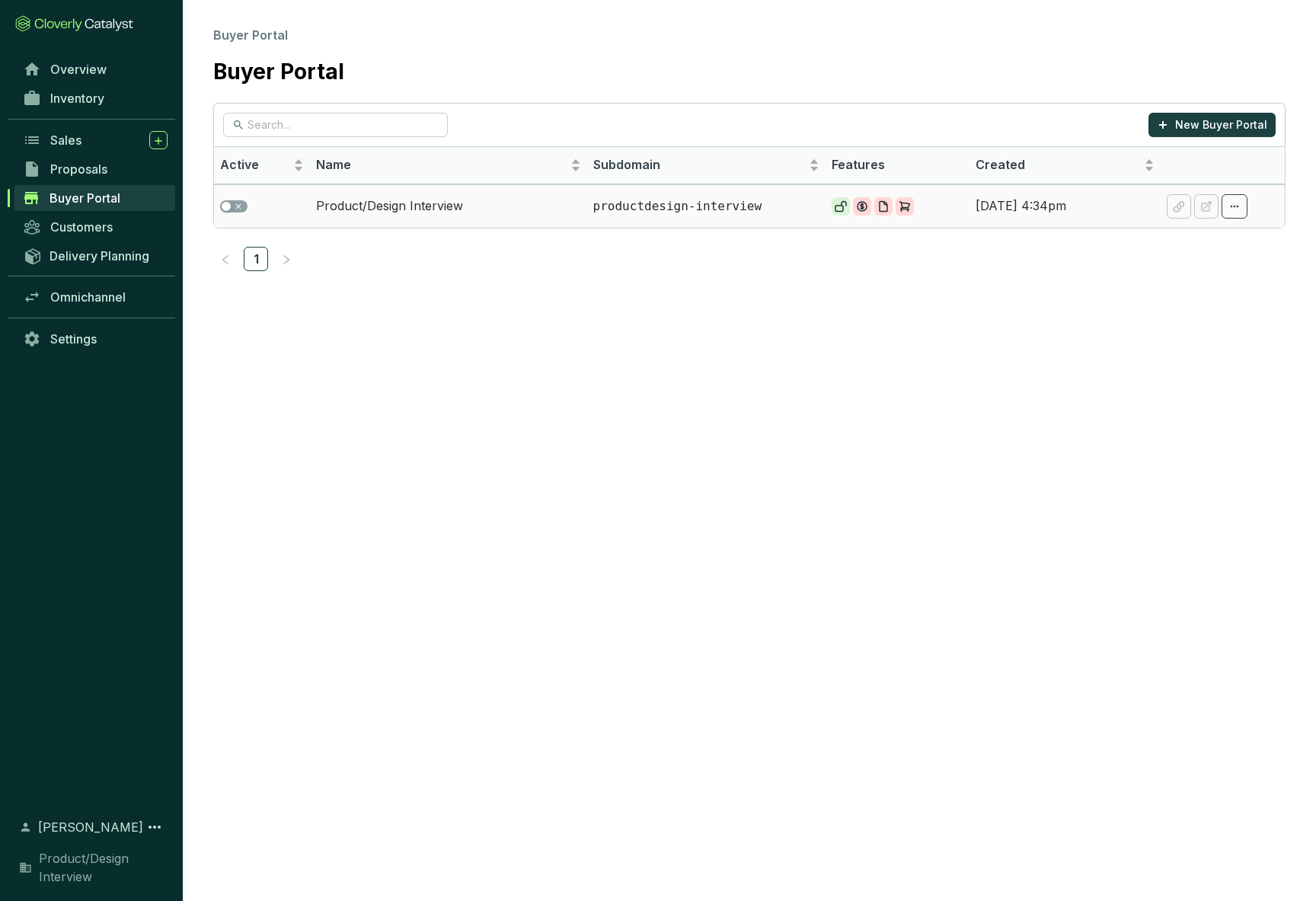
click at [366, 205] on td "Product/Design Interview" at bounding box center [448, 207] width 278 height 44
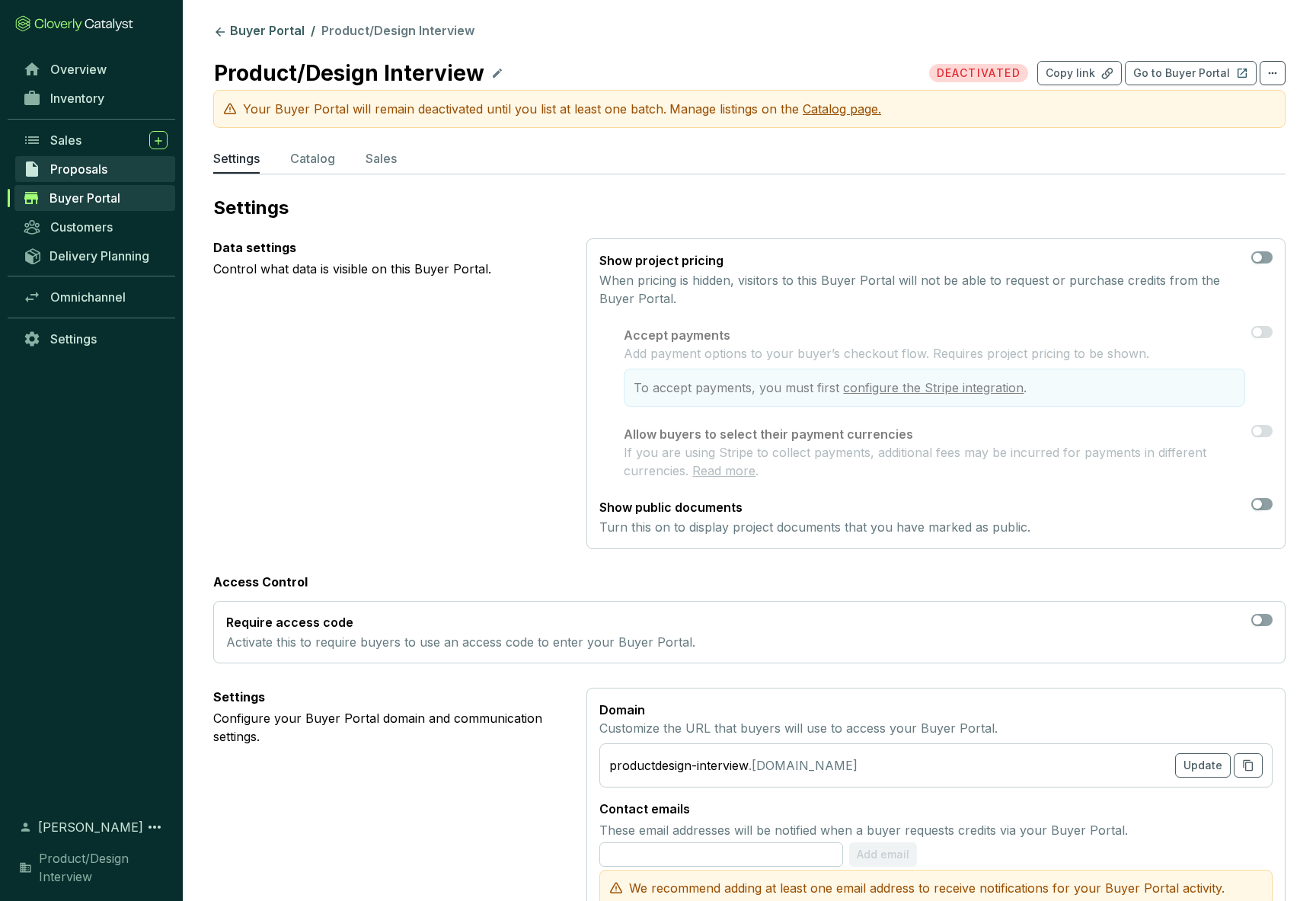
click at [67, 162] on span "Proposals" at bounding box center [79, 169] width 57 height 15
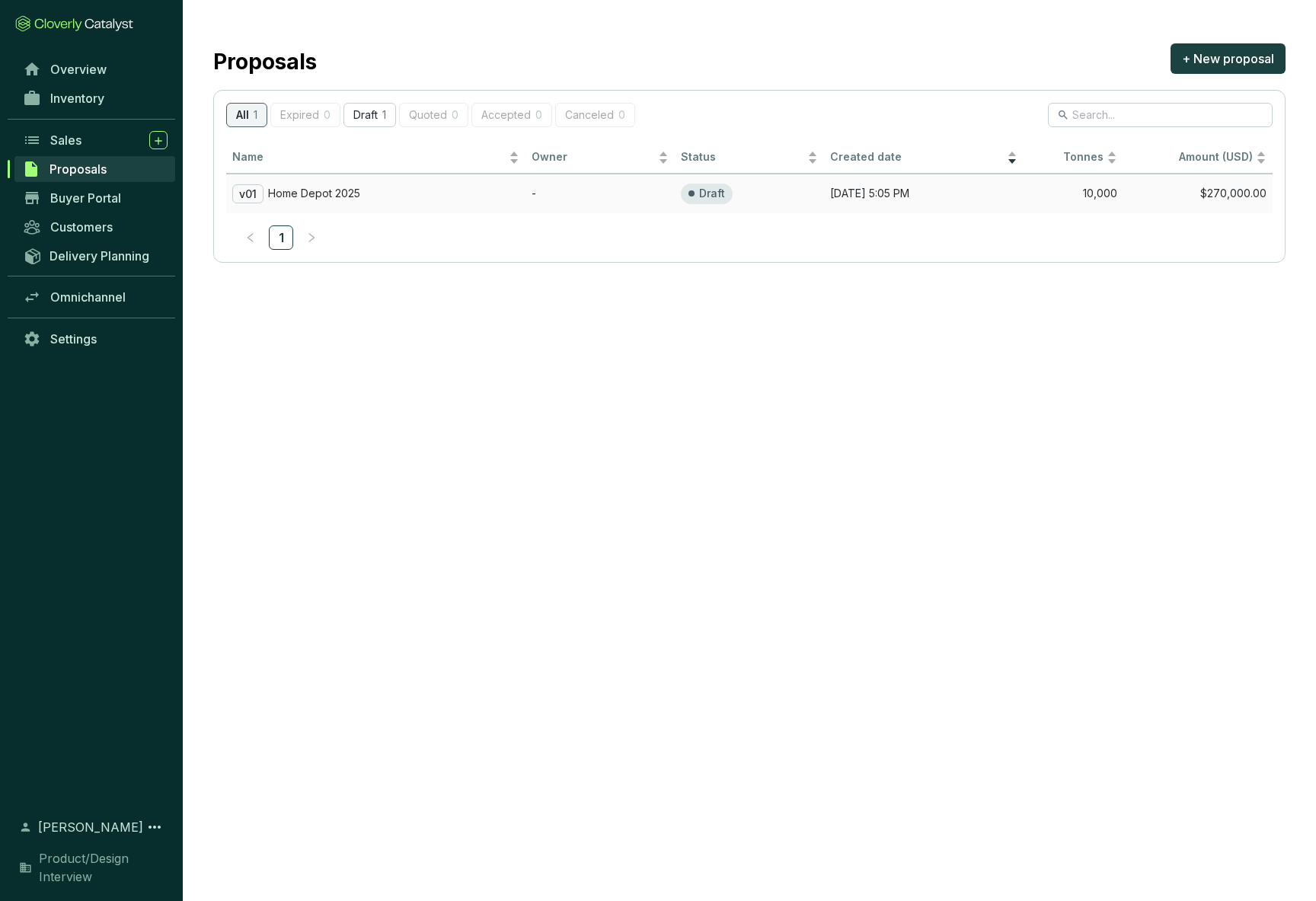
click at [318, 191] on p "Home Depot 2025" at bounding box center [314, 193] width 92 height 13
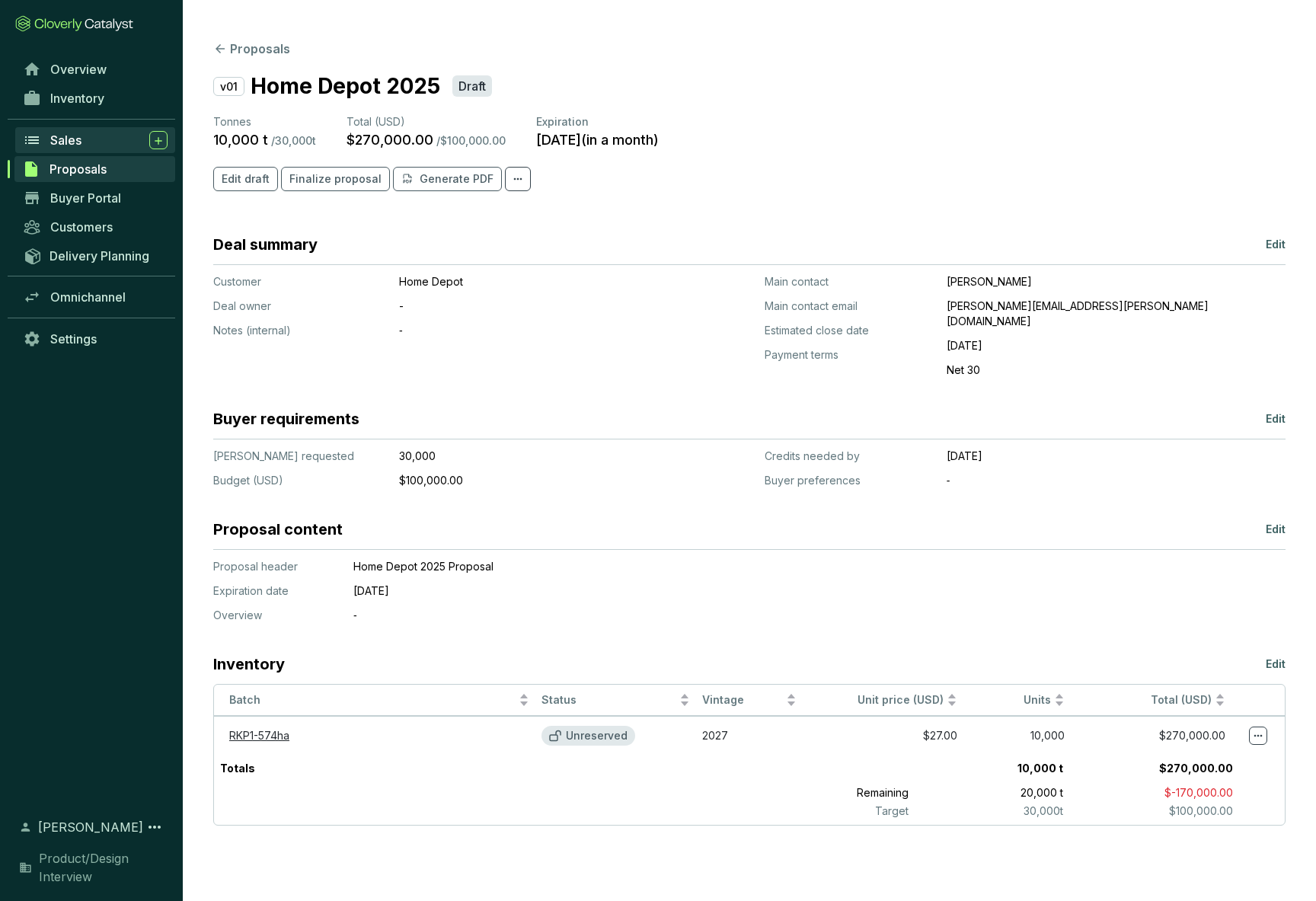
click at [66, 138] on span "Sales" at bounding box center [65, 140] width 31 height 15
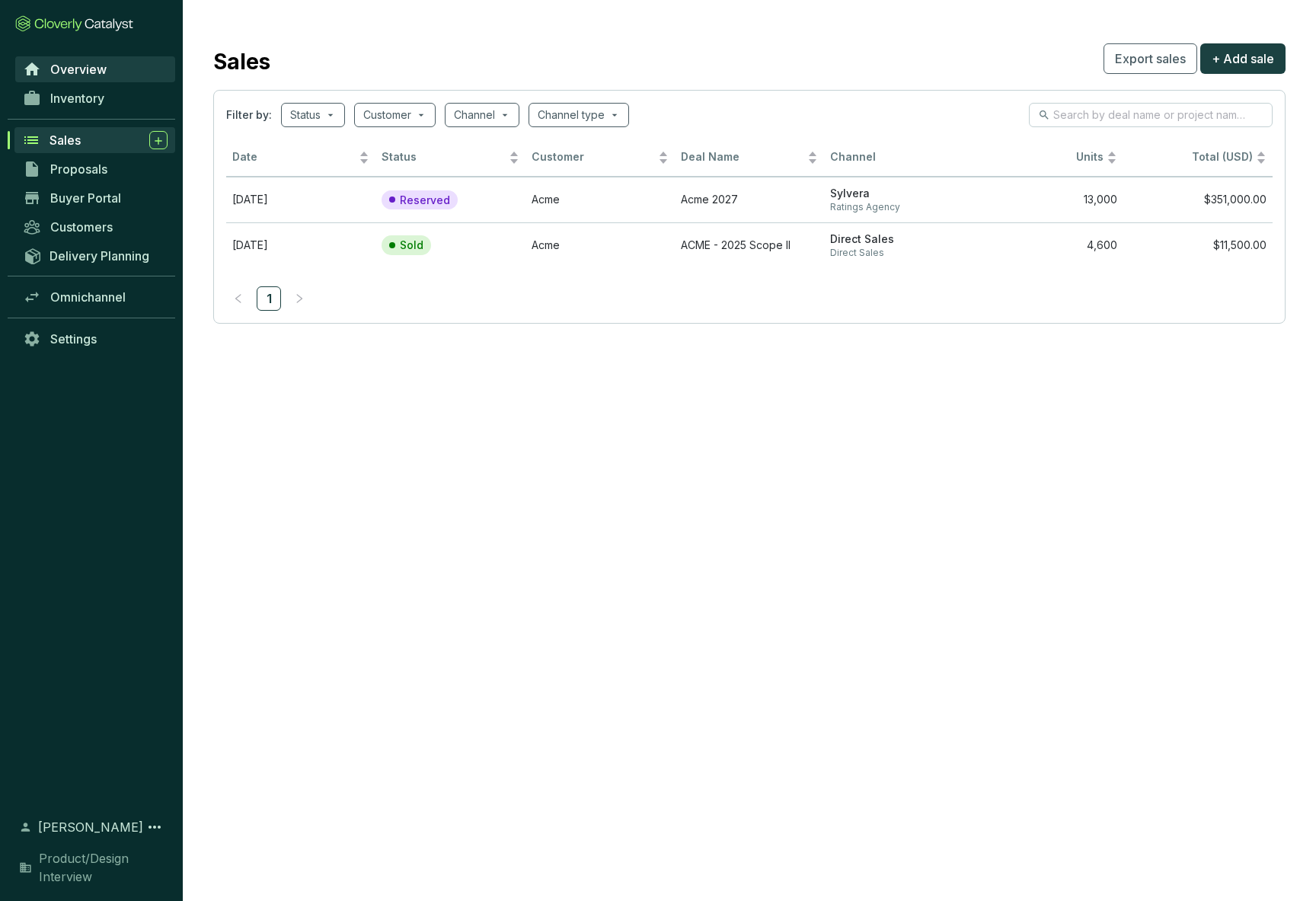
click at [84, 74] on span "Overview" at bounding box center [78, 69] width 56 height 15
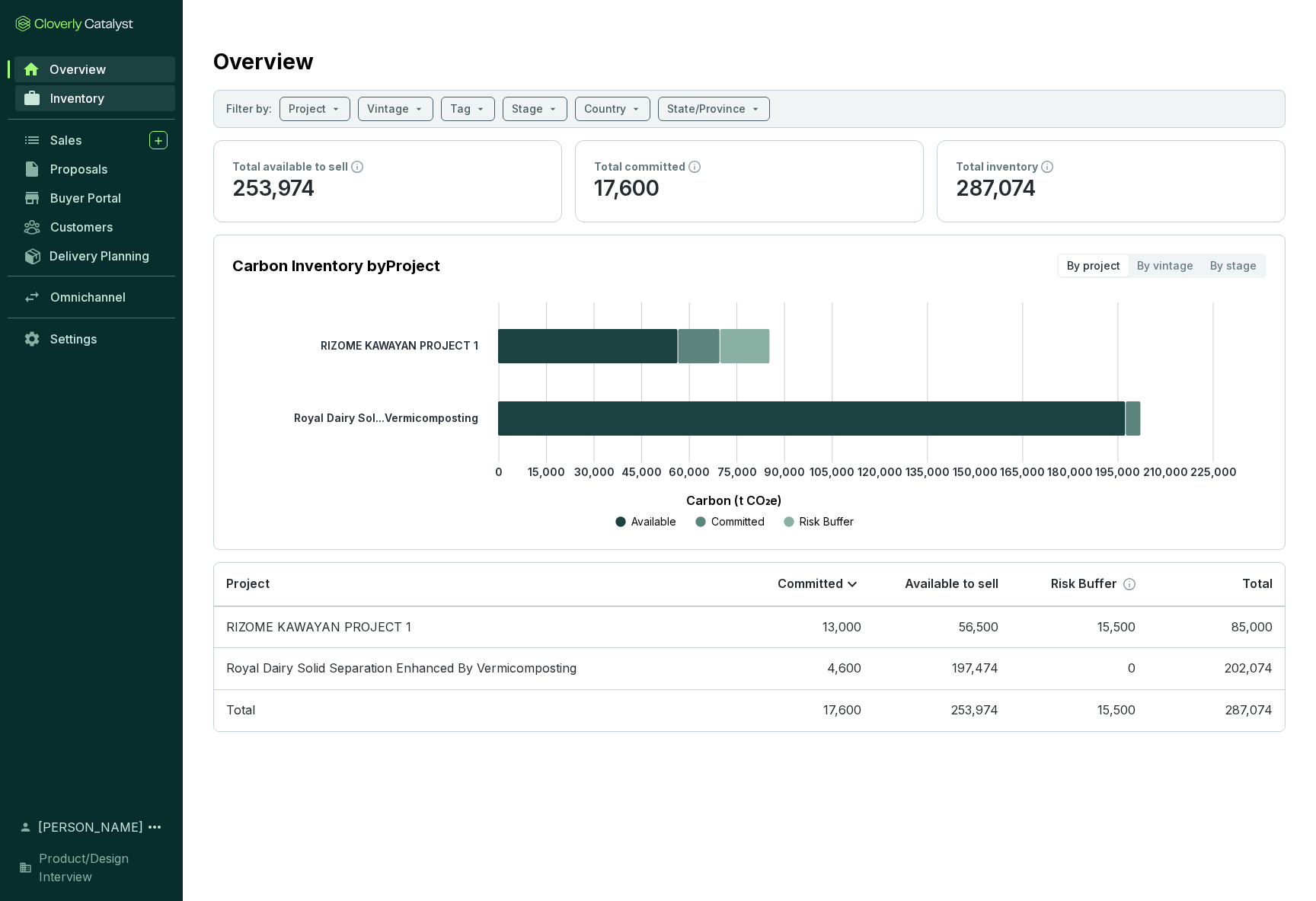
click at [68, 102] on span "Inventory" at bounding box center [77, 99] width 54 height 15
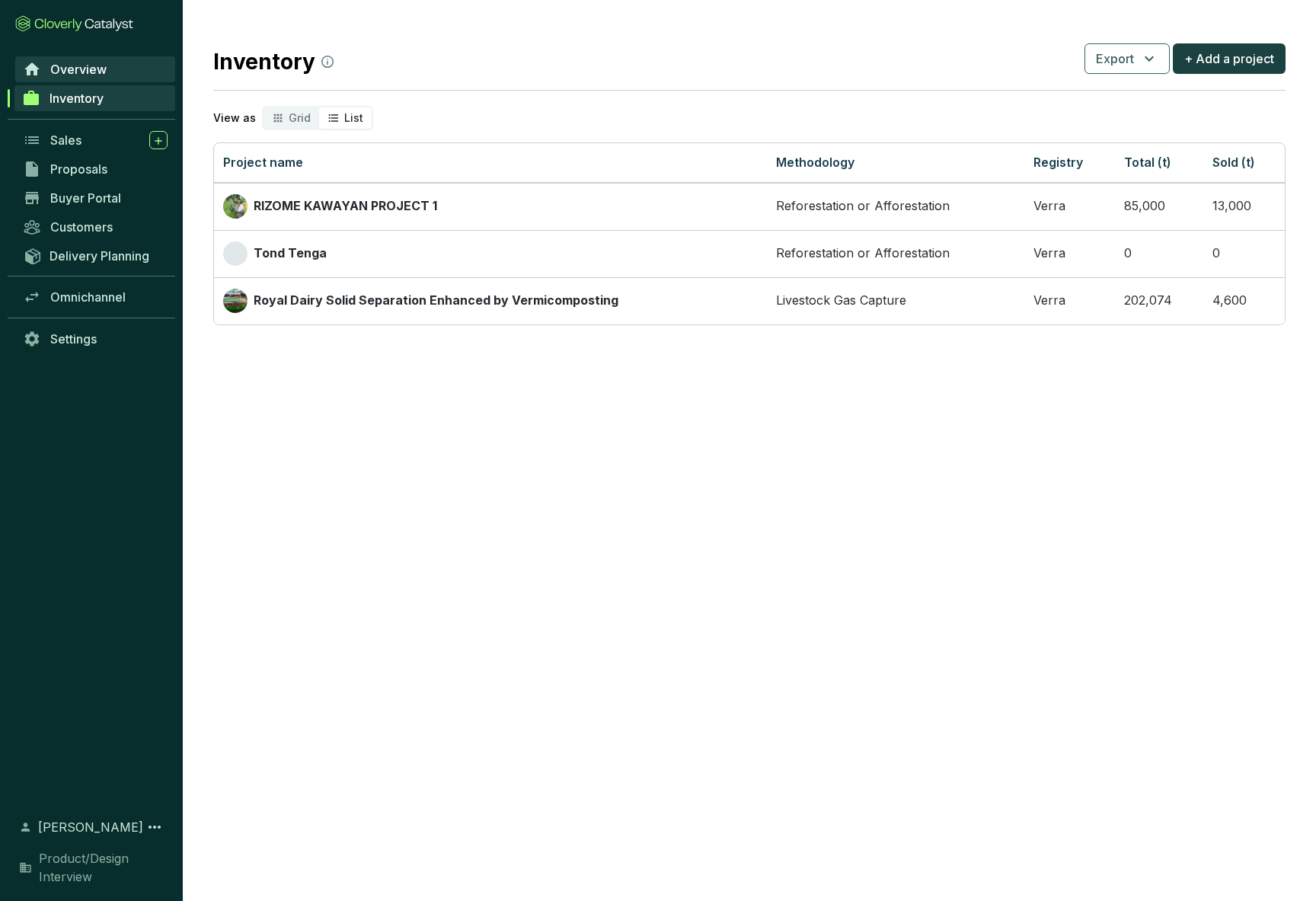
click at [76, 67] on span "Overview" at bounding box center [78, 69] width 56 height 15
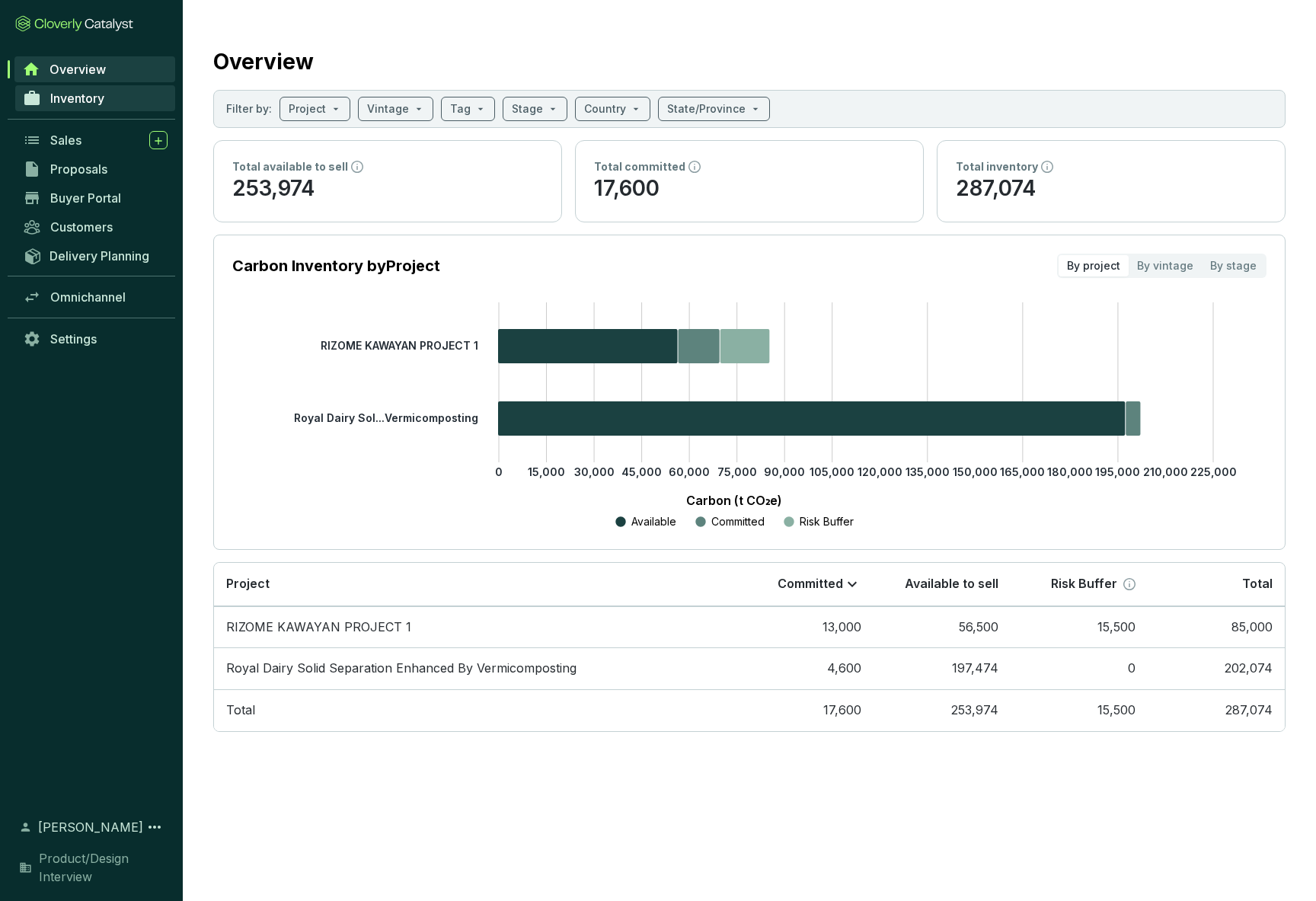
click at [71, 98] on span "Inventory" at bounding box center [77, 99] width 54 height 15
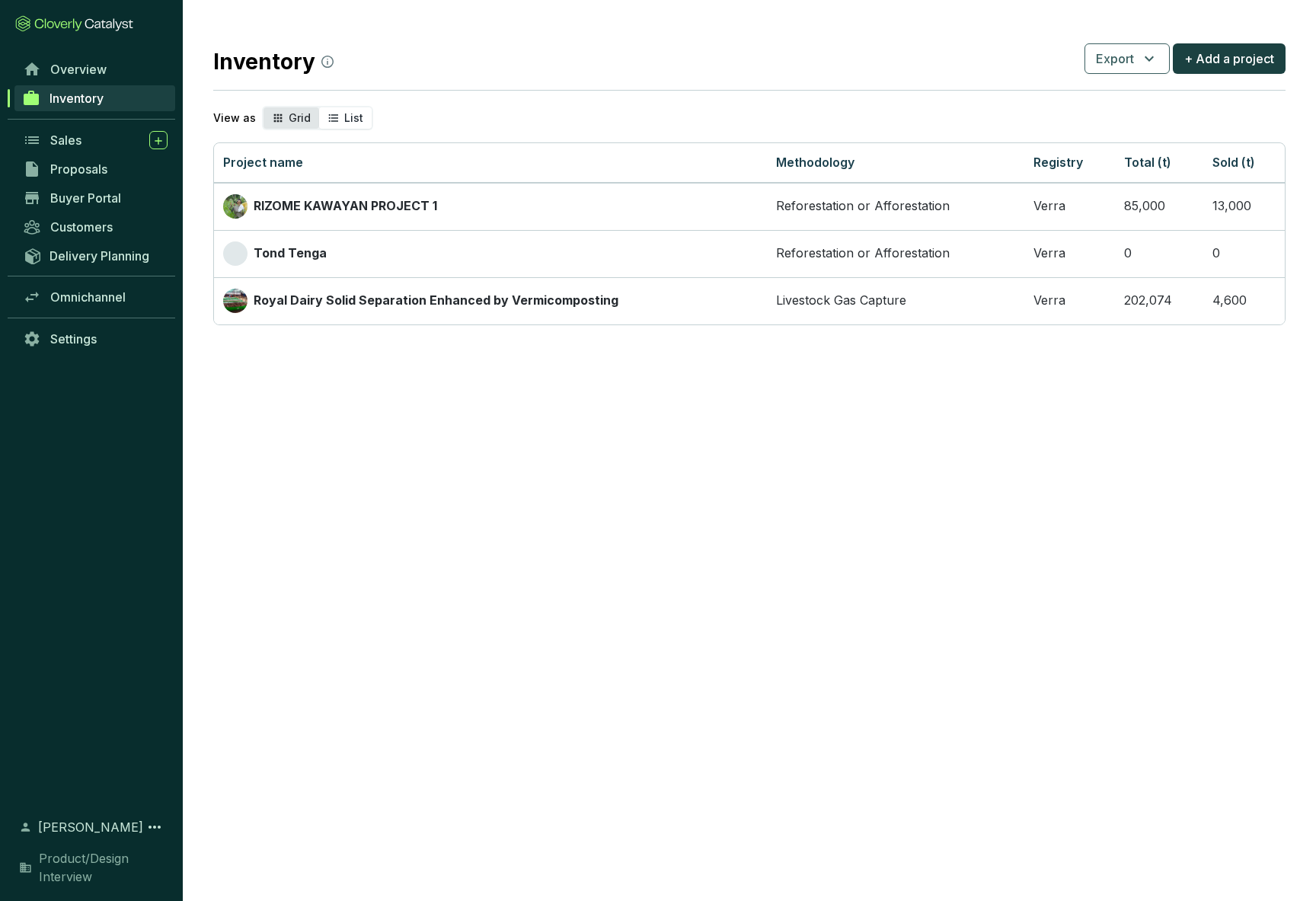
click at [282, 121] on div "Grid" at bounding box center [291, 117] width 56 height 22
click at [263, 107] on input "Grid" at bounding box center [263, 107] width 0 height 0
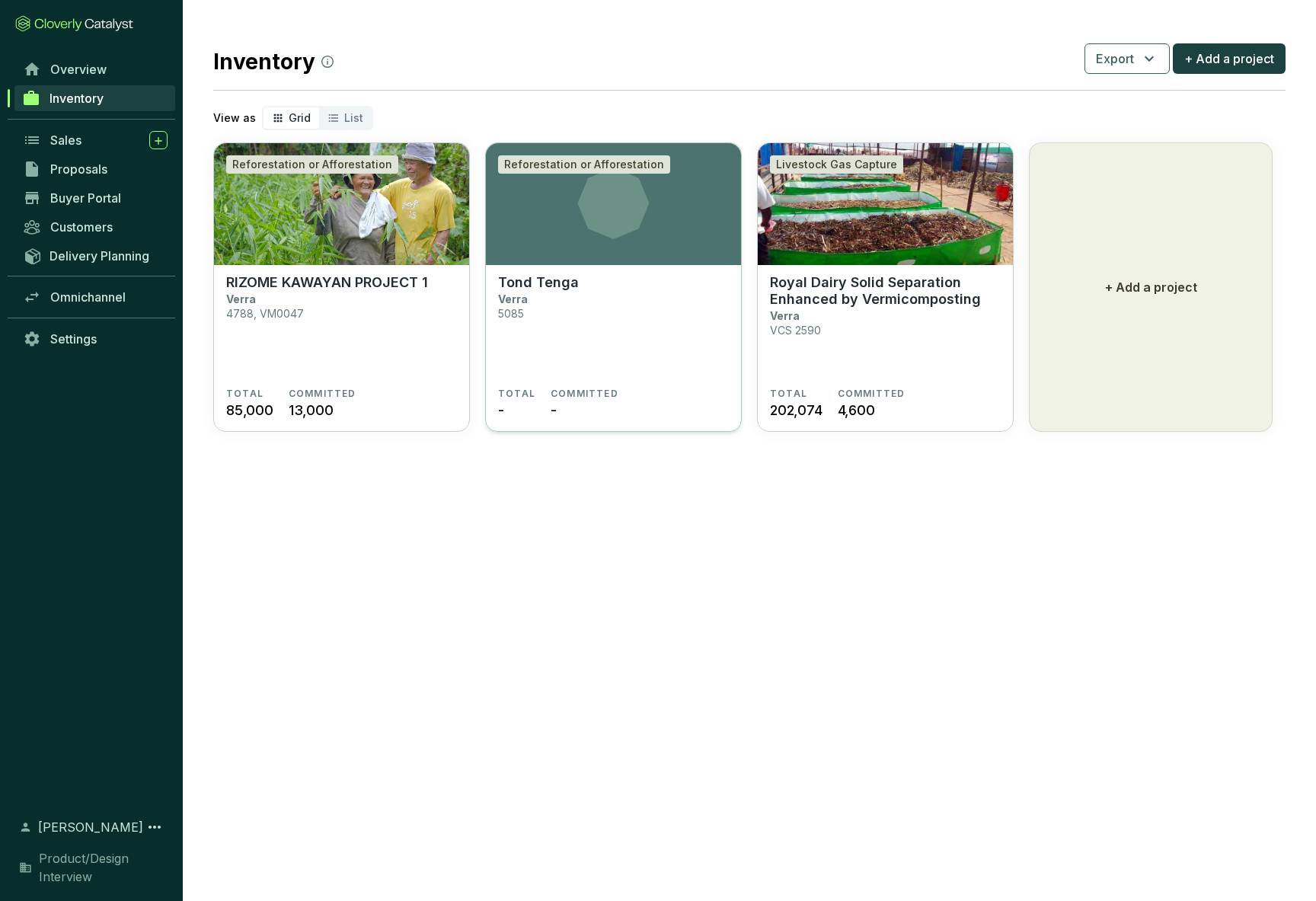
click at [619, 337] on section "Tond Tenga Verra 5085" at bounding box center [614, 331] width 231 height 114
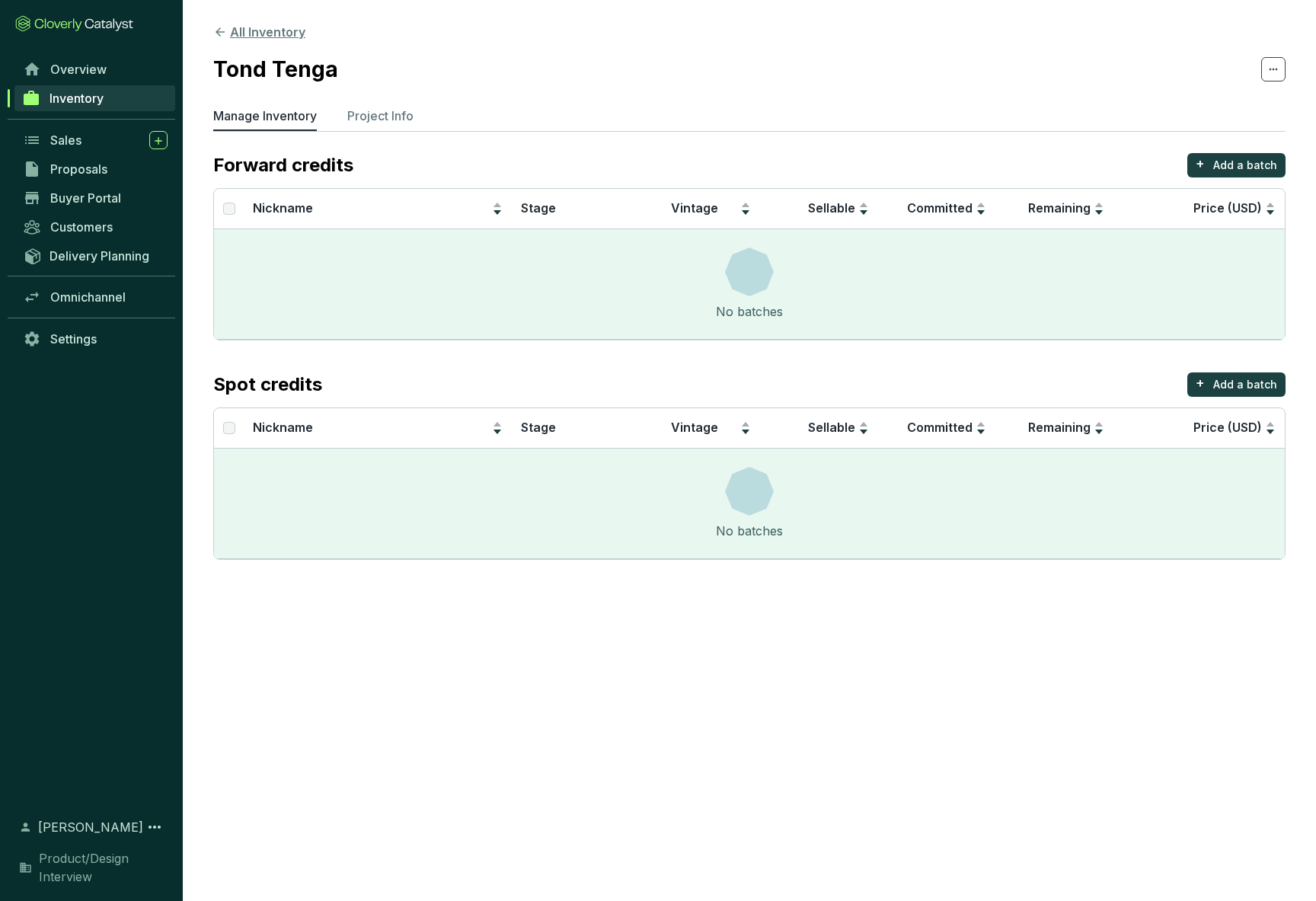
click at [248, 30] on button "All Inventory" at bounding box center [259, 31] width 92 height 18
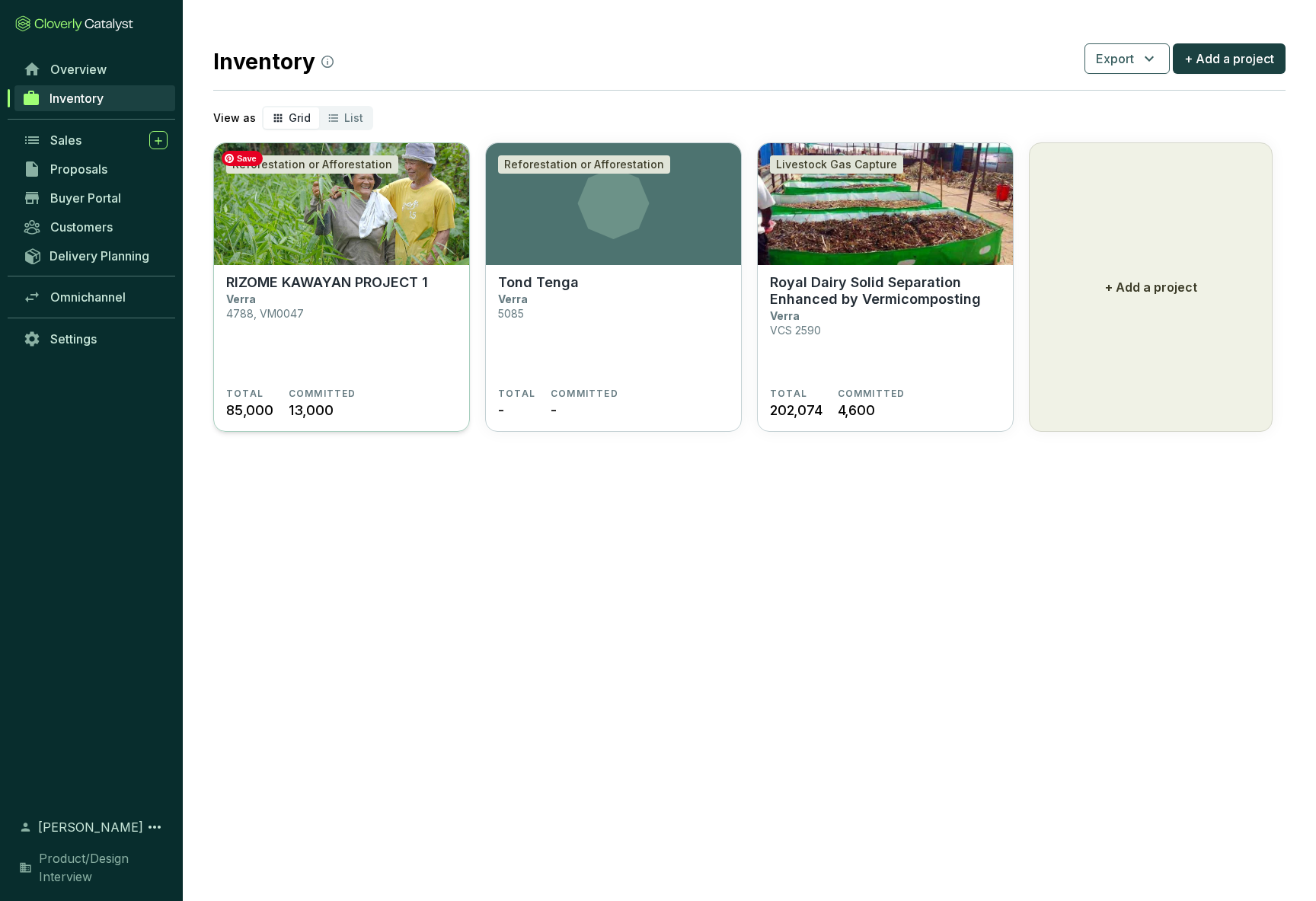
click at [313, 232] on img at bounding box center [341, 204] width 255 height 122
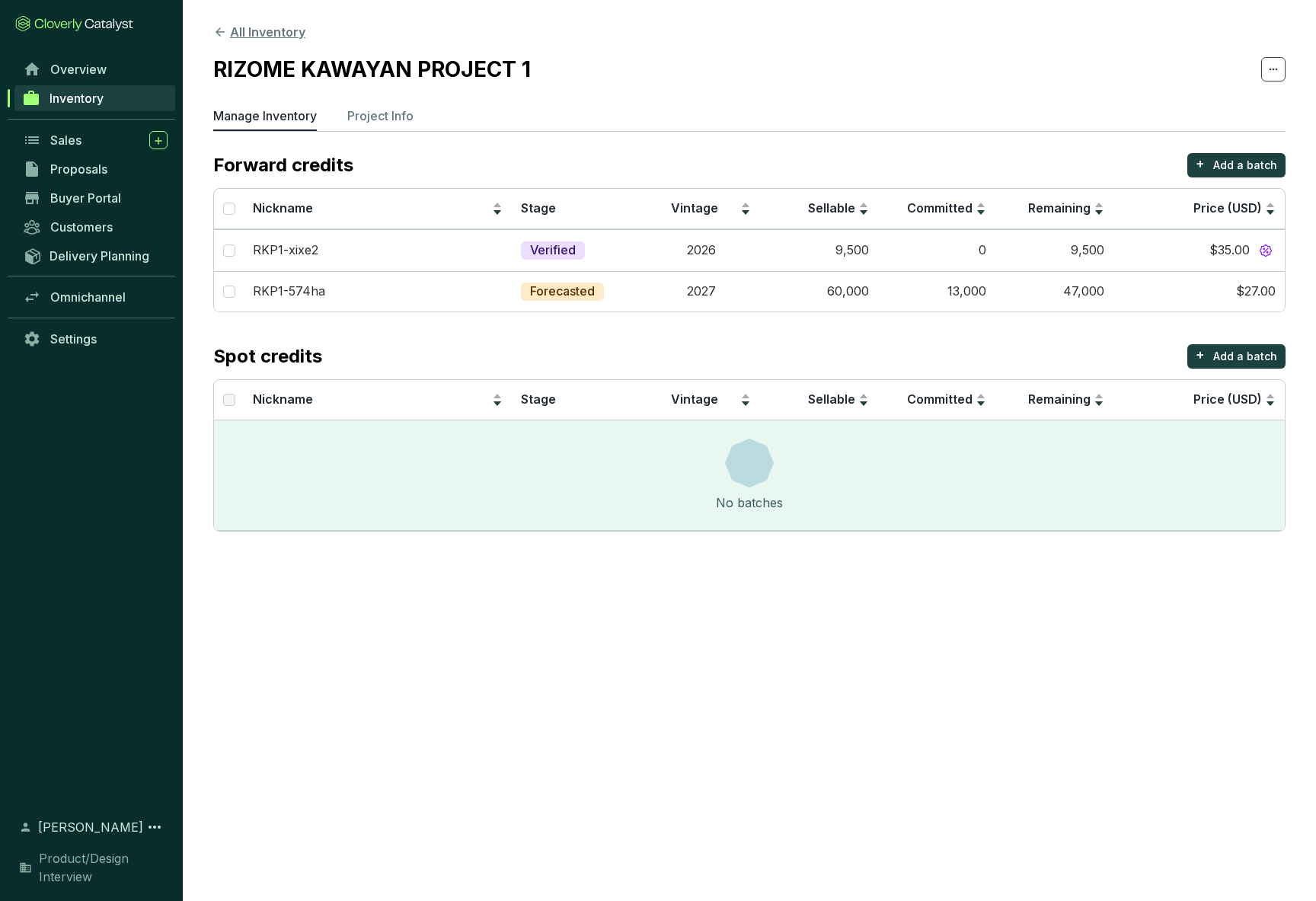
click at [232, 29] on button "All Inventory" at bounding box center [259, 31] width 92 height 18
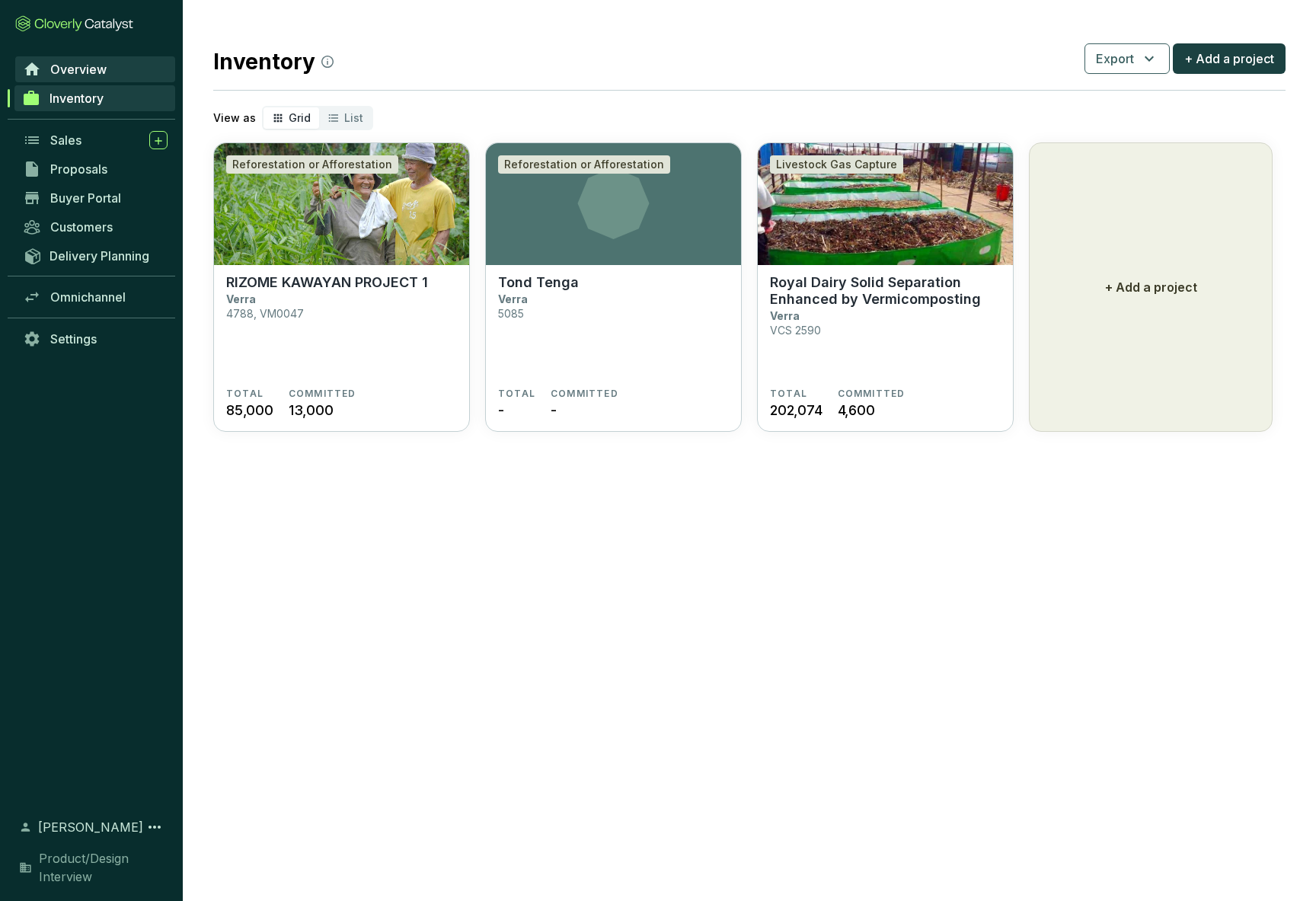
click at [67, 64] on span "Overview" at bounding box center [78, 69] width 56 height 15
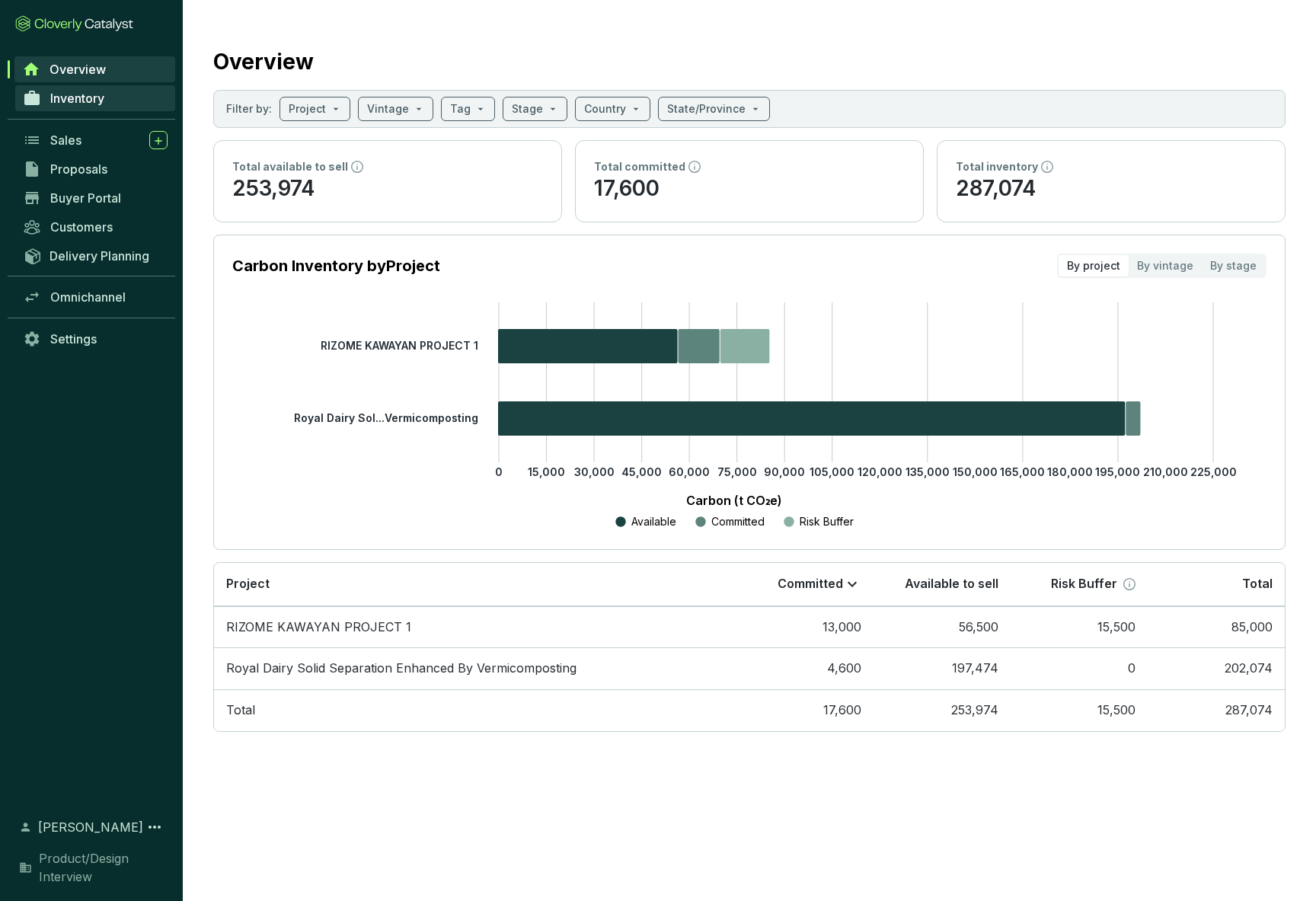
click at [75, 99] on span "Inventory" at bounding box center [77, 99] width 54 height 15
